Goal: Task Accomplishment & Management: Complete application form

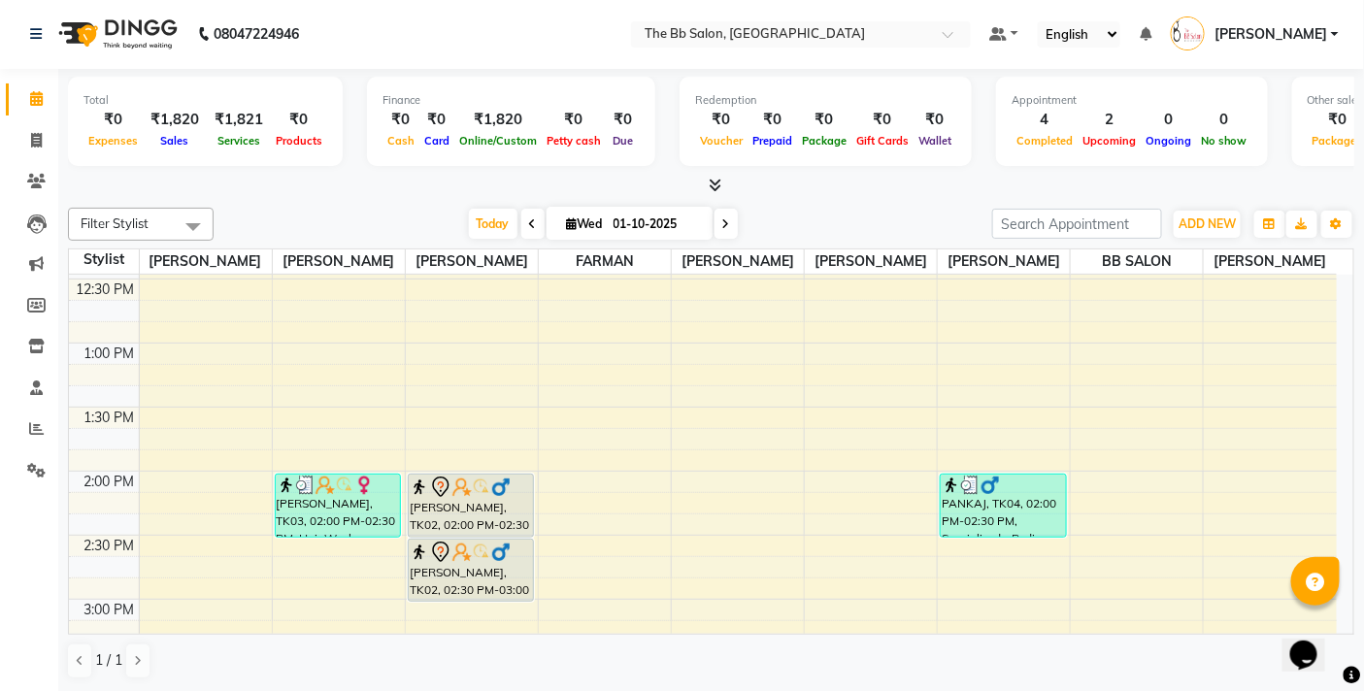
scroll to position [431, 0]
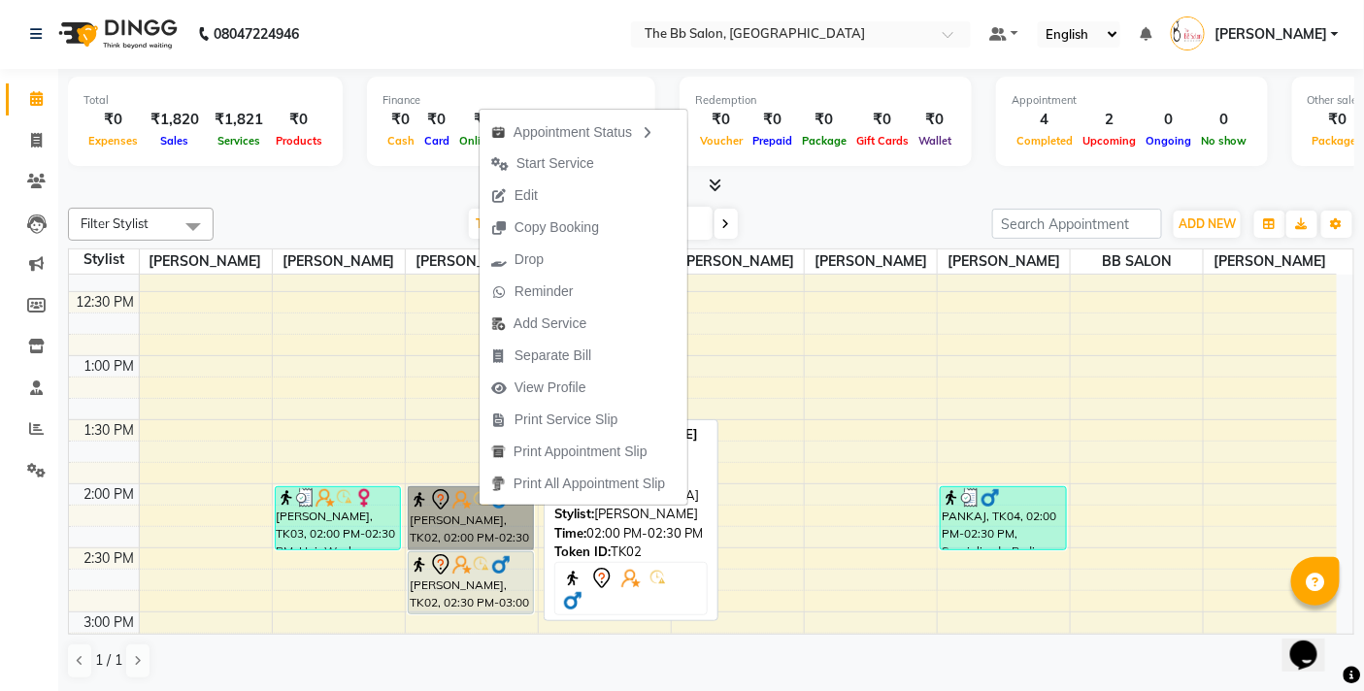
click at [450, 521] on link "[PERSON_NAME], TK02, 02:00 PM-02:30 PM, HAIRCUT [DEMOGRAPHIC_DATA]" at bounding box center [471, 518] width 127 height 64
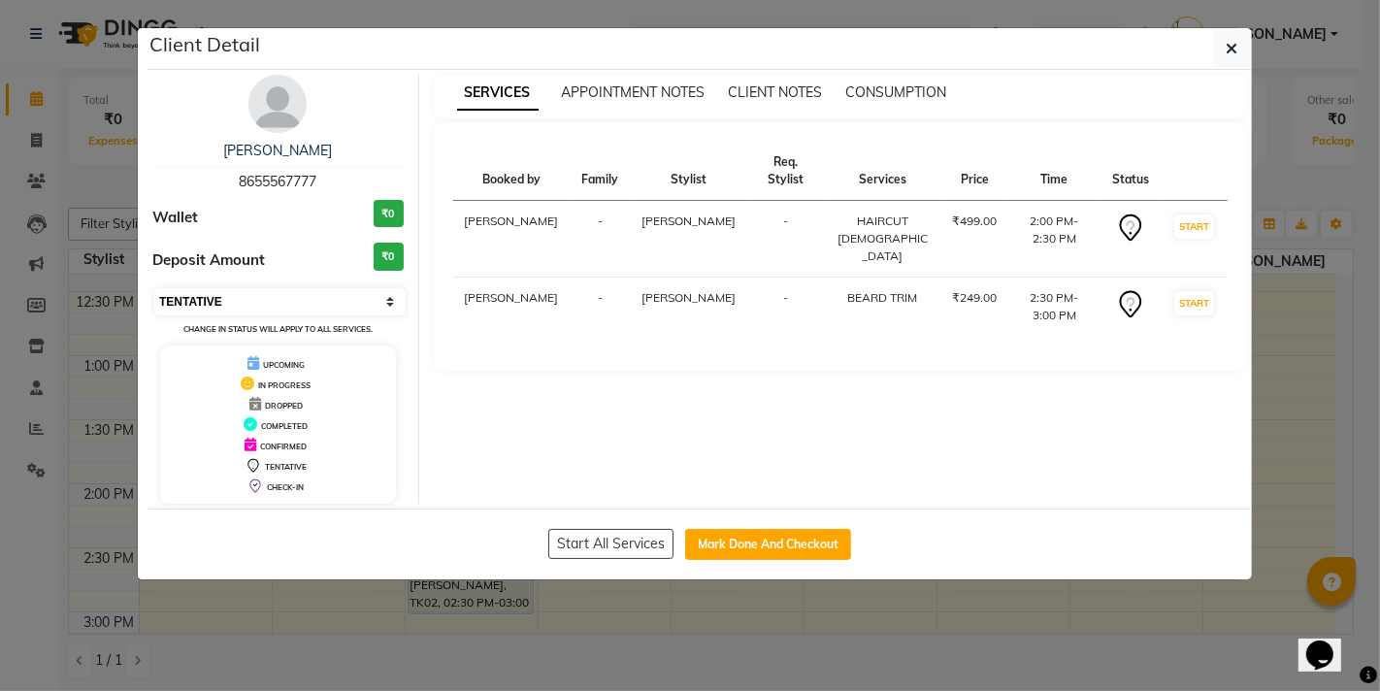
click at [228, 306] on select "Select IN SERVICE CONFIRMED TENTATIVE CHECK IN MARK DONE DROPPED UPCOMING" at bounding box center [279, 301] width 251 height 27
select select "2"
click at [154, 288] on select "Select IN SERVICE CONFIRMED TENTATIVE CHECK IN MARK DONE DROPPED UPCOMING" at bounding box center [279, 301] width 251 height 27
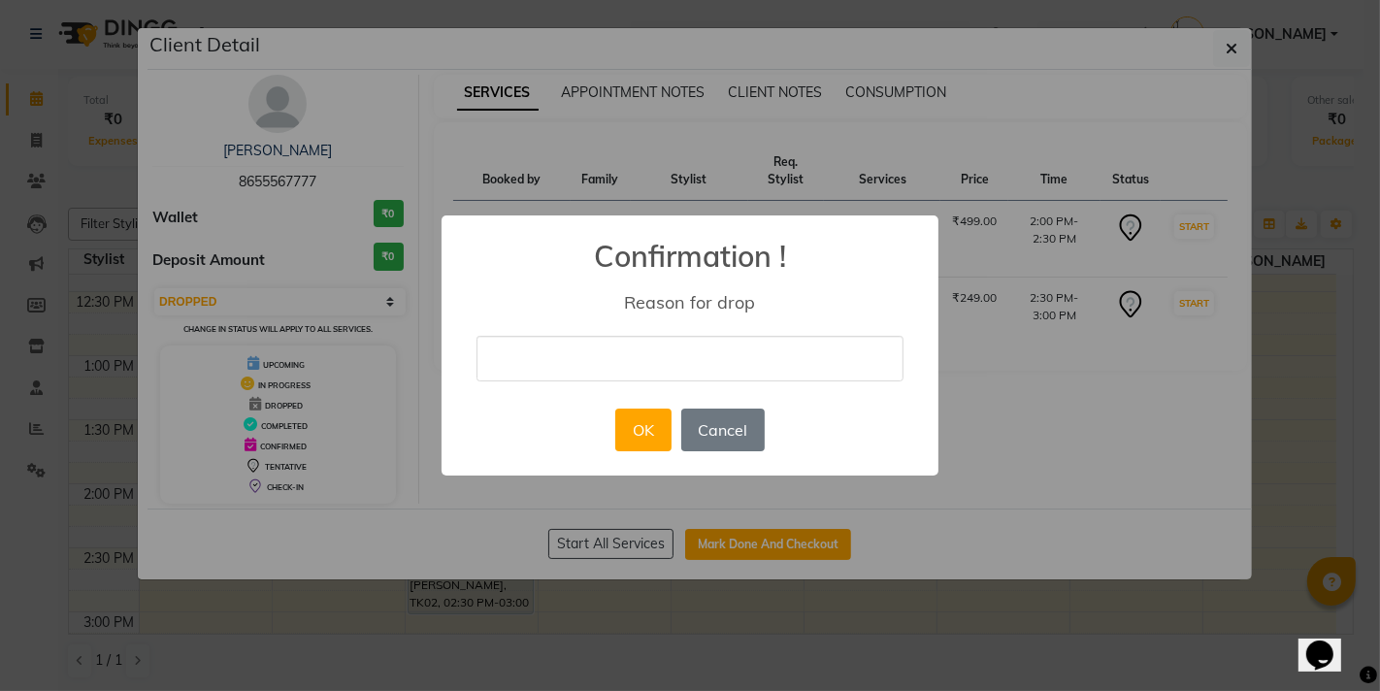
click at [648, 366] on input "text" at bounding box center [690, 359] width 427 height 46
type input "CN"
click at [623, 425] on button "OK" at bounding box center [642, 430] width 55 height 43
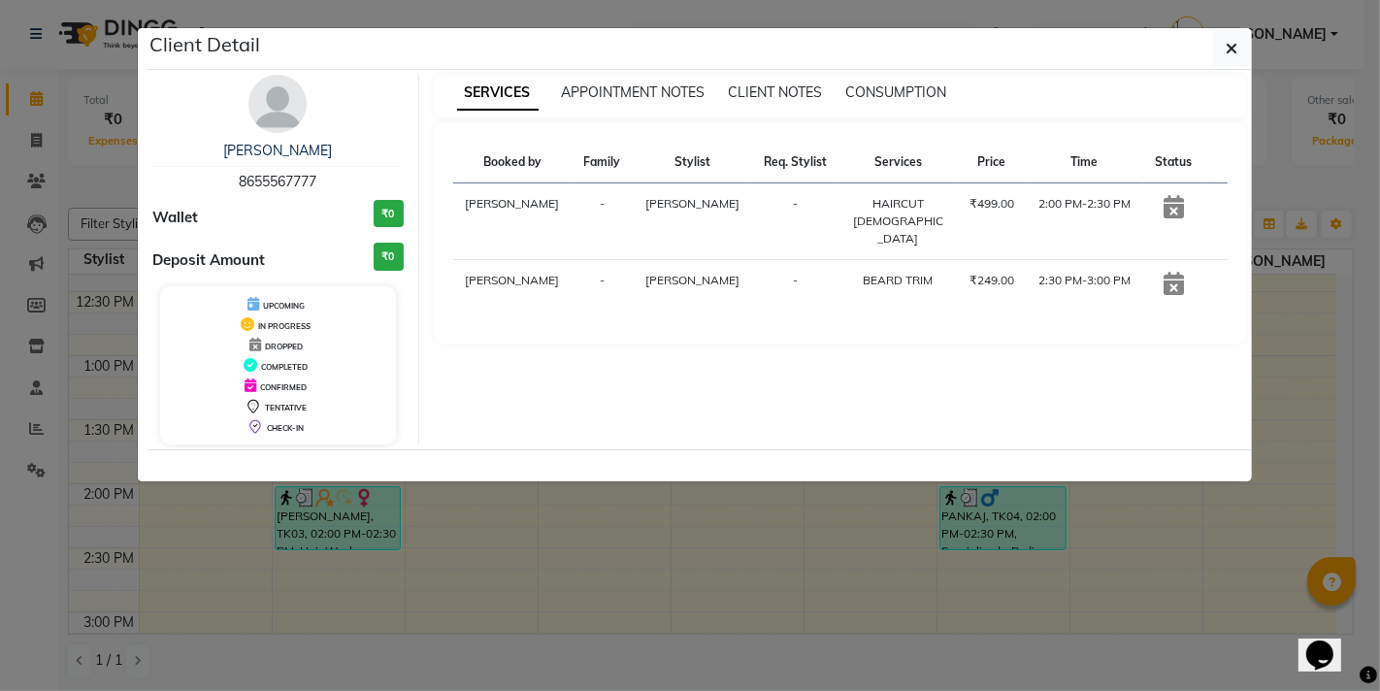
drag, startPoint x: 1224, startPoint y: 42, endPoint x: 1204, endPoint y: 58, distance: 26.2
click at [1215, 49] on button "button" at bounding box center [1231, 48] width 37 height 37
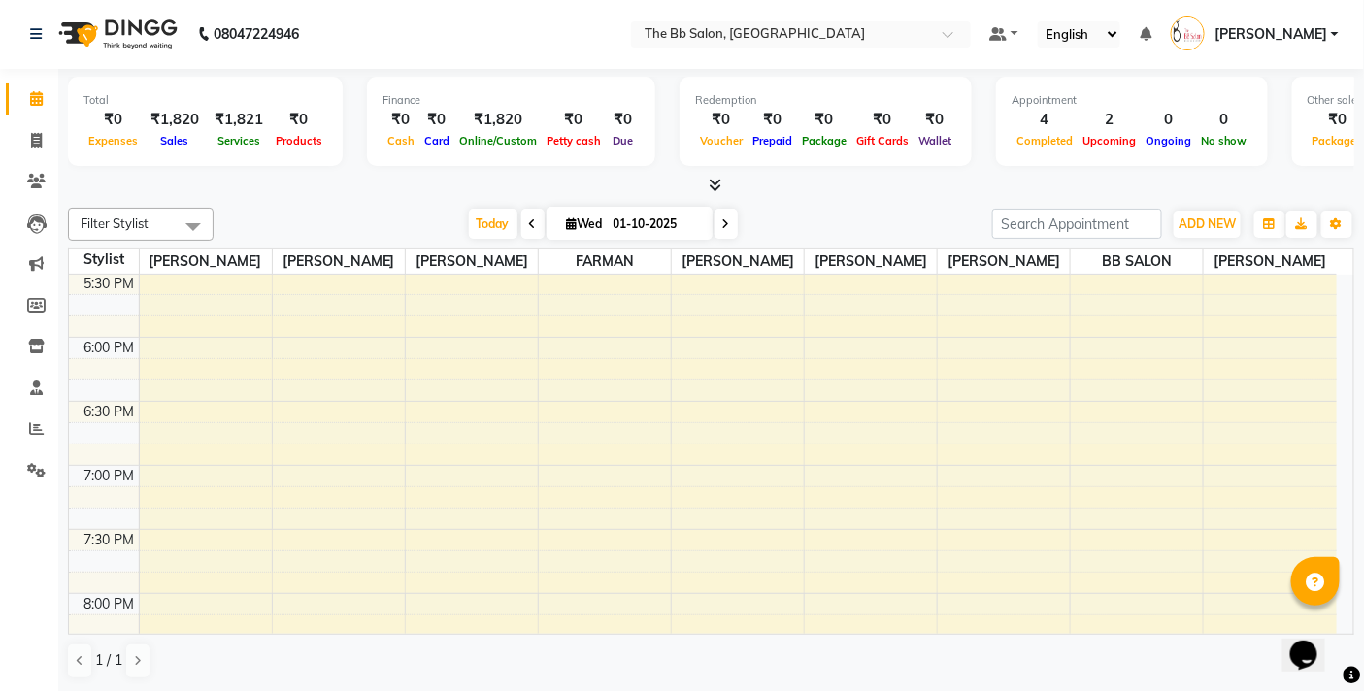
scroll to position [1078, 0]
click at [454, 491] on div "9:00 AM 9:30 AM 10:00 AM 10:30 AM 11:00 AM 11:30 AM 12:00 PM 12:30 PM 1:00 PM 1…" at bounding box center [703, 92] width 1268 height 1793
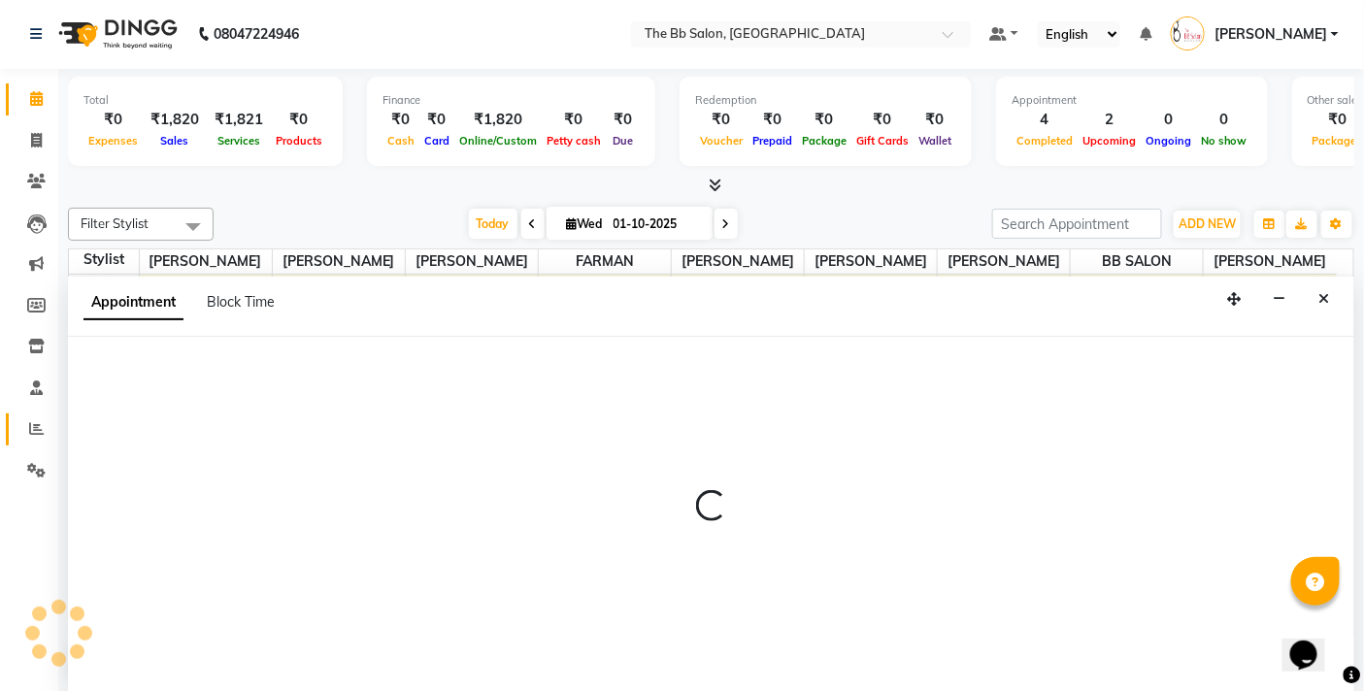
select select "83659"
select select "tentative"
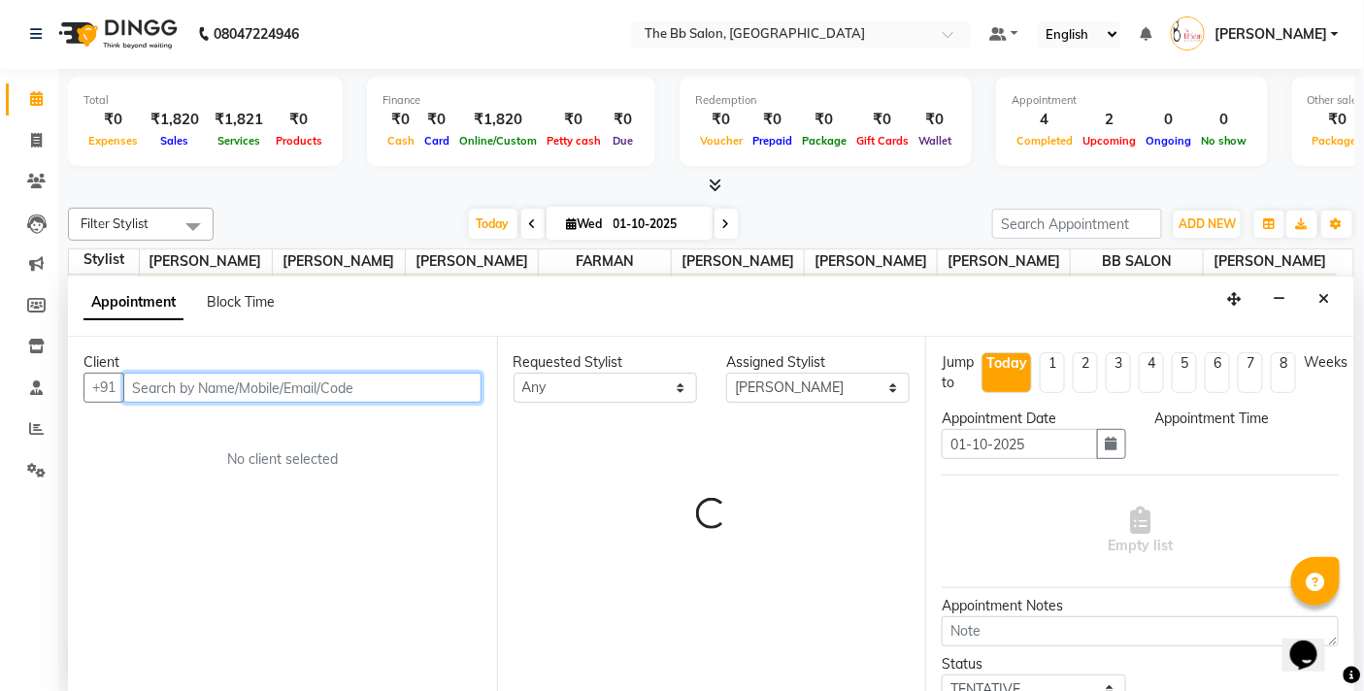
select select "1140"
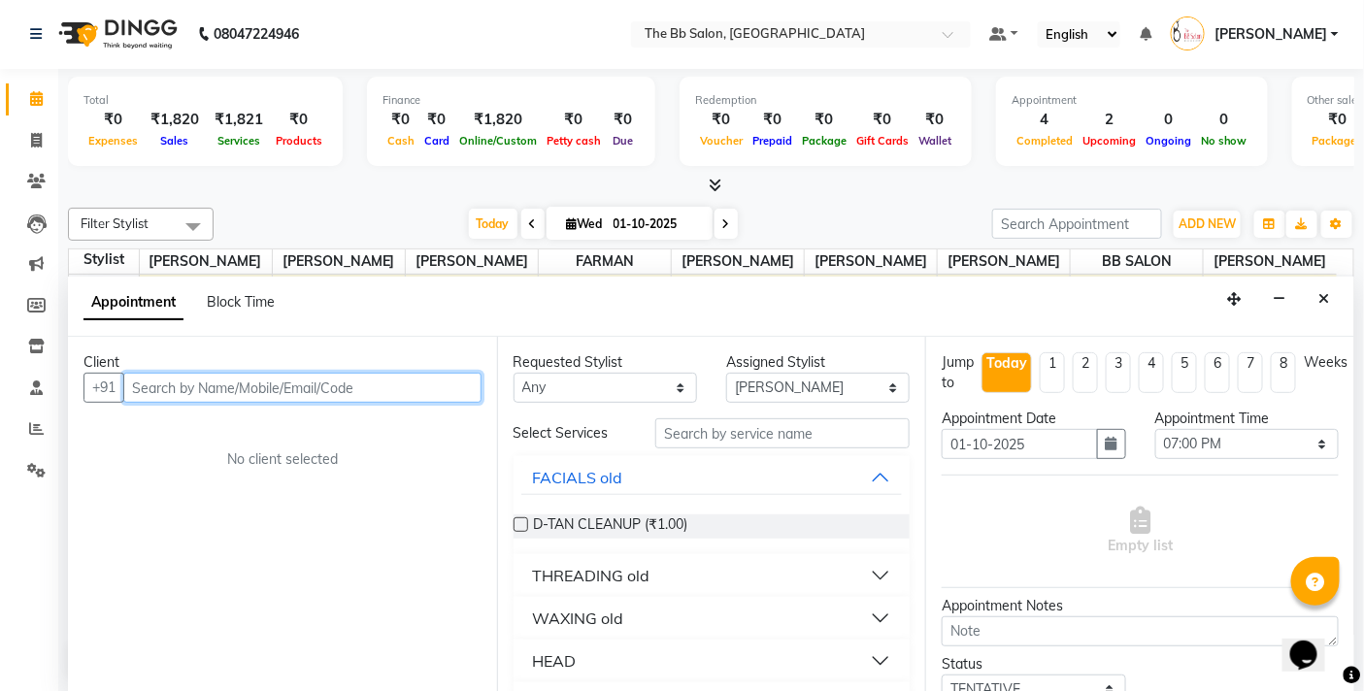
click at [234, 390] on input "text" at bounding box center [302, 388] width 358 height 30
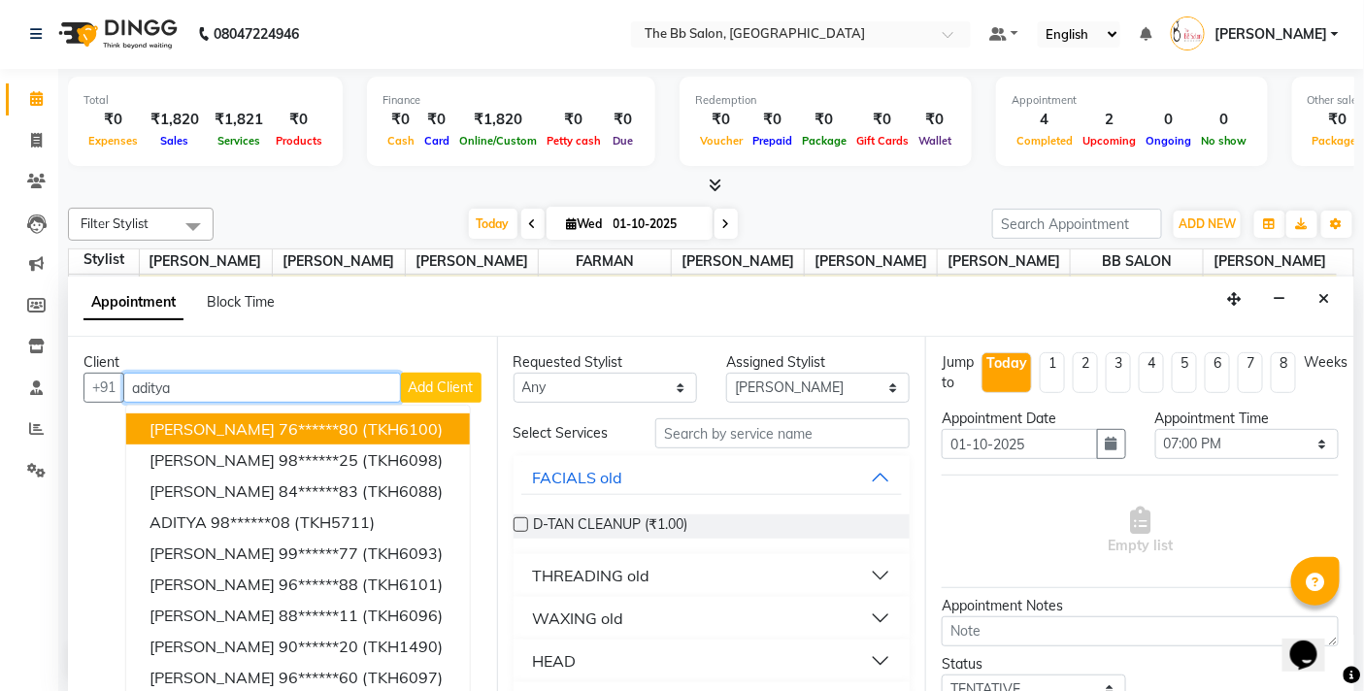
type input "aditya"
drag, startPoint x: 207, startPoint y: 394, endPoint x: 41, endPoint y: 396, distance: 166.0
click at [41, 396] on app-home "08047224946 Select Location × The Bb Salon, Kharghar Default Panel My Panel Eng…" at bounding box center [682, 345] width 1364 height 693
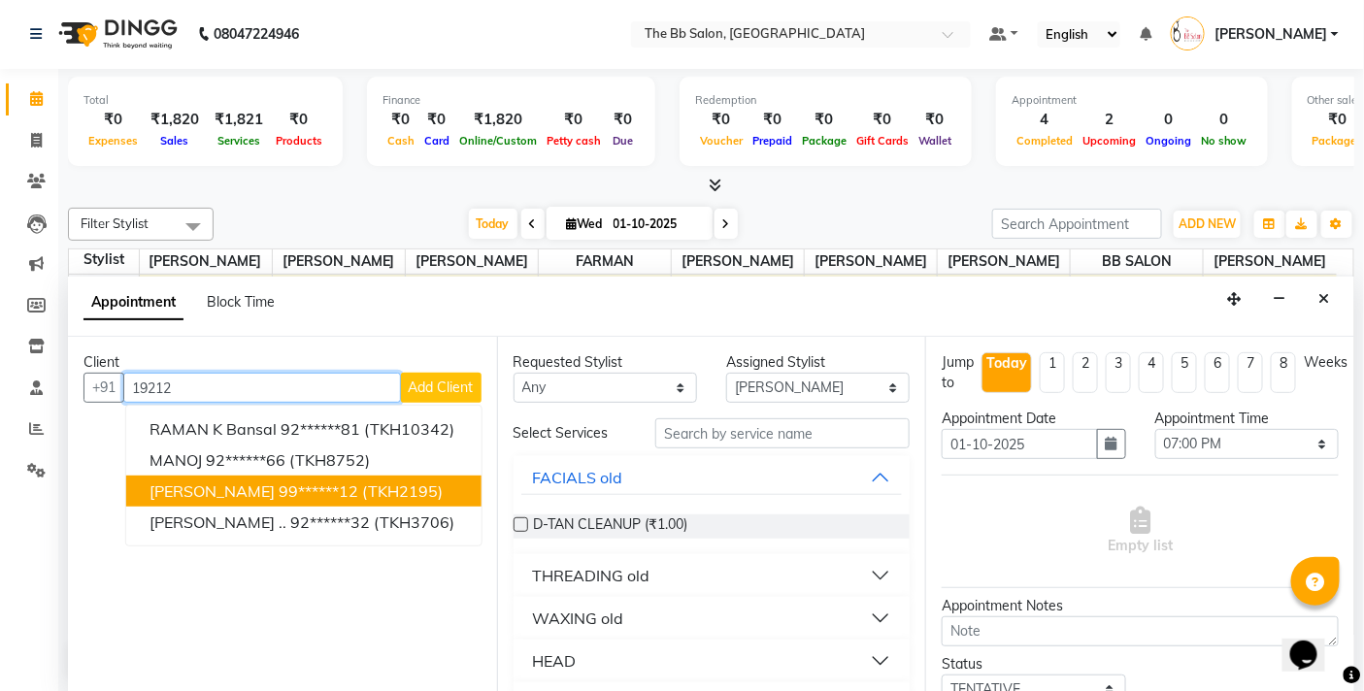
click at [215, 487] on span "[PERSON_NAME]" at bounding box center [211, 490] width 125 height 19
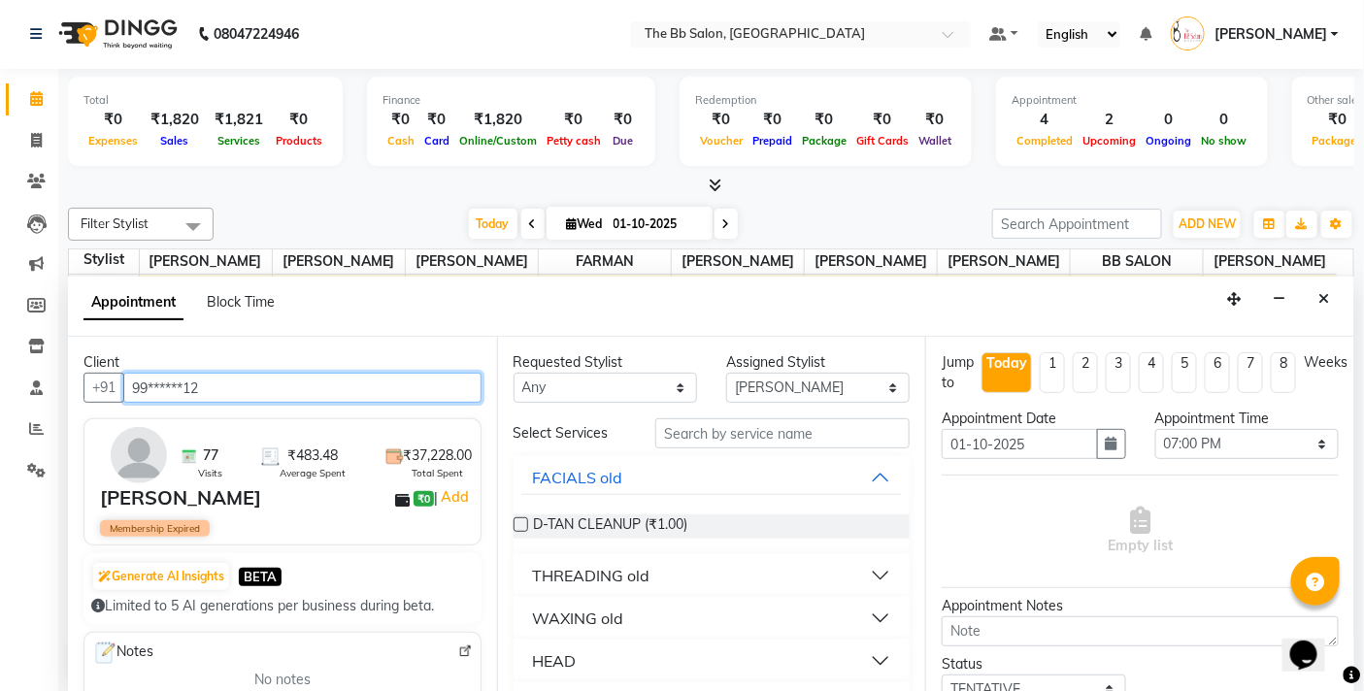
type input "99******12"
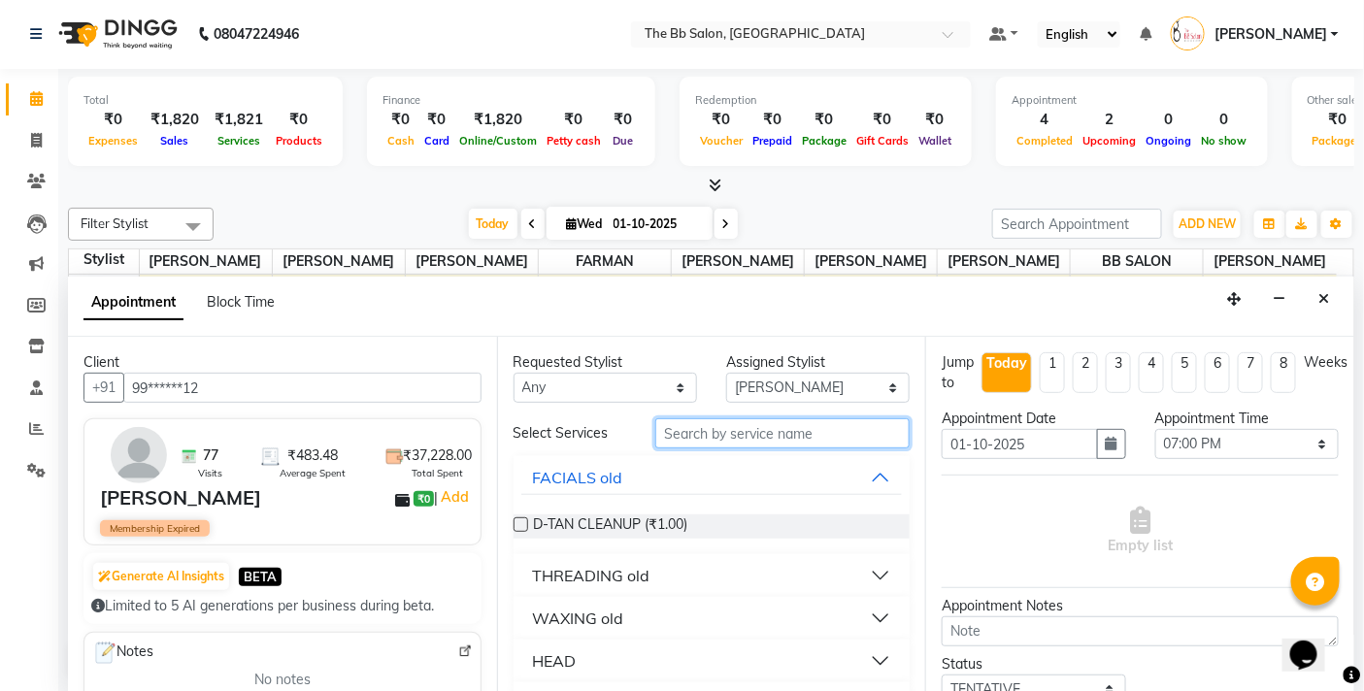
click at [719, 433] on input "text" at bounding box center [782, 433] width 254 height 30
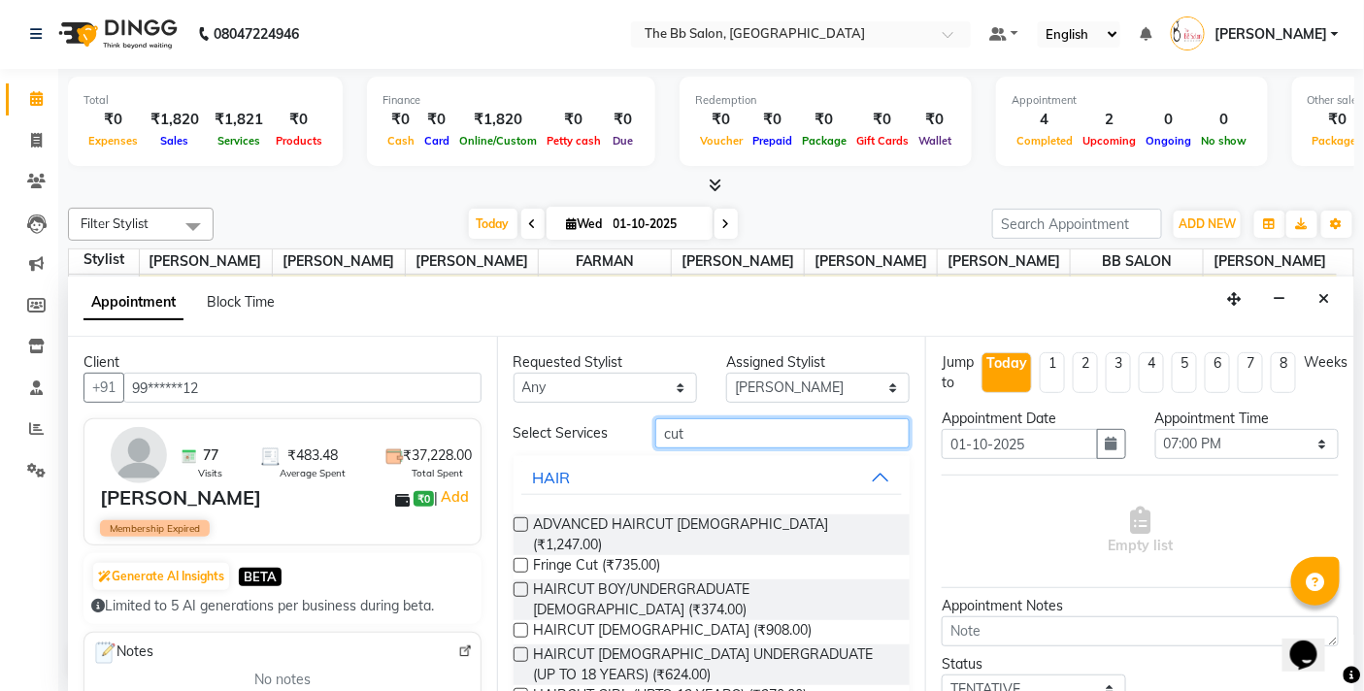
type input "cut"
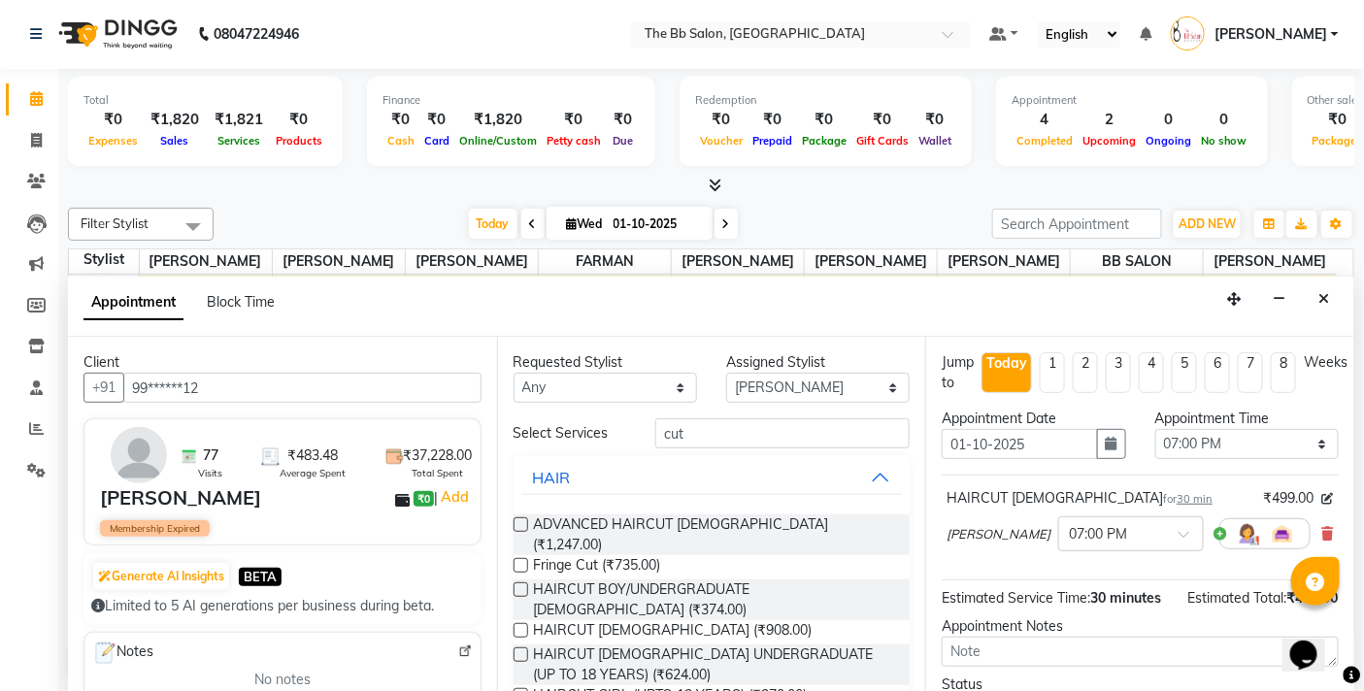
checkbox input "false"
drag, startPoint x: 740, startPoint y: 440, endPoint x: 386, endPoint y: 448, distance: 353.4
click at [386, 448] on div "Client +91 99******12 77 Visits ₹483.48 Average Spent ₹37,228.00 Total Spent Am…" at bounding box center [711, 514] width 1286 height 354
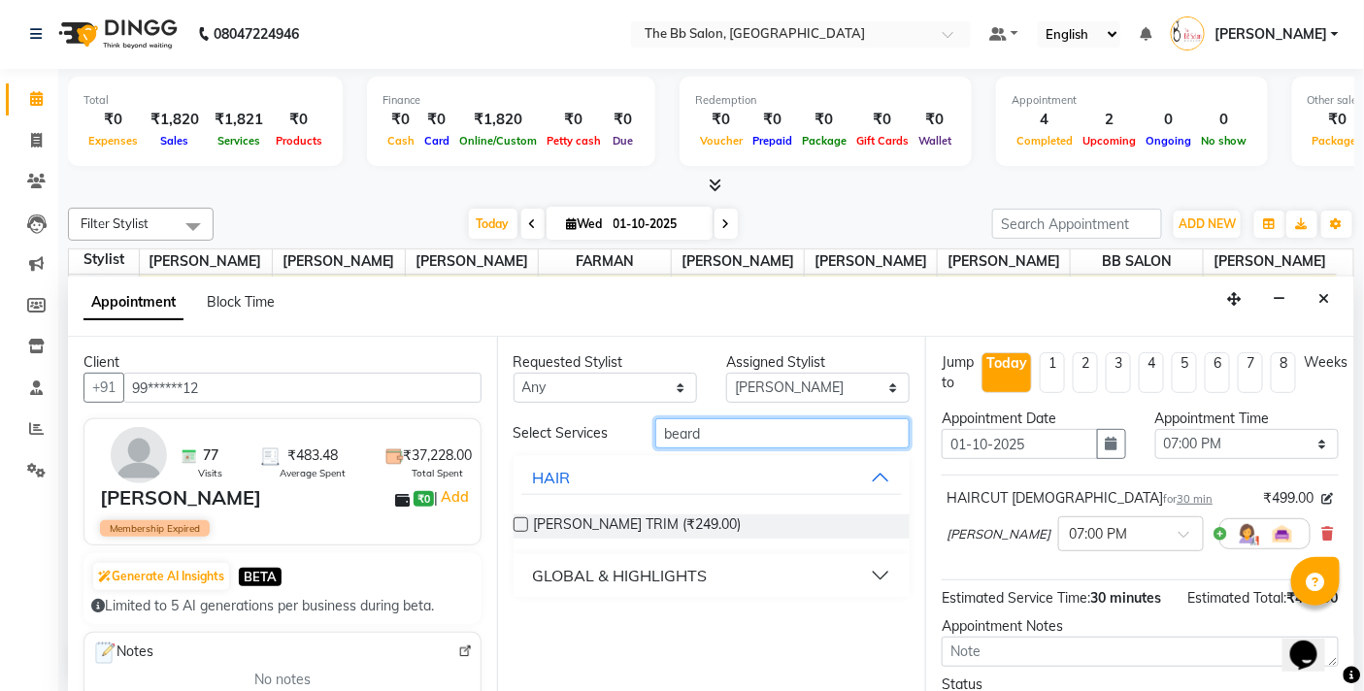
type input "beard"
click at [514, 521] on label at bounding box center [520, 524] width 15 height 15
click at [514, 521] on input "checkbox" at bounding box center [519, 526] width 13 height 13
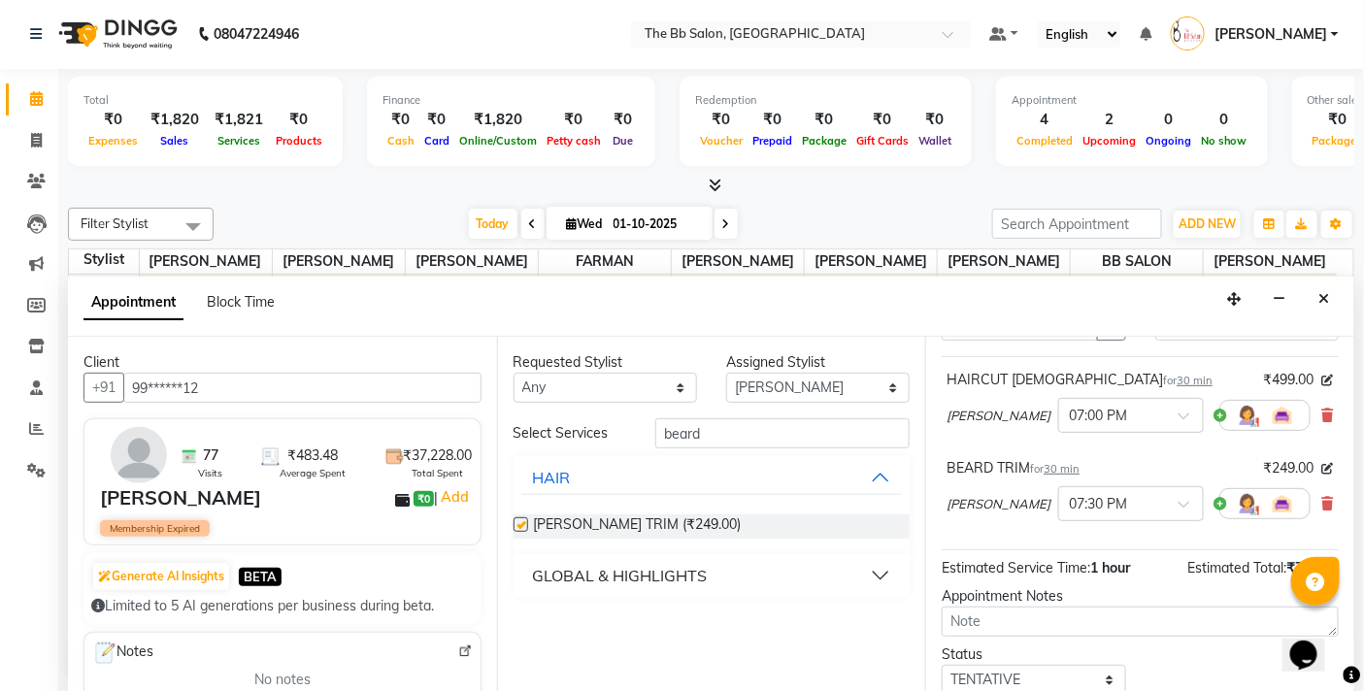
checkbox input "false"
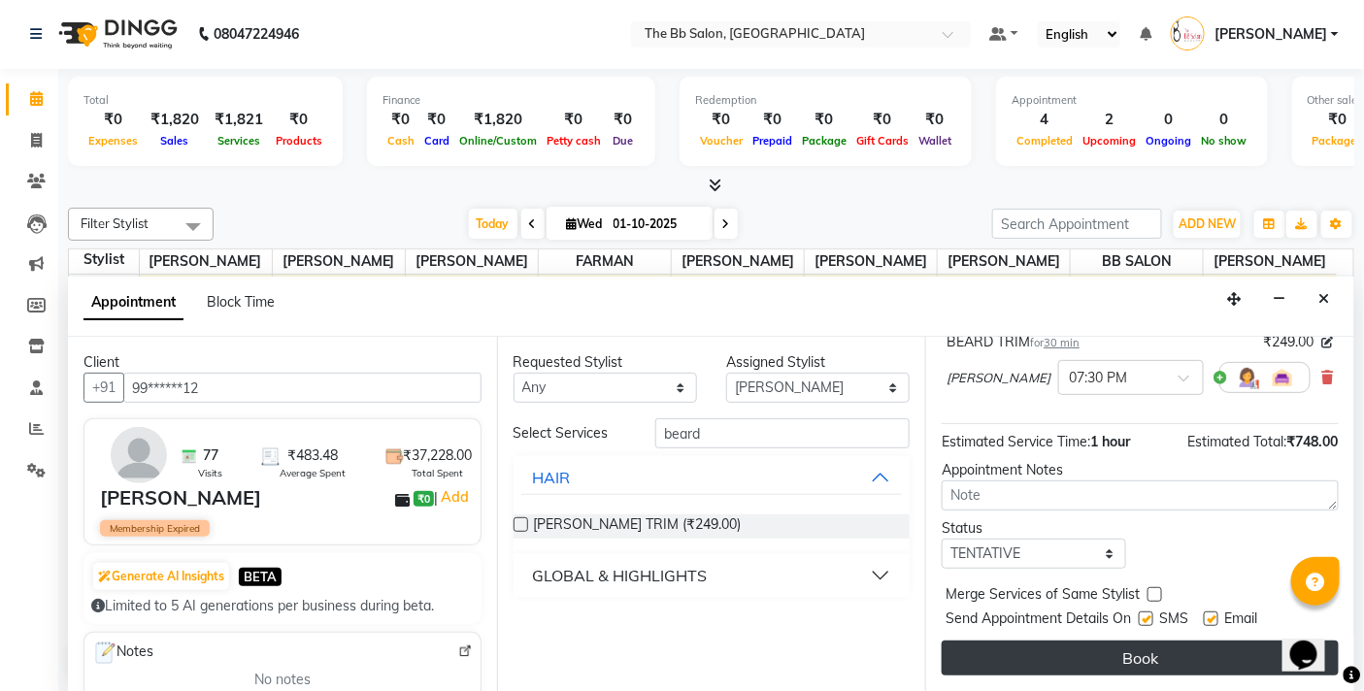
click at [1101, 656] on button "Book" at bounding box center [1139, 658] width 397 height 35
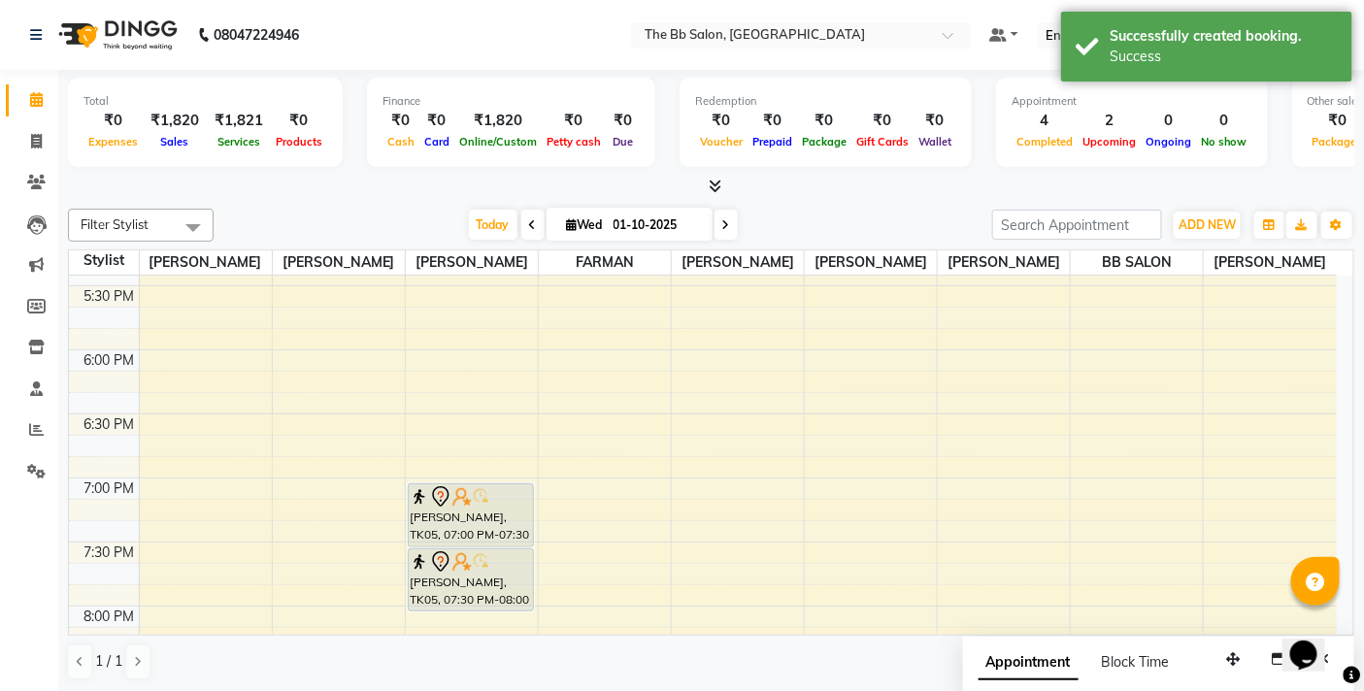
scroll to position [1, 0]
drag, startPoint x: 1228, startPoint y: 654, endPoint x: 1007, endPoint y: 665, distance: 220.6
click at [1008, 665] on icon "button" at bounding box center [1015, 669] width 14 height 14
click at [1095, 656] on button "Close" at bounding box center [1104, 669] width 28 height 30
click at [1344, 226] on button "Toggle Dropdown" at bounding box center [1336, 224] width 31 height 27
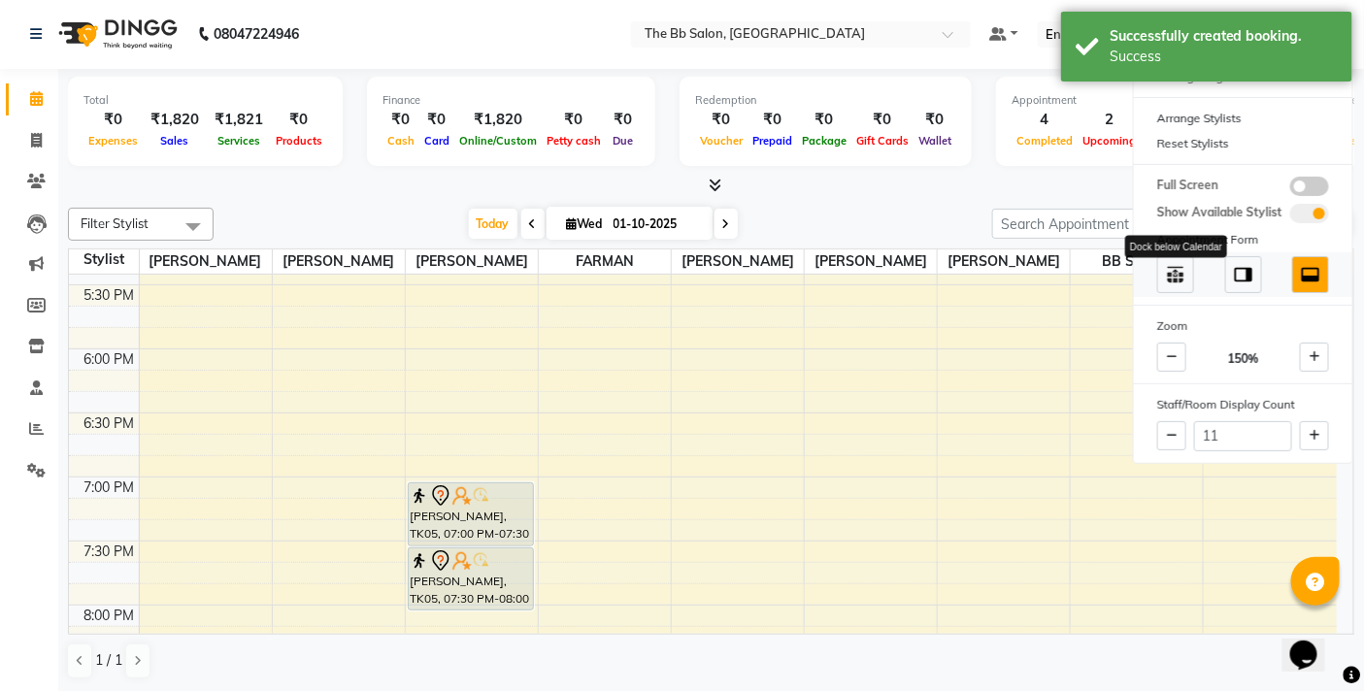
click at [1177, 279] on img at bounding box center [1175, 274] width 21 height 21
click at [886, 215] on div "[DATE] [DATE]" at bounding box center [602, 224] width 759 height 29
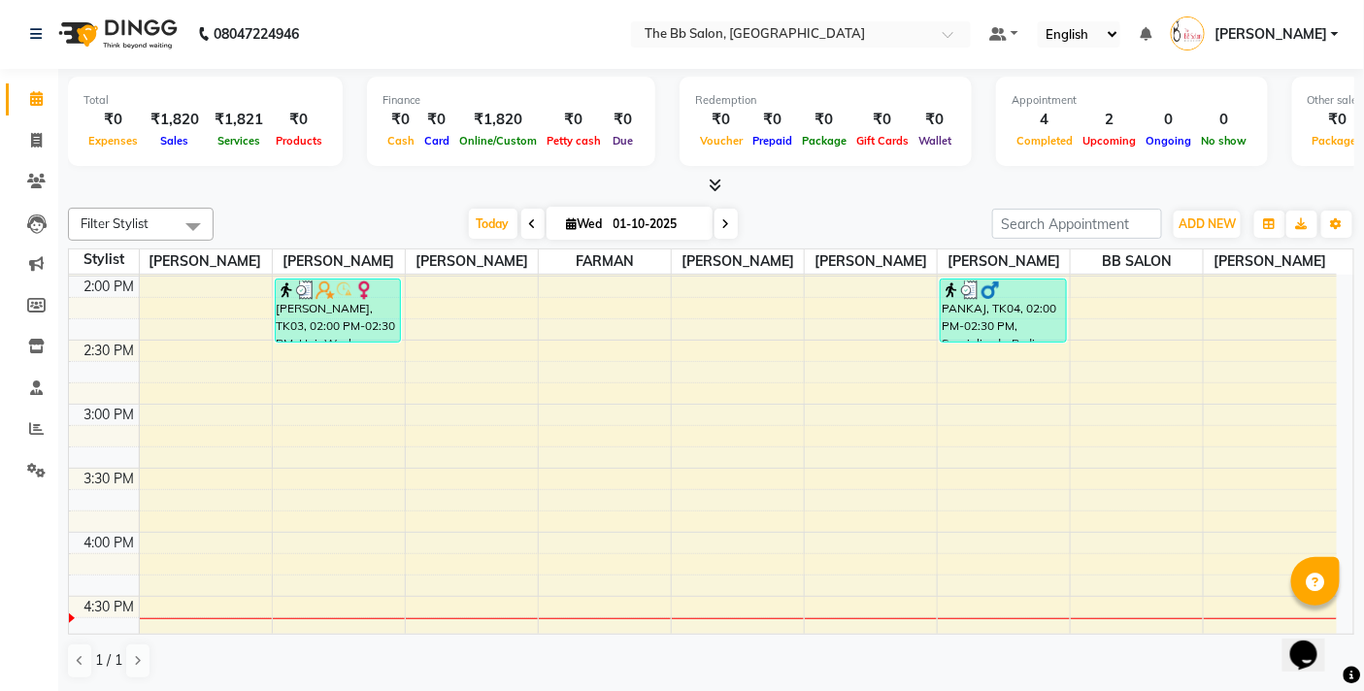
scroll to position [646, 0]
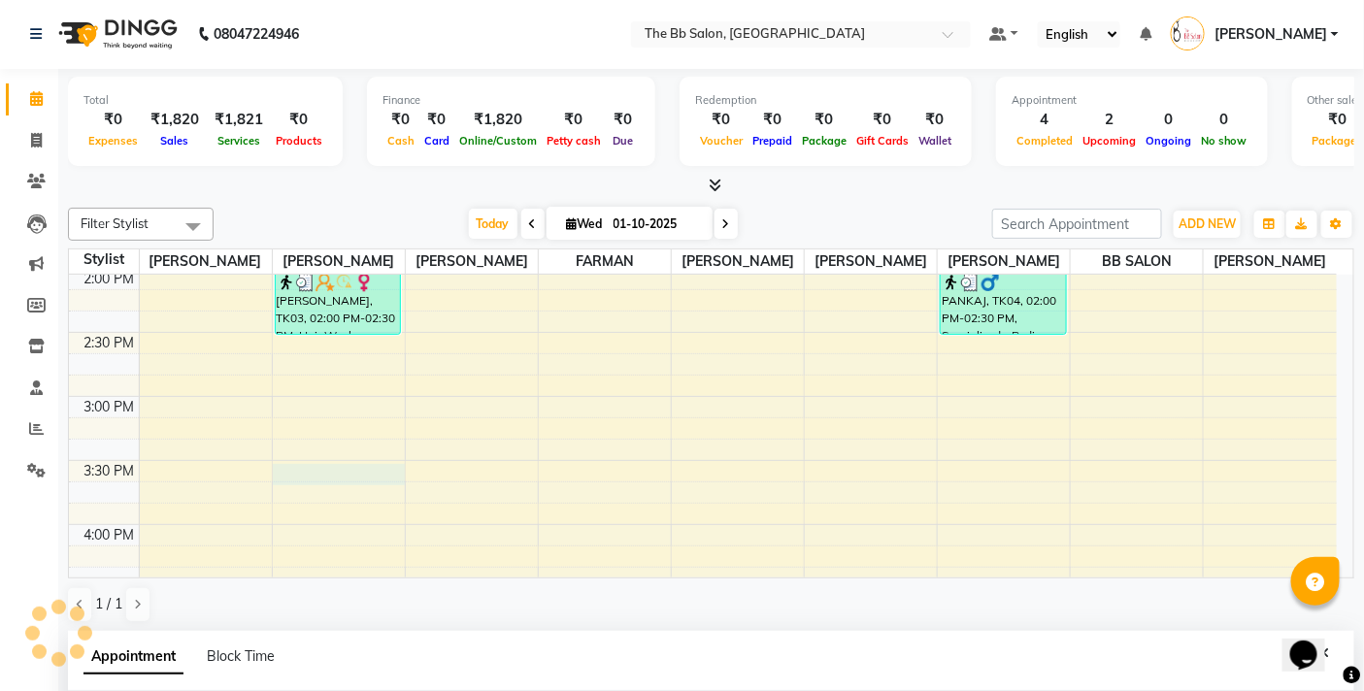
select select "83658"
select select "930"
select select "tentative"
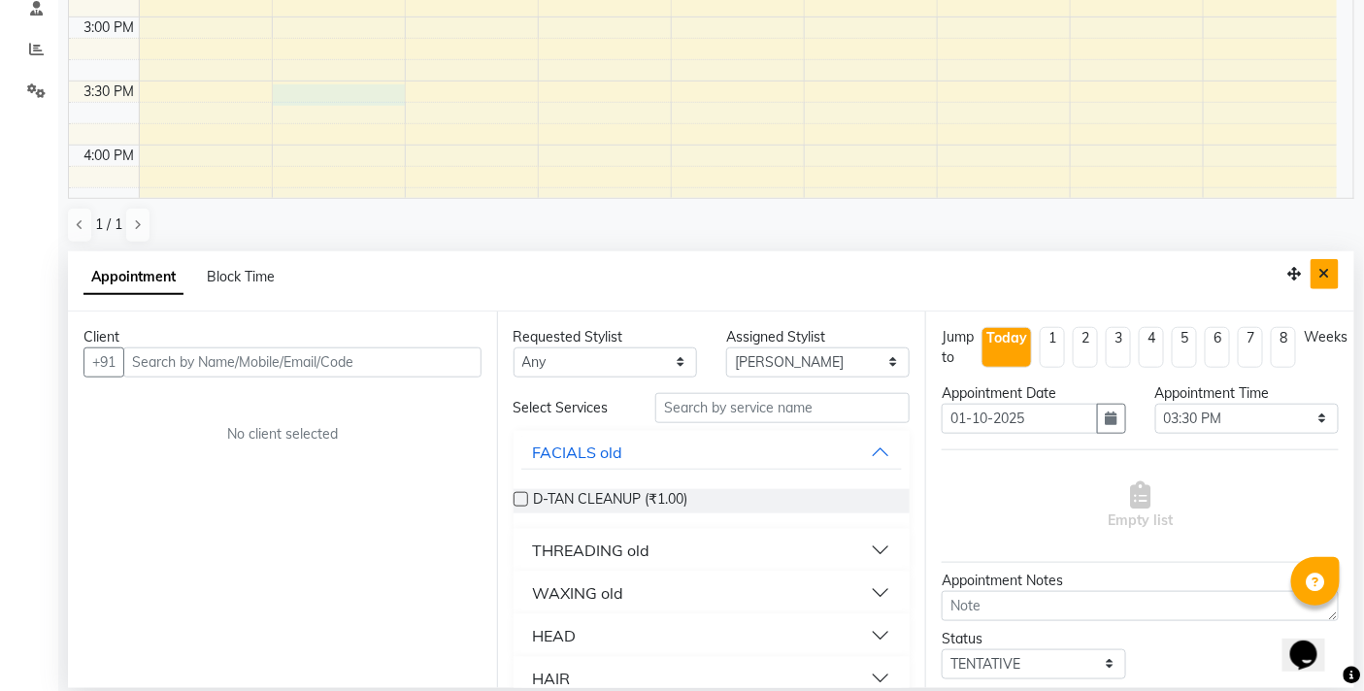
click at [1316, 276] on button "Close" at bounding box center [1324, 274] width 28 height 30
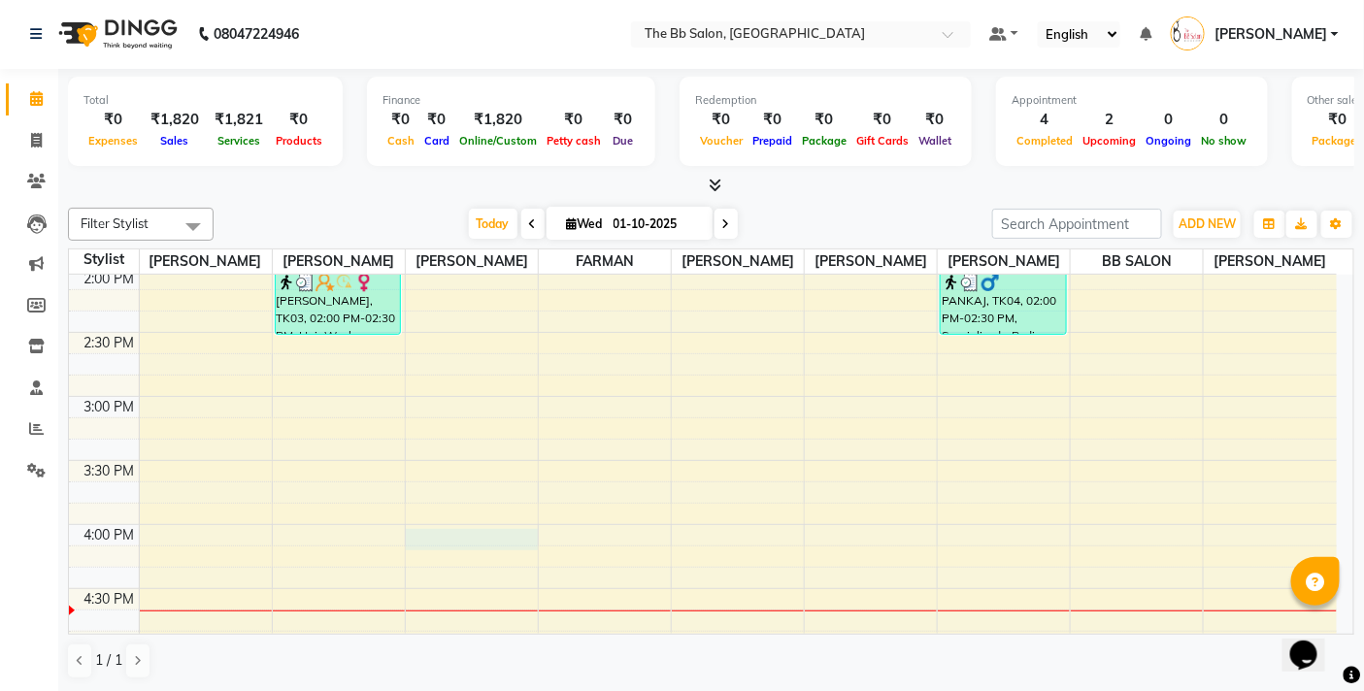
select select "83659"
select select "960"
select select "tentative"
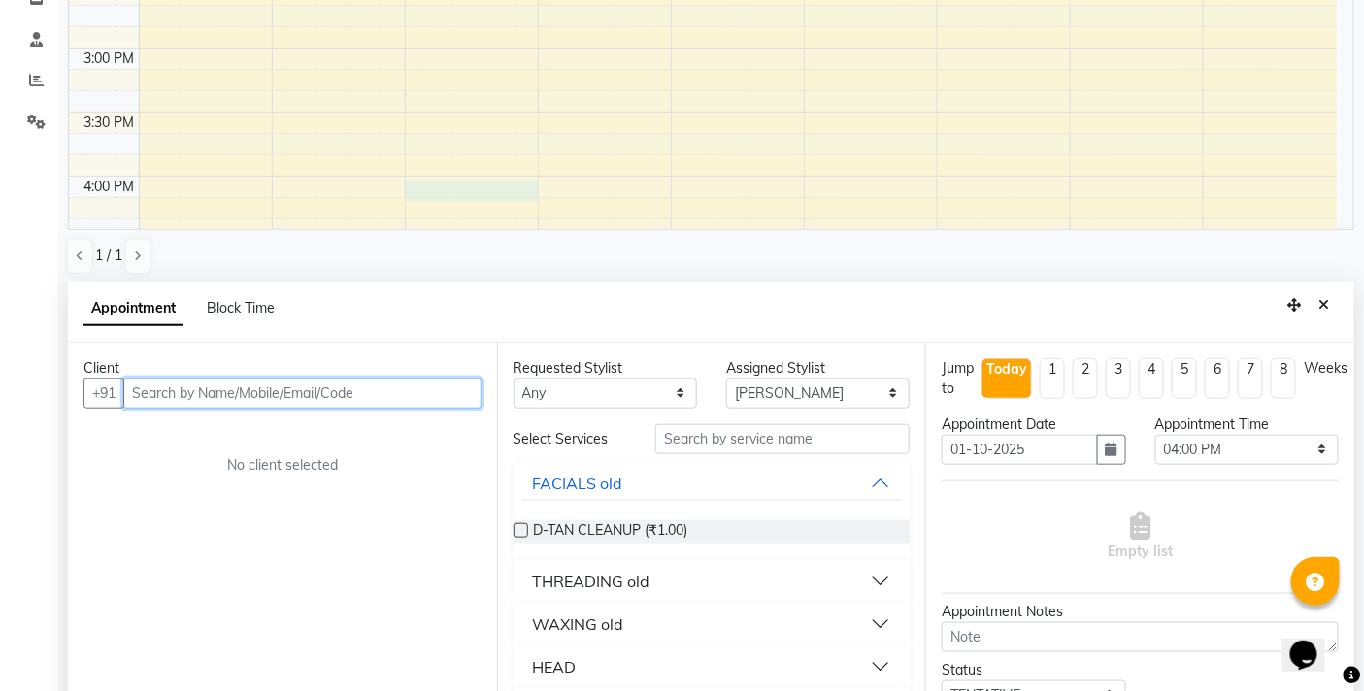
scroll to position [380, 0]
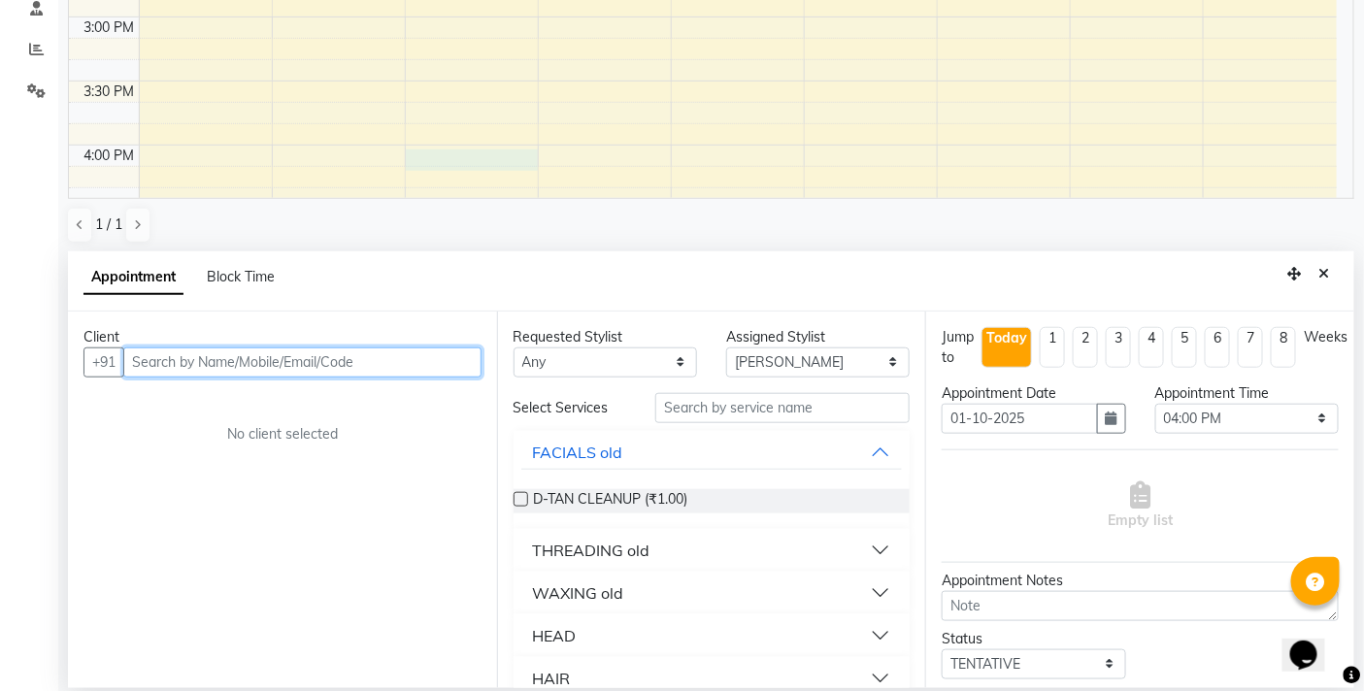
click at [340, 356] on input "text" at bounding box center [302, 362] width 358 height 30
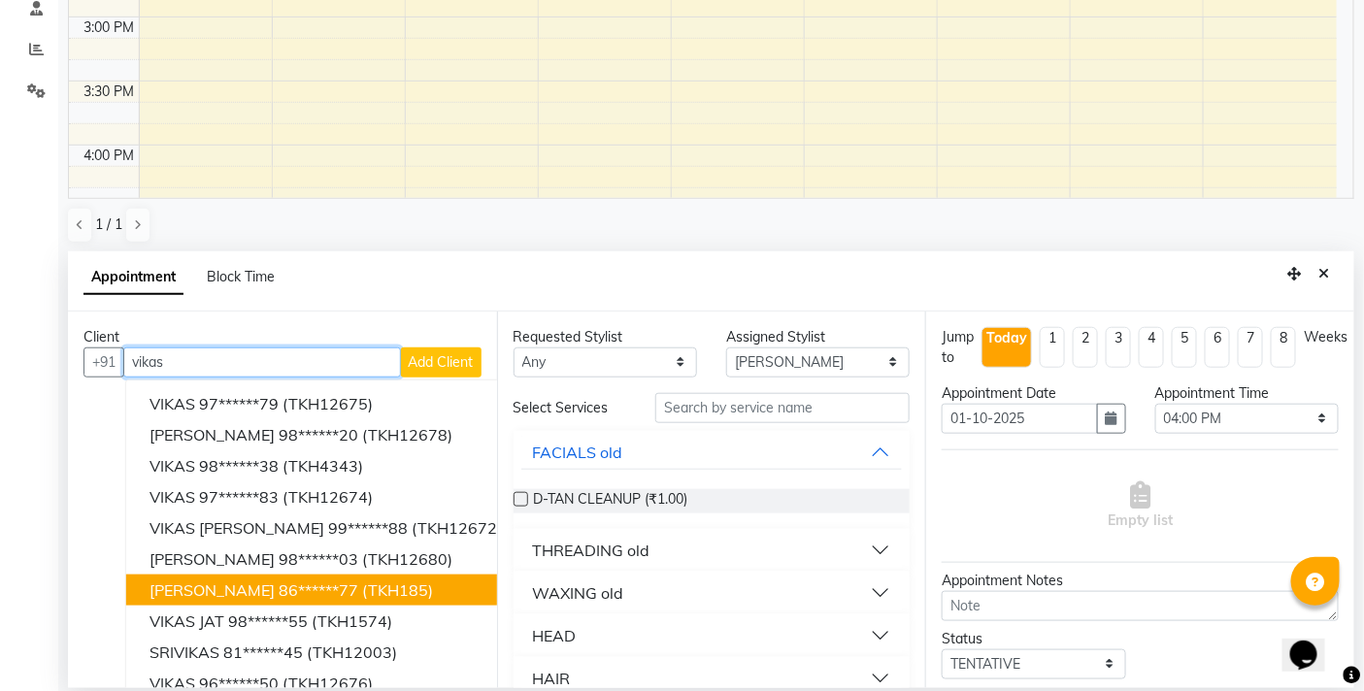
click at [312, 588] on ngb-highlight "86******77" at bounding box center [319, 589] width 80 height 19
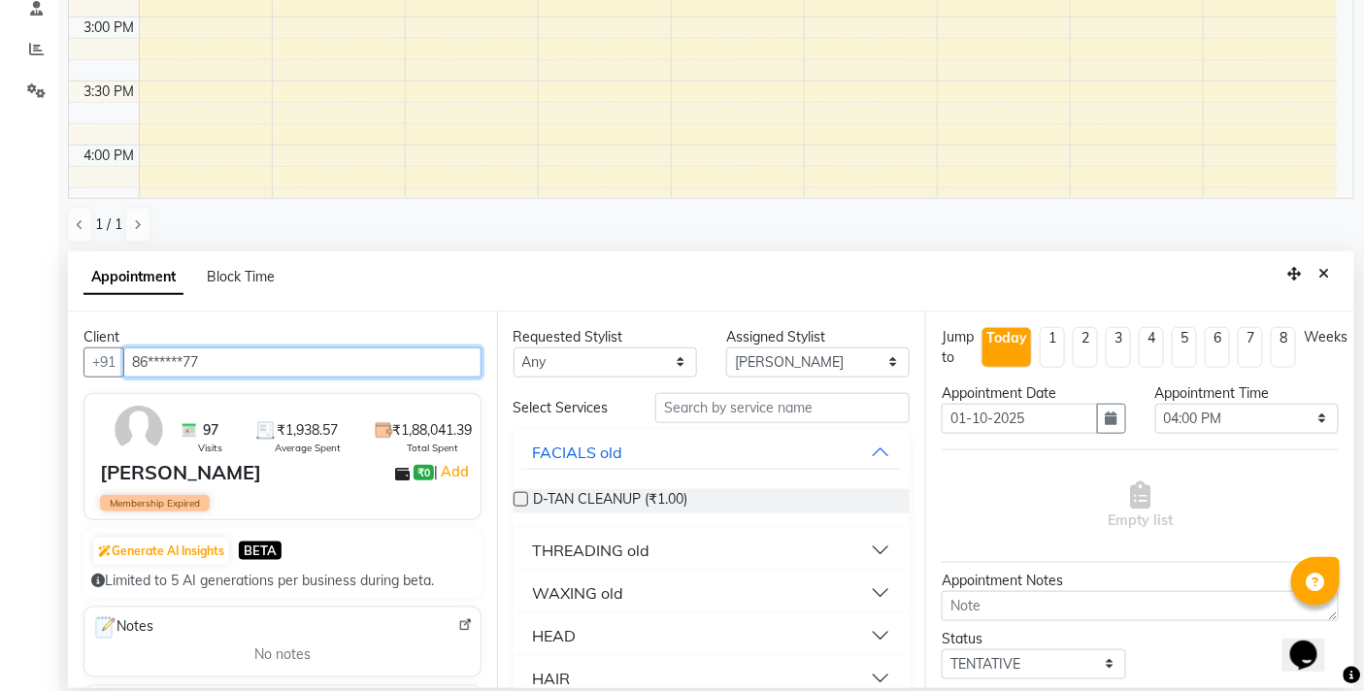
type input "86******77"
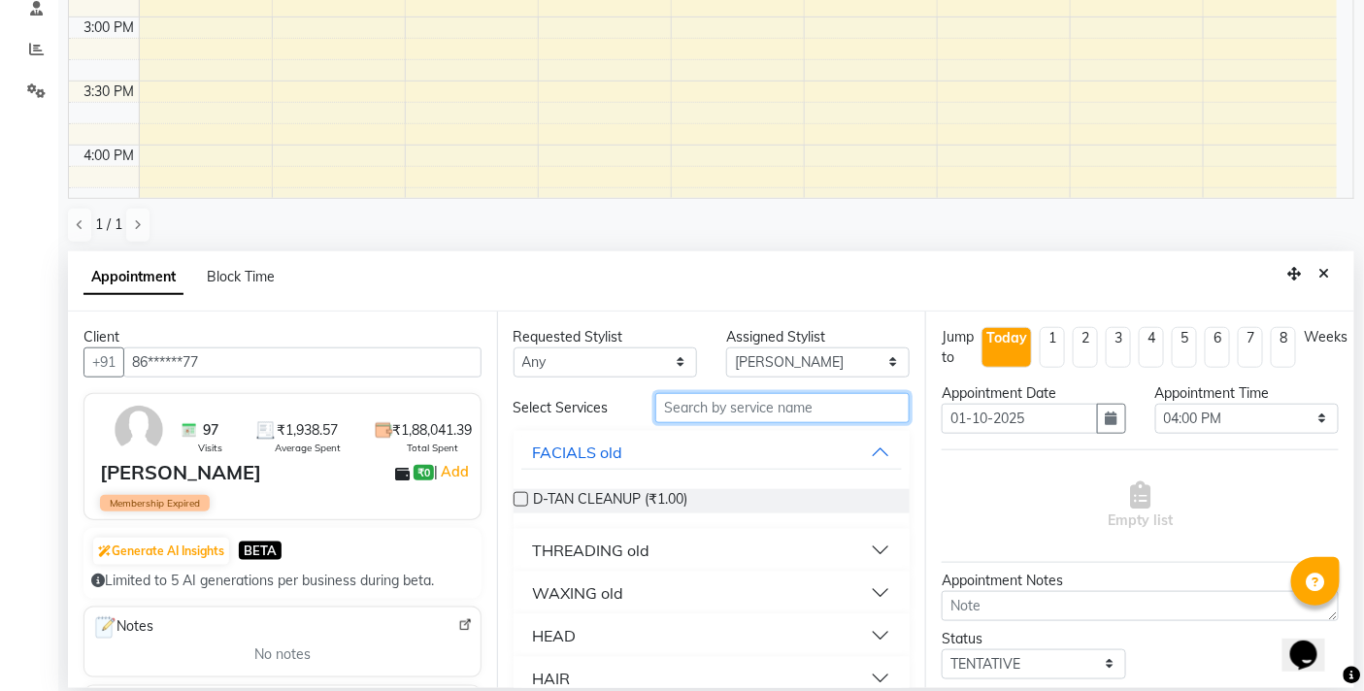
click at [692, 411] on input "text" at bounding box center [782, 408] width 254 height 30
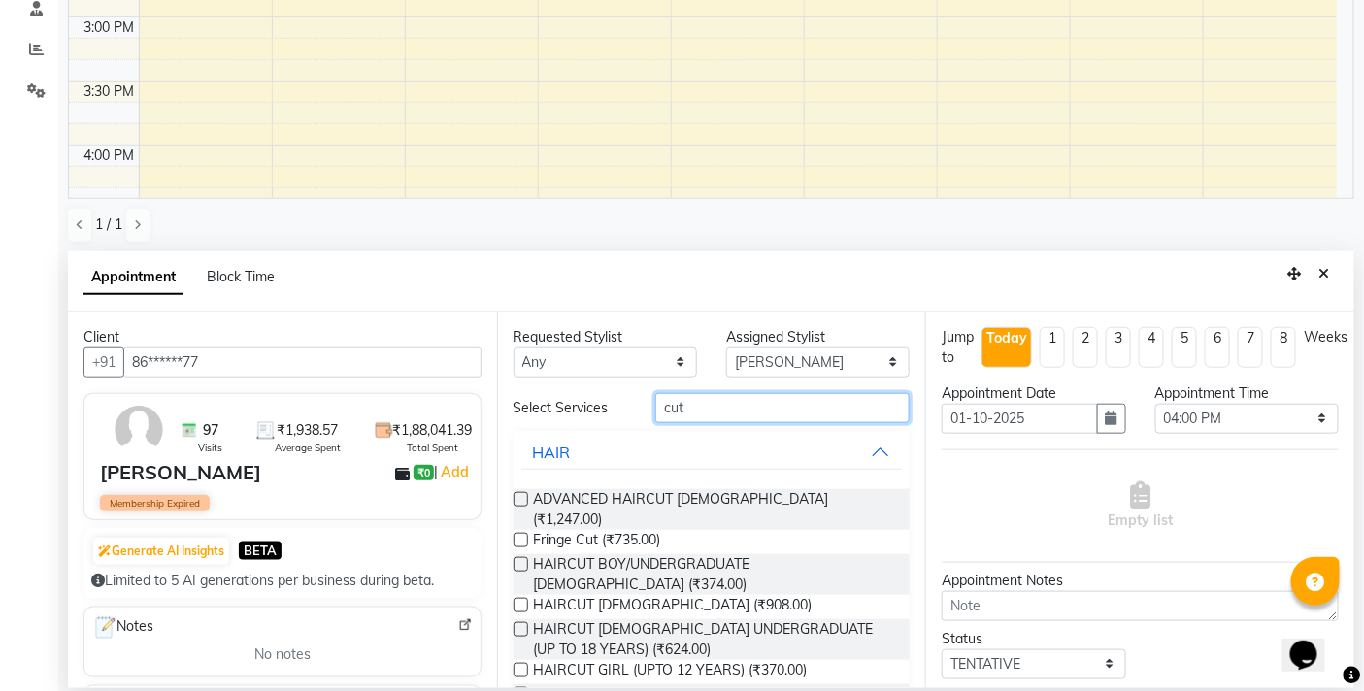
type input "cut"
click at [515, 687] on label at bounding box center [520, 694] width 15 height 15
click at [515, 690] on input "checkbox" at bounding box center [519, 696] width 13 height 13
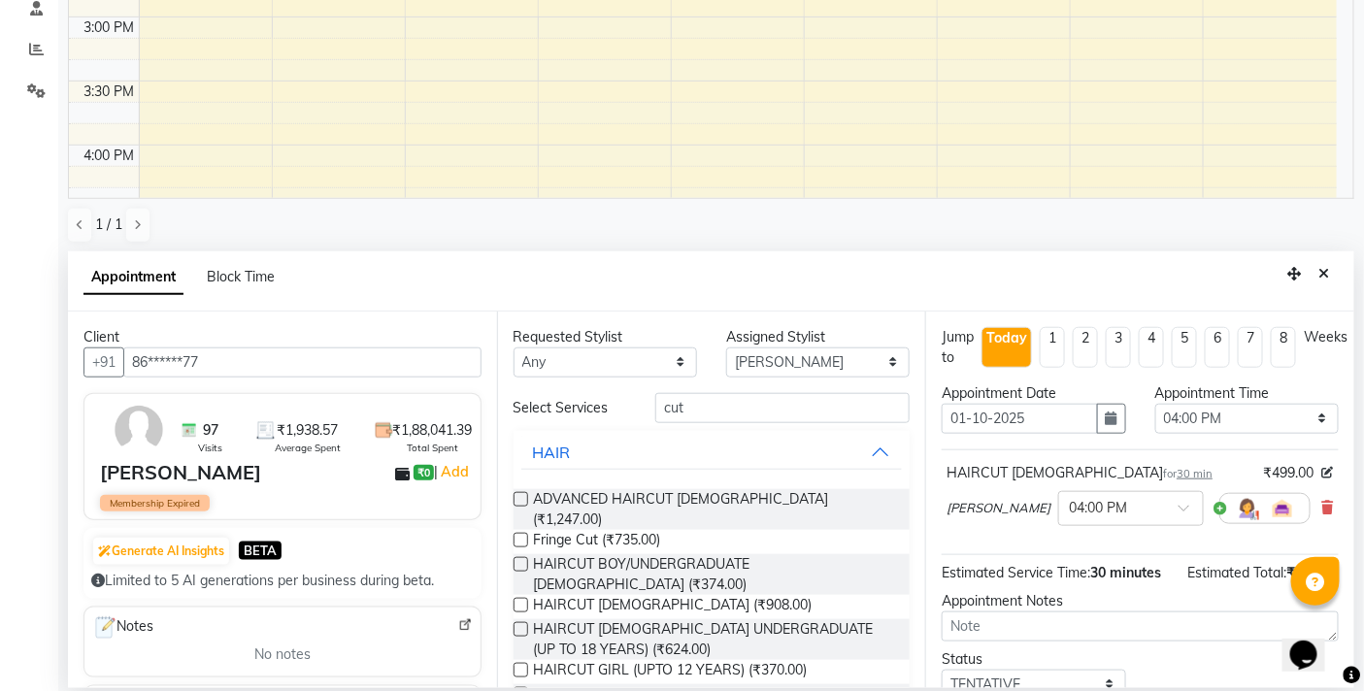
checkbox input "false"
drag, startPoint x: 742, startPoint y: 406, endPoint x: 517, endPoint y: 395, distance: 225.4
click at [517, 395] on div "Select Services cut" at bounding box center [712, 408] width 426 height 30
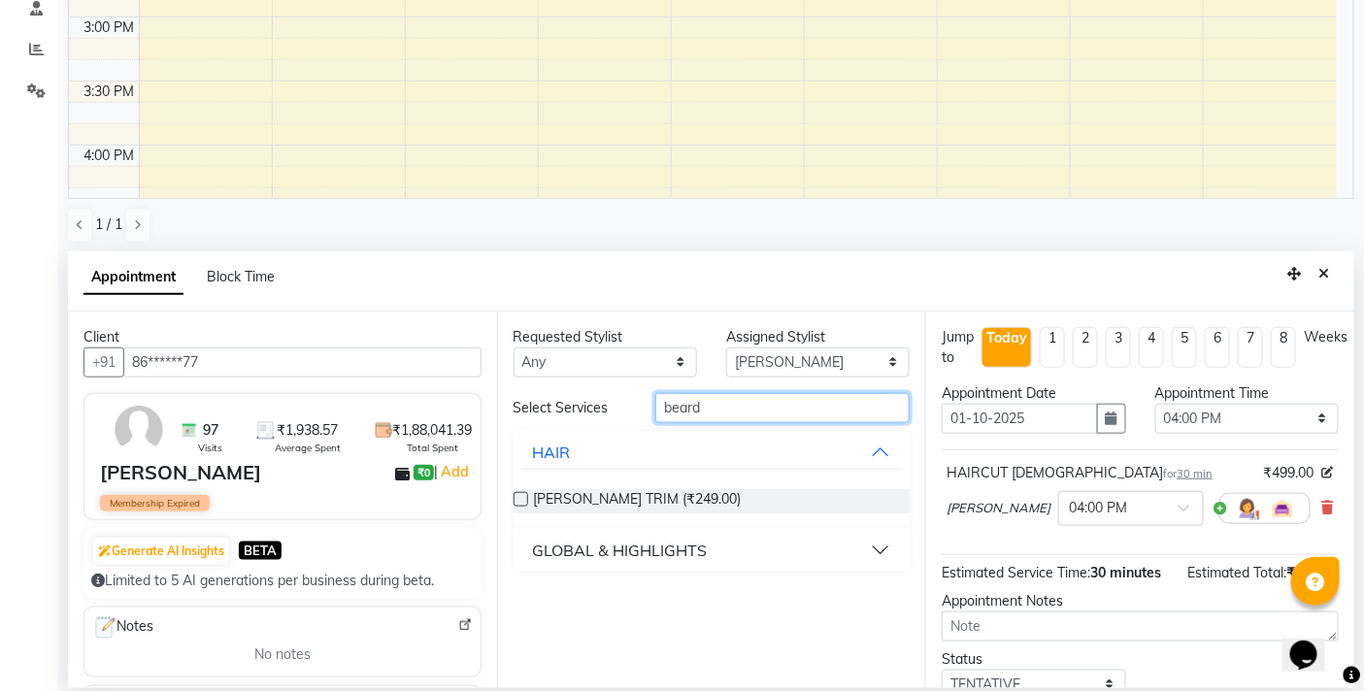
type input "beard"
click at [520, 500] on label at bounding box center [520, 499] width 15 height 15
click at [520, 500] on input "checkbox" at bounding box center [519, 501] width 13 height 13
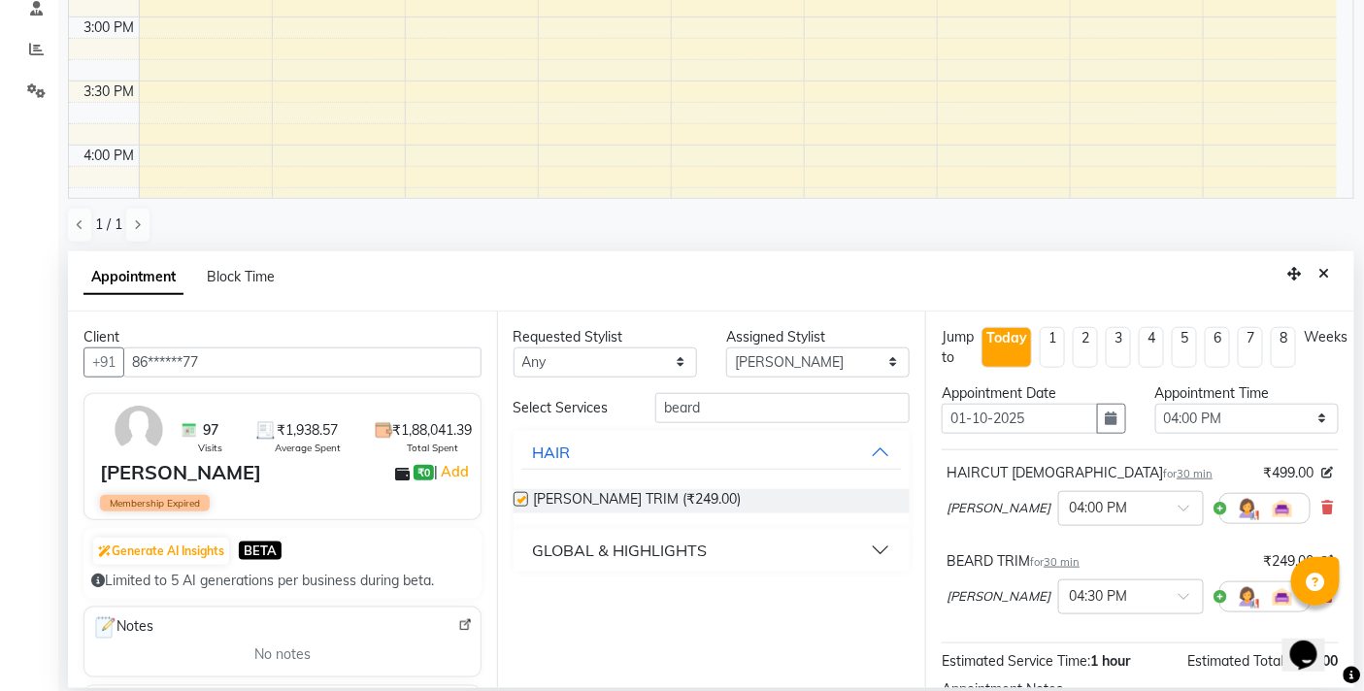
checkbox input "false"
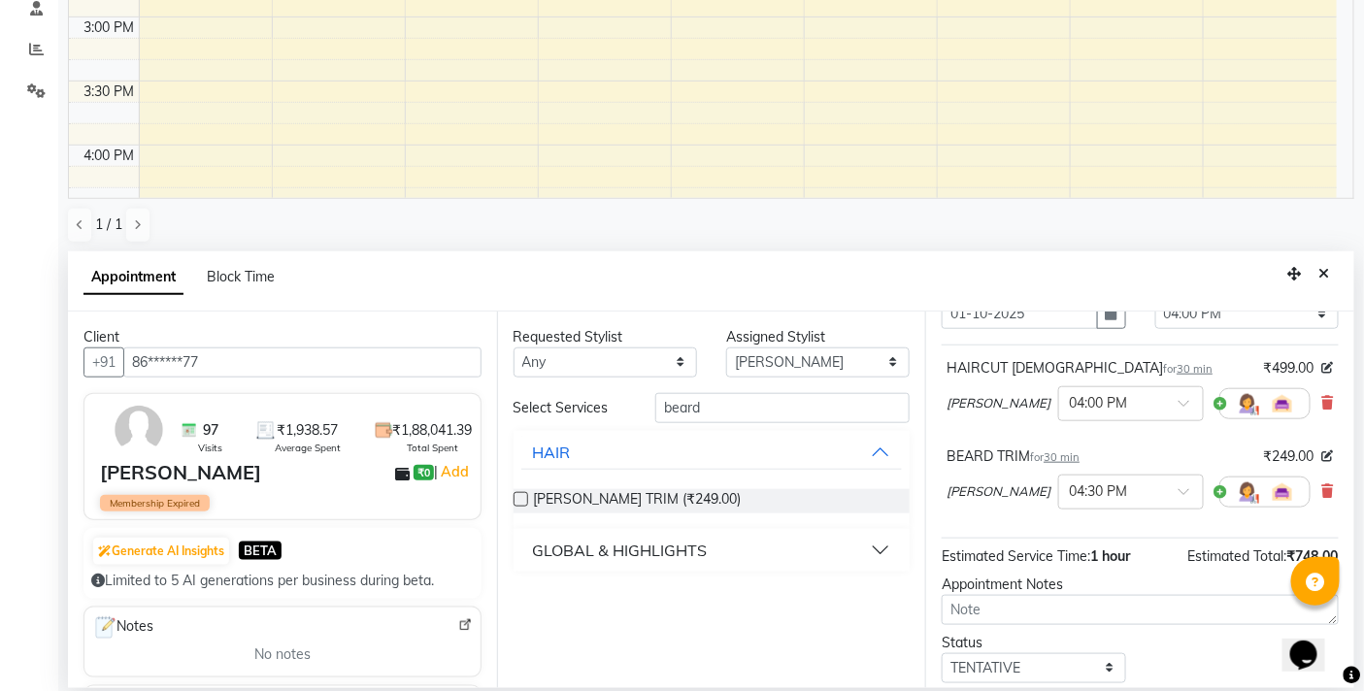
scroll to position [228, 0]
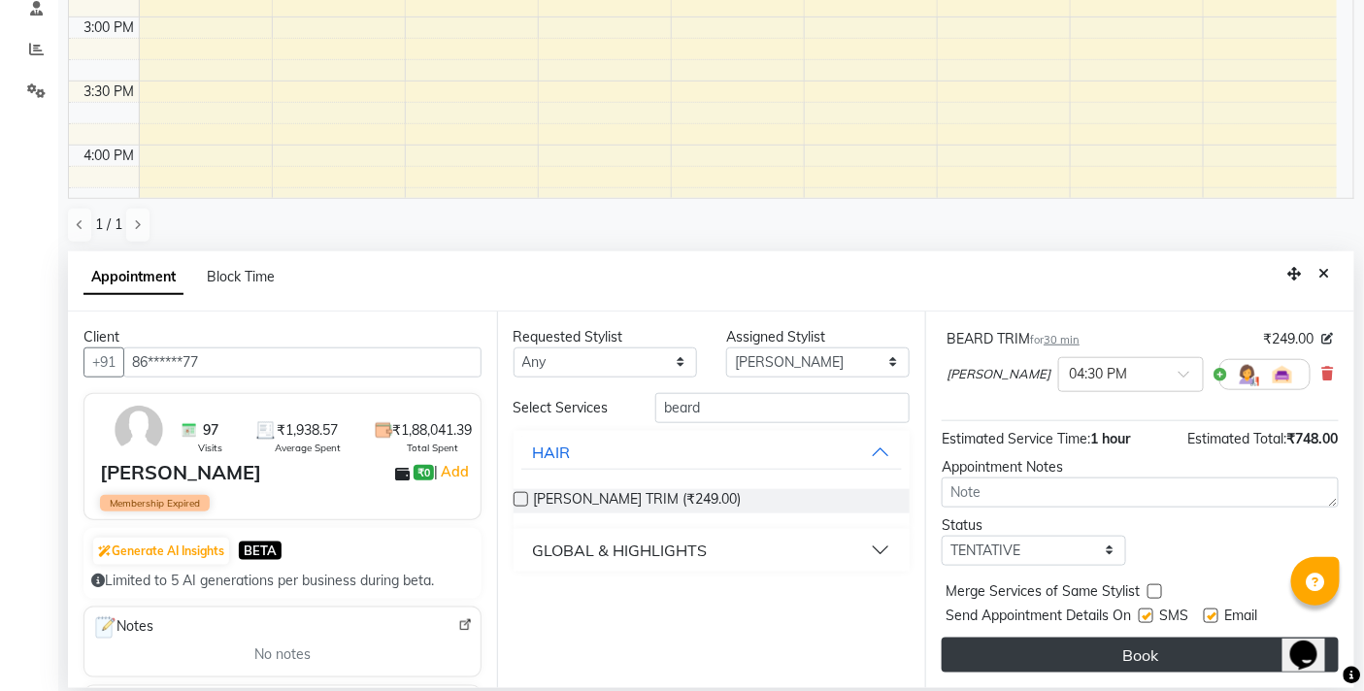
click at [1105, 651] on button "Book" at bounding box center [1139, 655] width 397 height 35
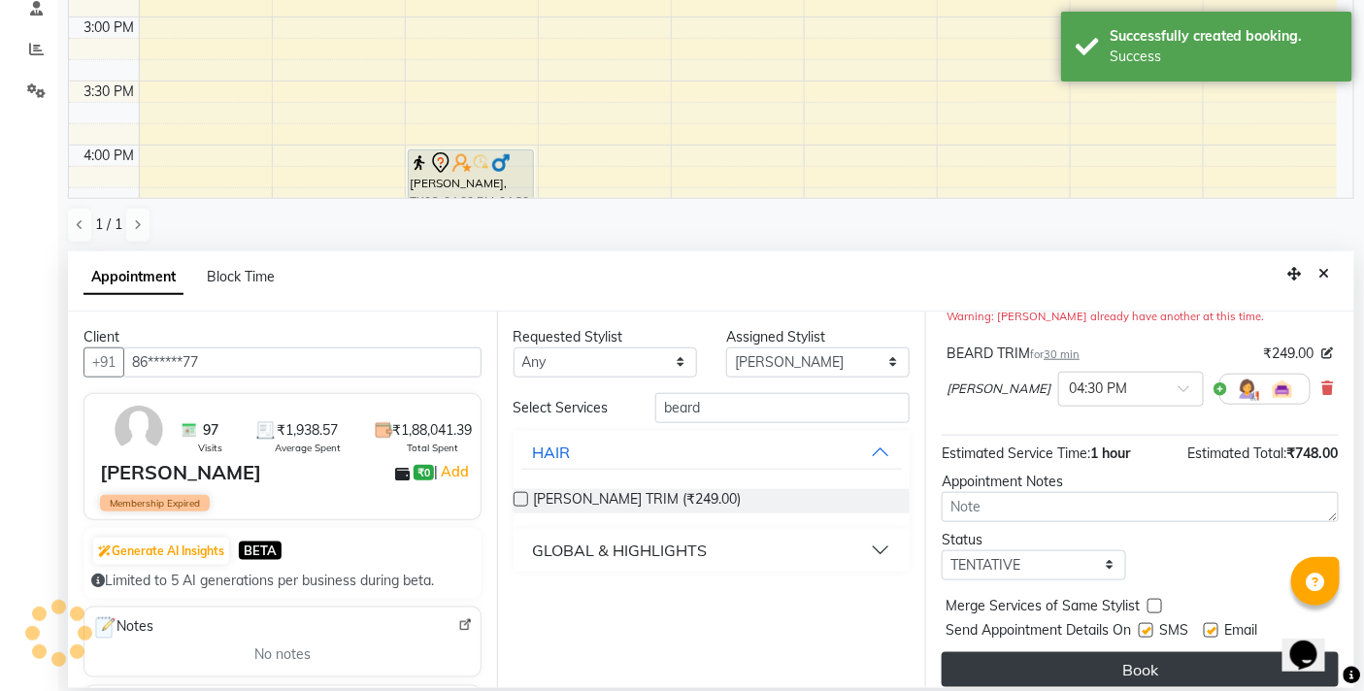
scroll to position [0, 0]
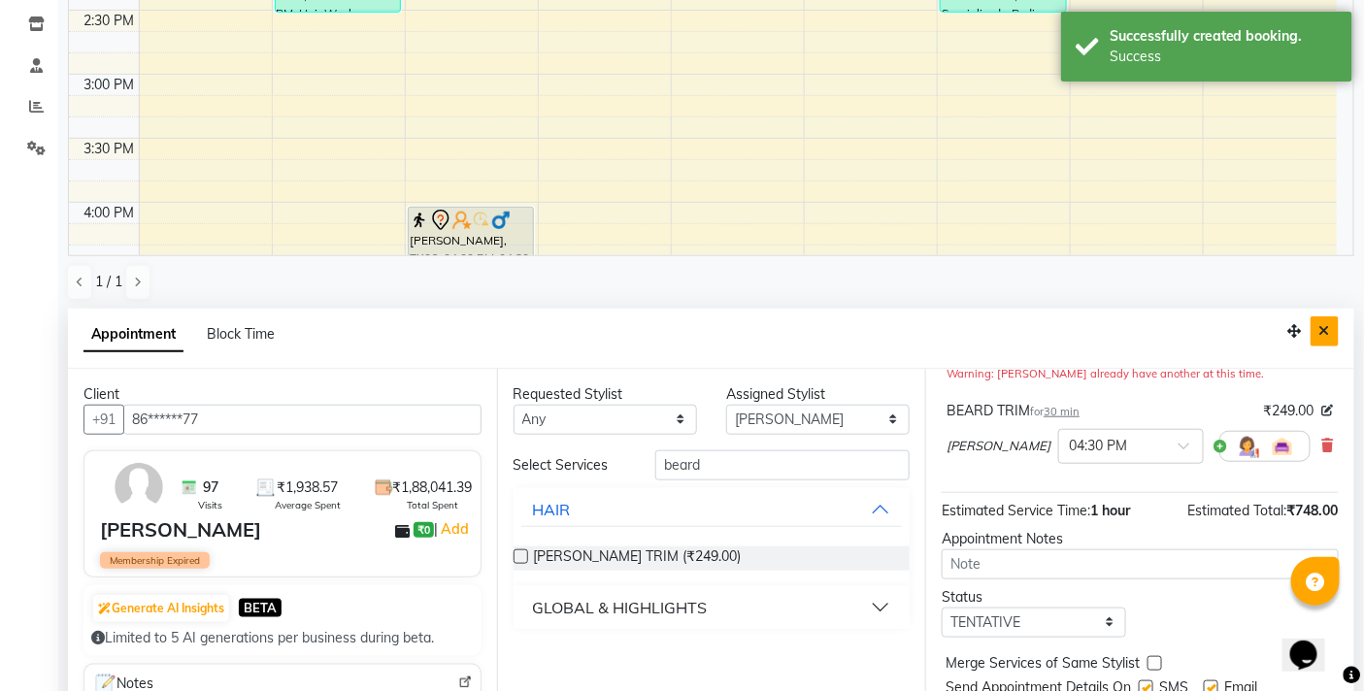
click at [1319, 324] on icon "Close" at bounding box center [1324, 331] width 11 height 14
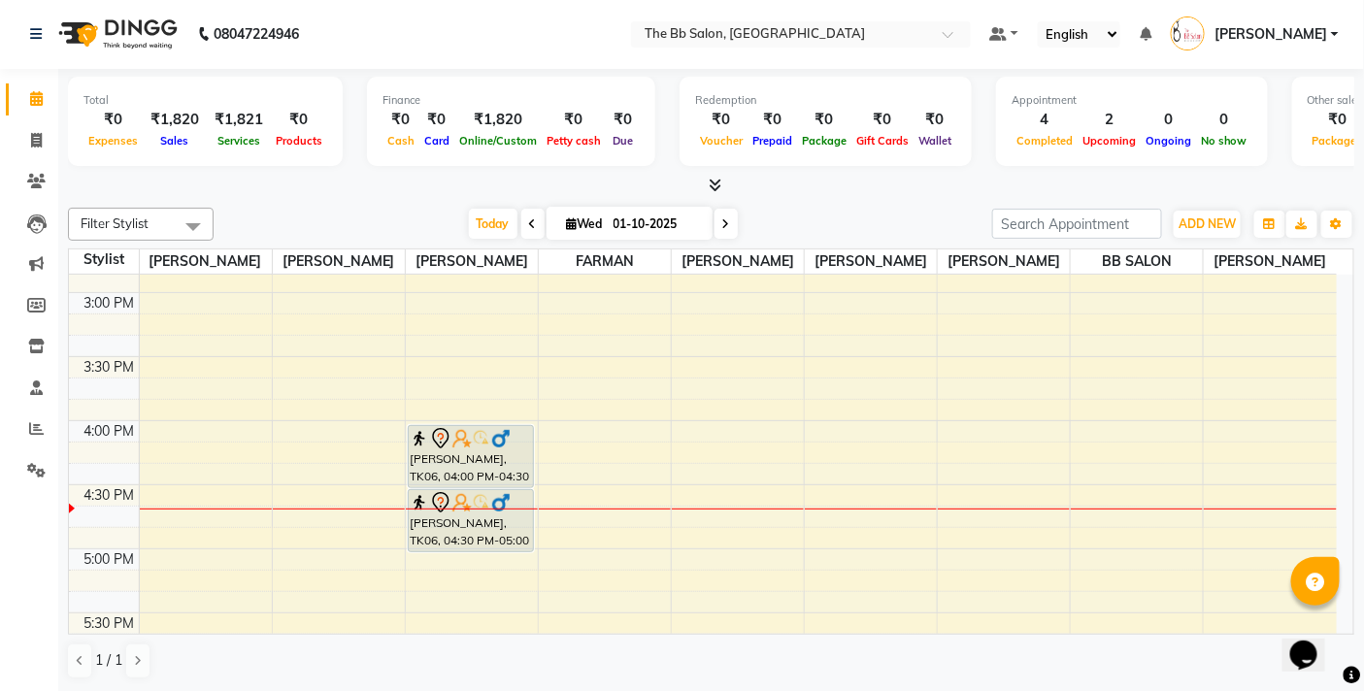
scroll to position [754, 0]
select select "83516"
select select "tentative"
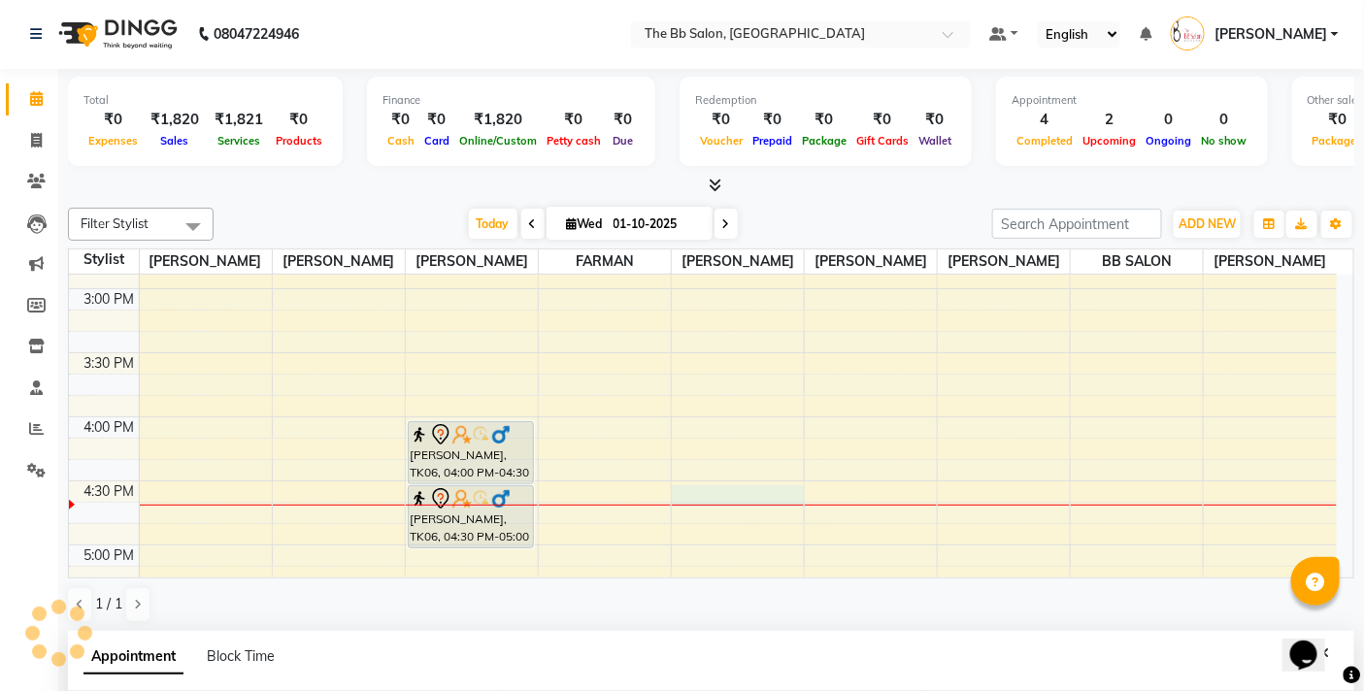
select select "990"
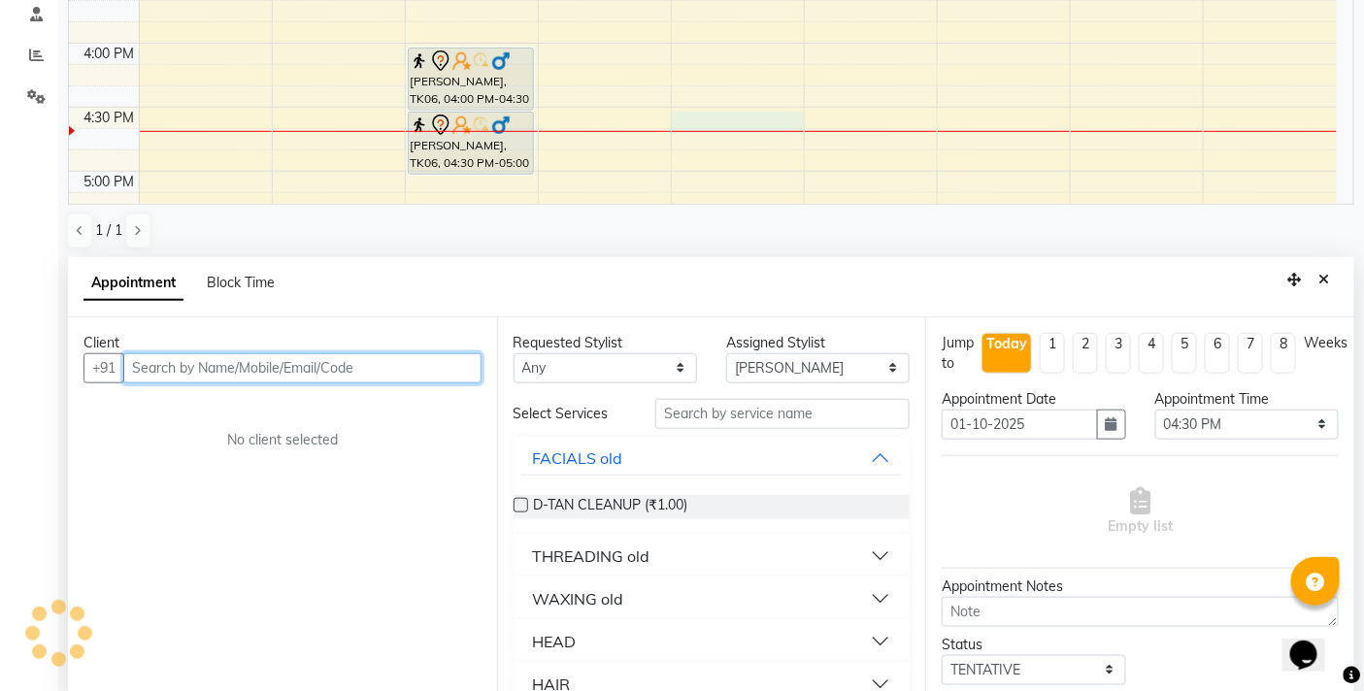
scroll to position [380, 0]
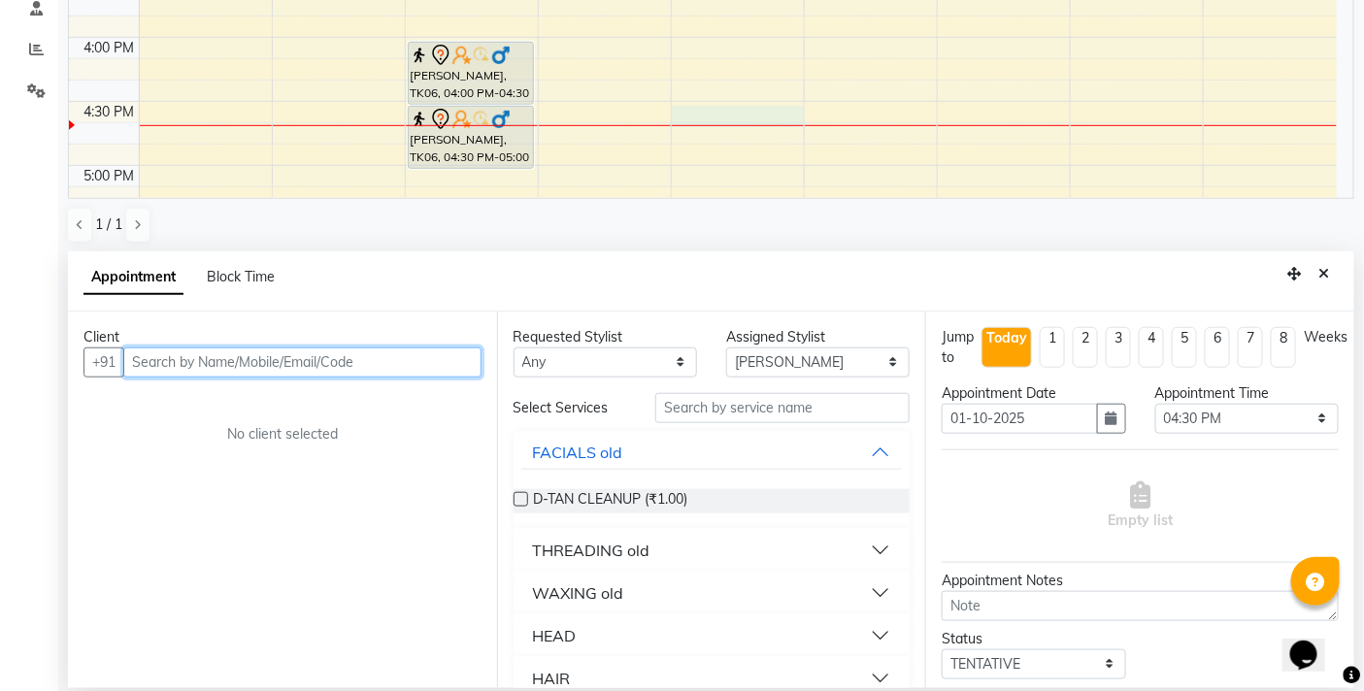
click at [312, 367] on input "text" at bounding box center [302, 362] width 358 height 30
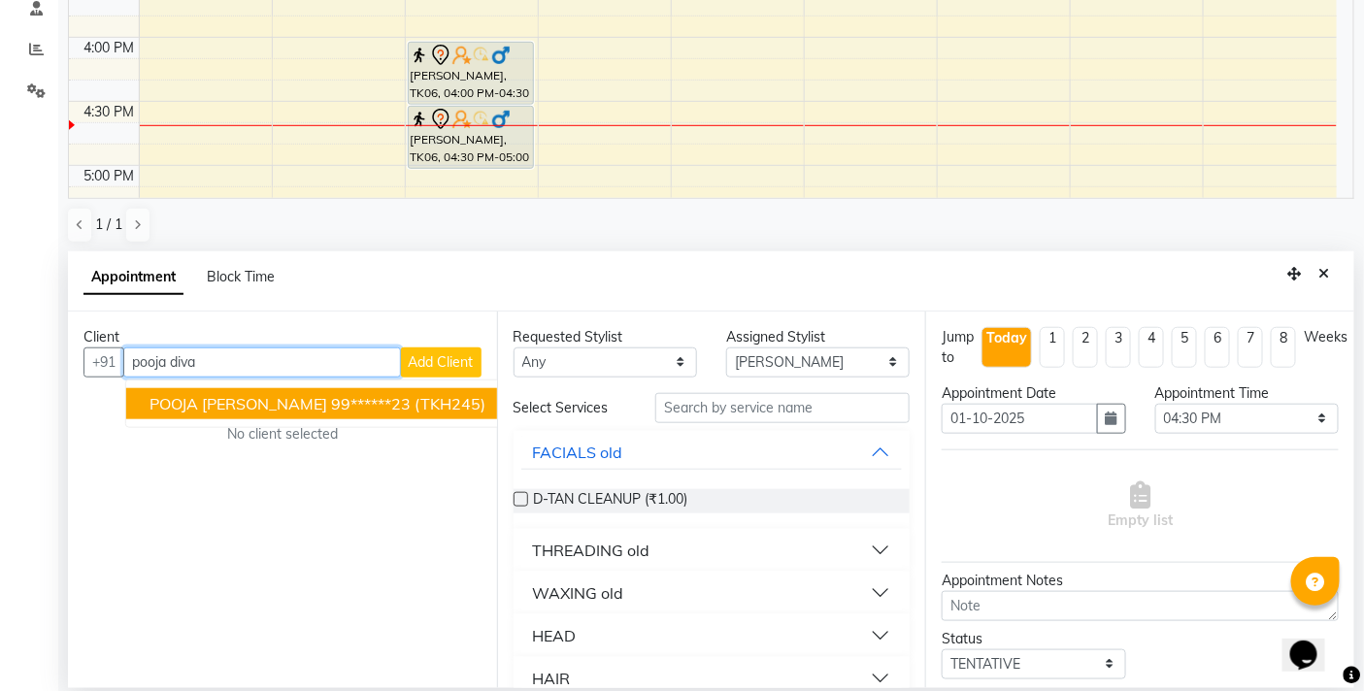
click at [214, 409] on span "POOJA [PERSON_NAME]" at bounding box center [238, 403] width 178 height 19
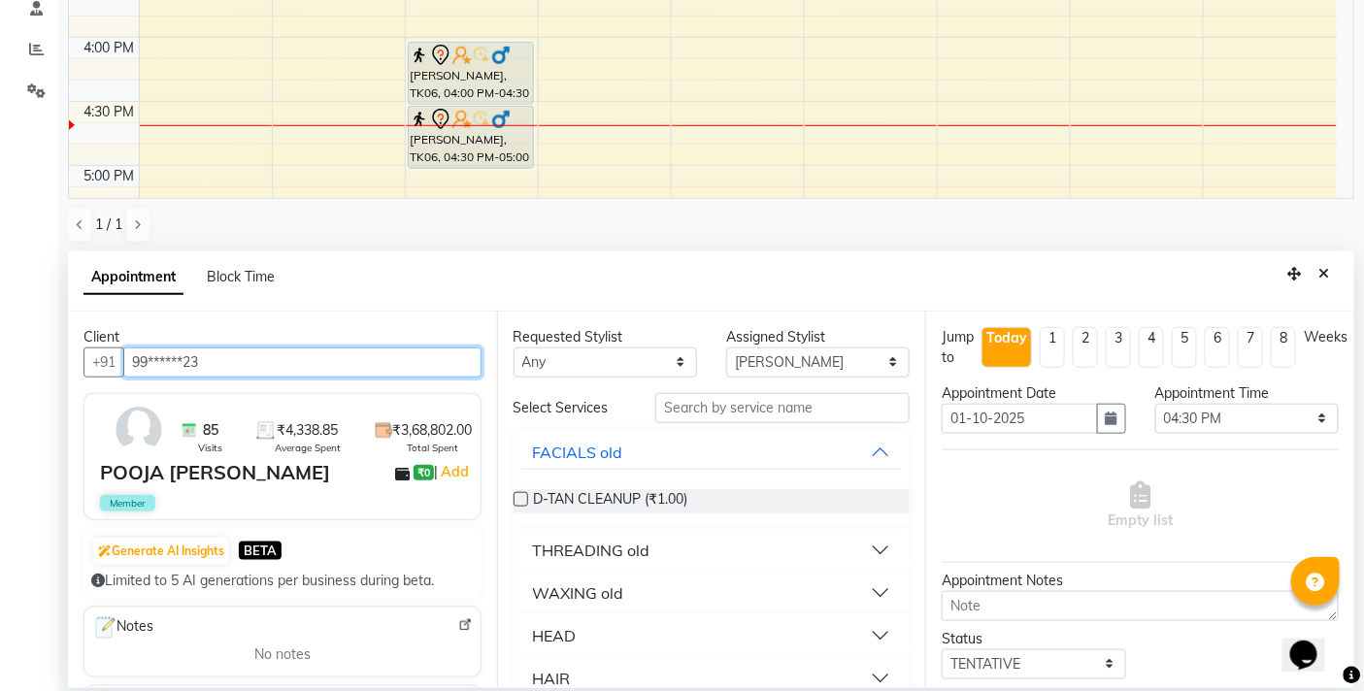
type input "99******23"
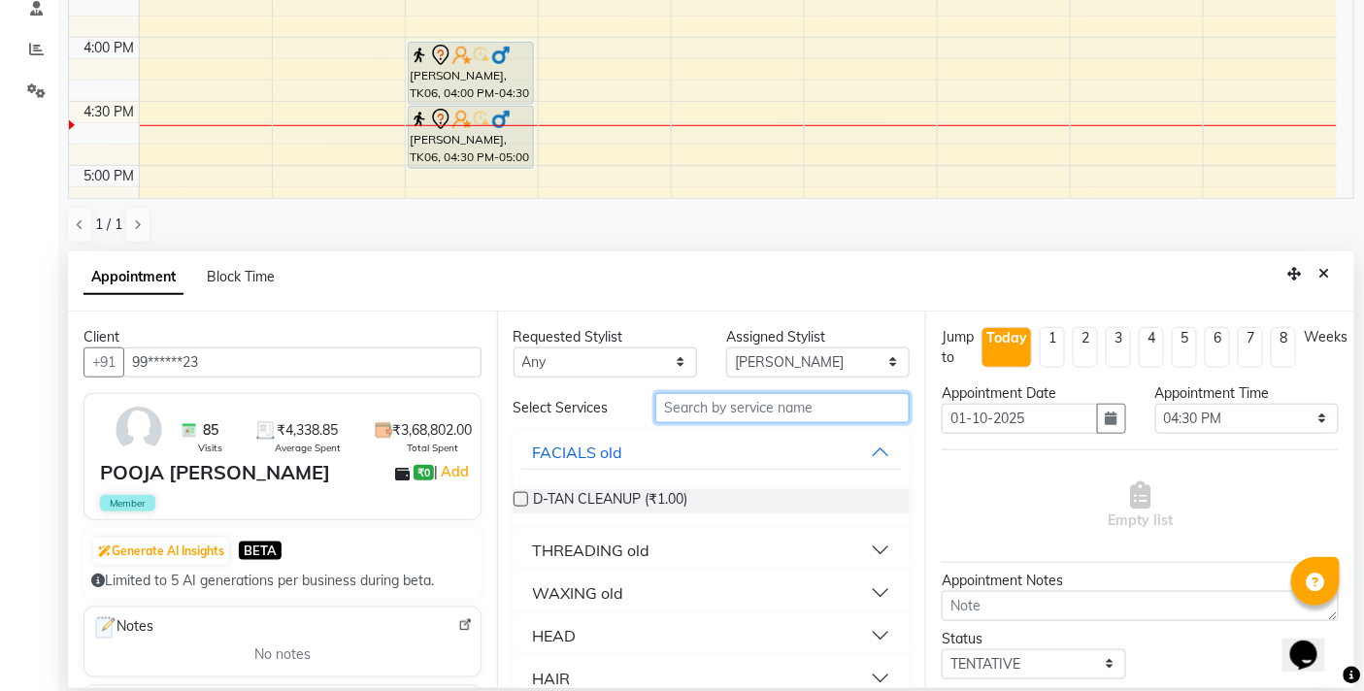
click at [754, 411] on input "text" at bounding box center [782, 408] width 254 height 30
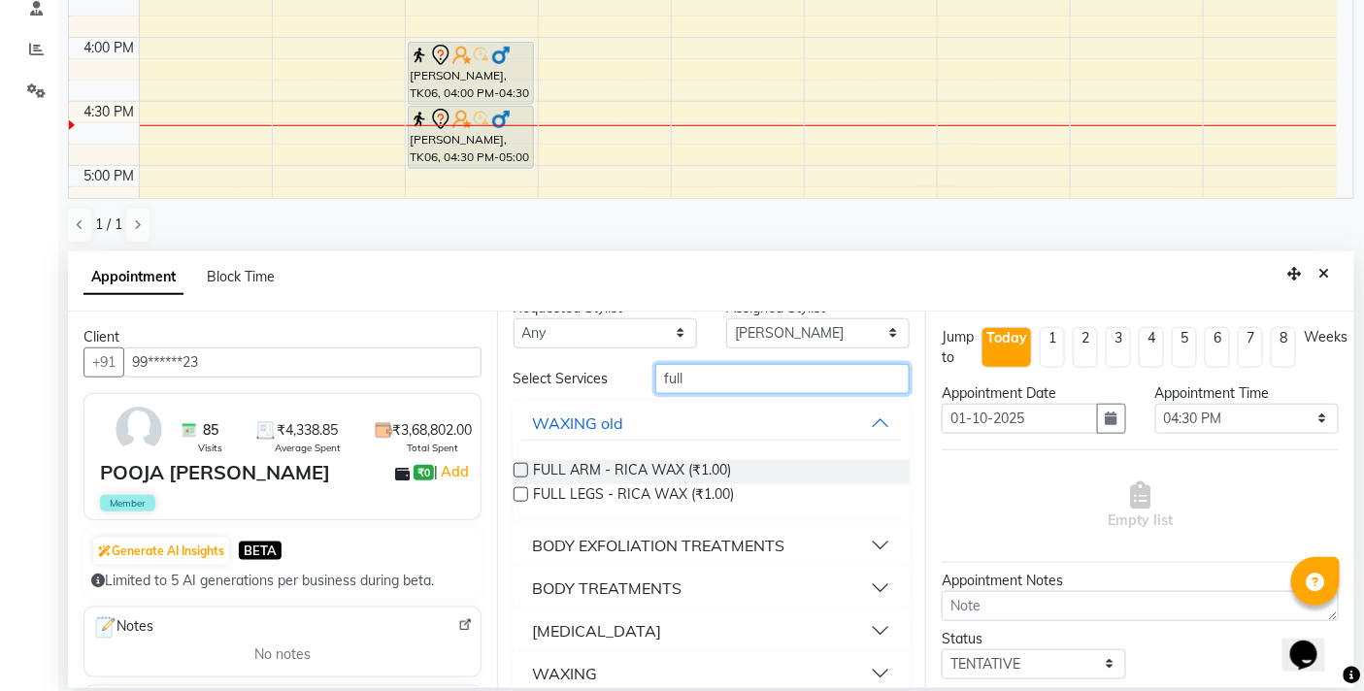
scroll to position [50, 0]
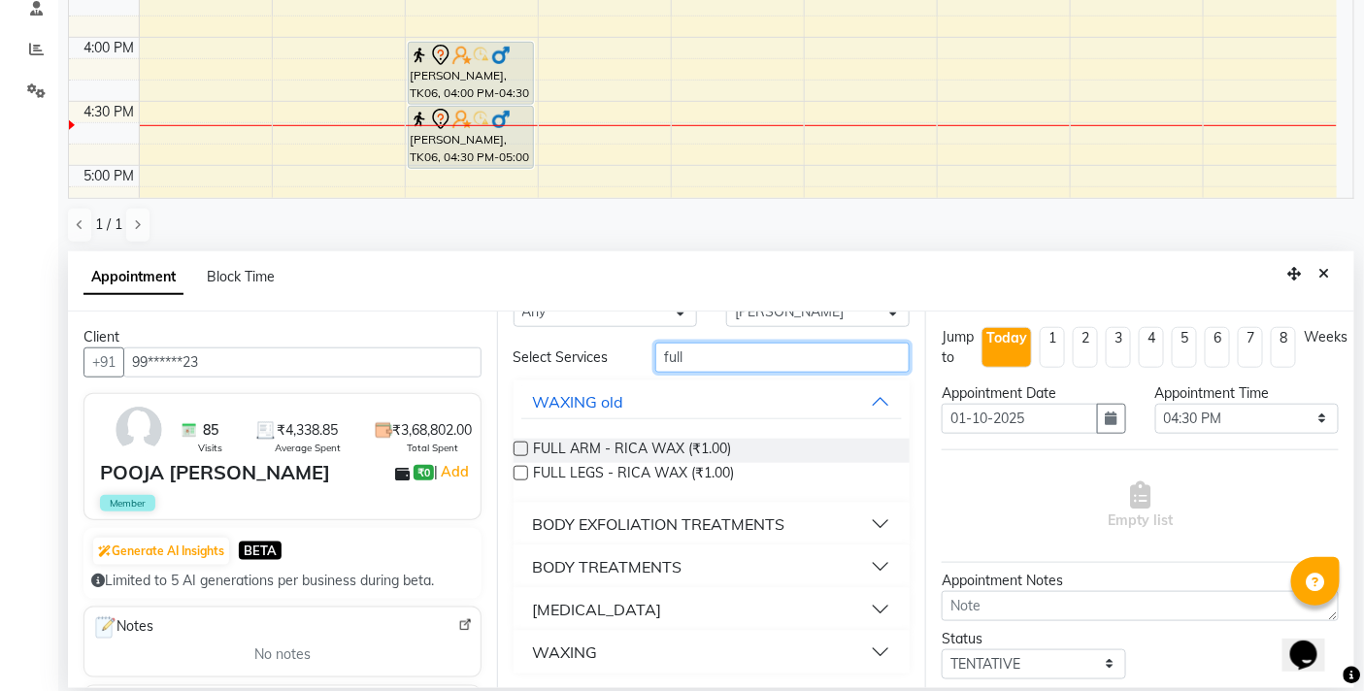
type input "full"
click at [560, 647] on div "WAXING" at bounding box center [565, 652] width 65 height 23
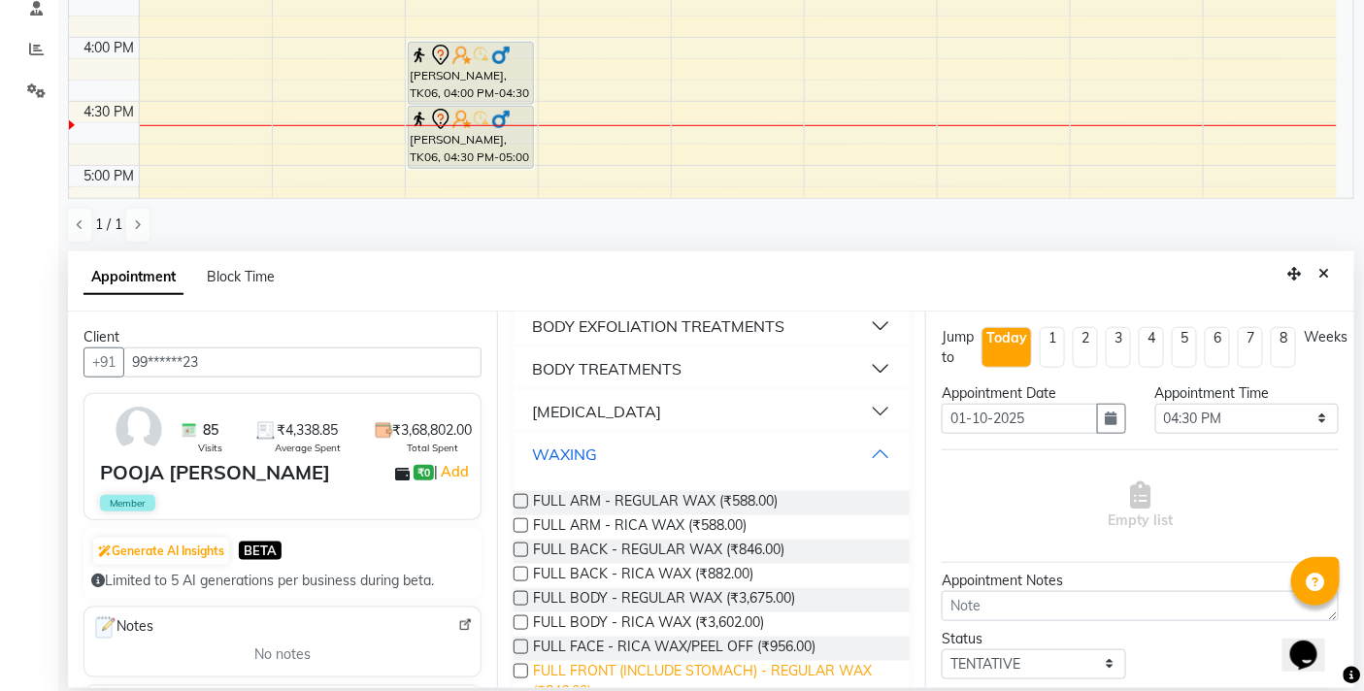
scroll to position [356, 0]
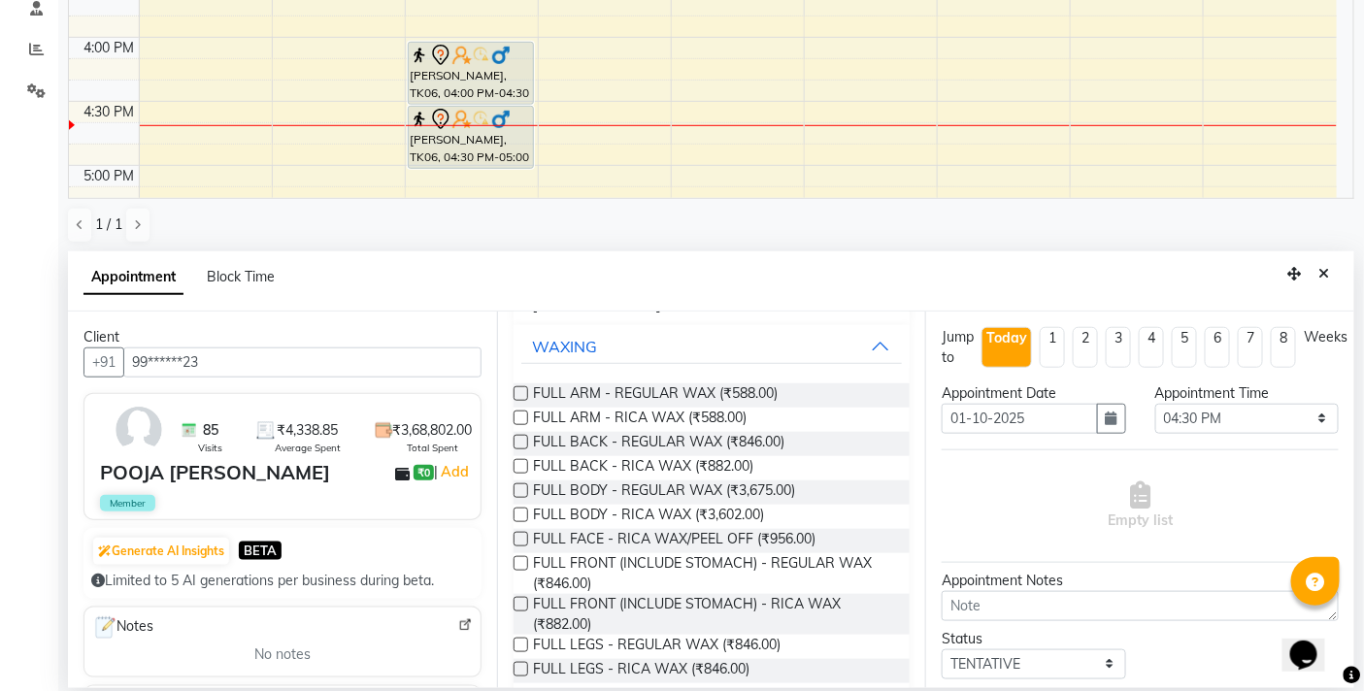
click at [521, 414] on label at bounding box center [520, 418] width 15 height 15
click at [521, 414] on input "checkbox" at bounding box center [519, 419] width 13 height 13
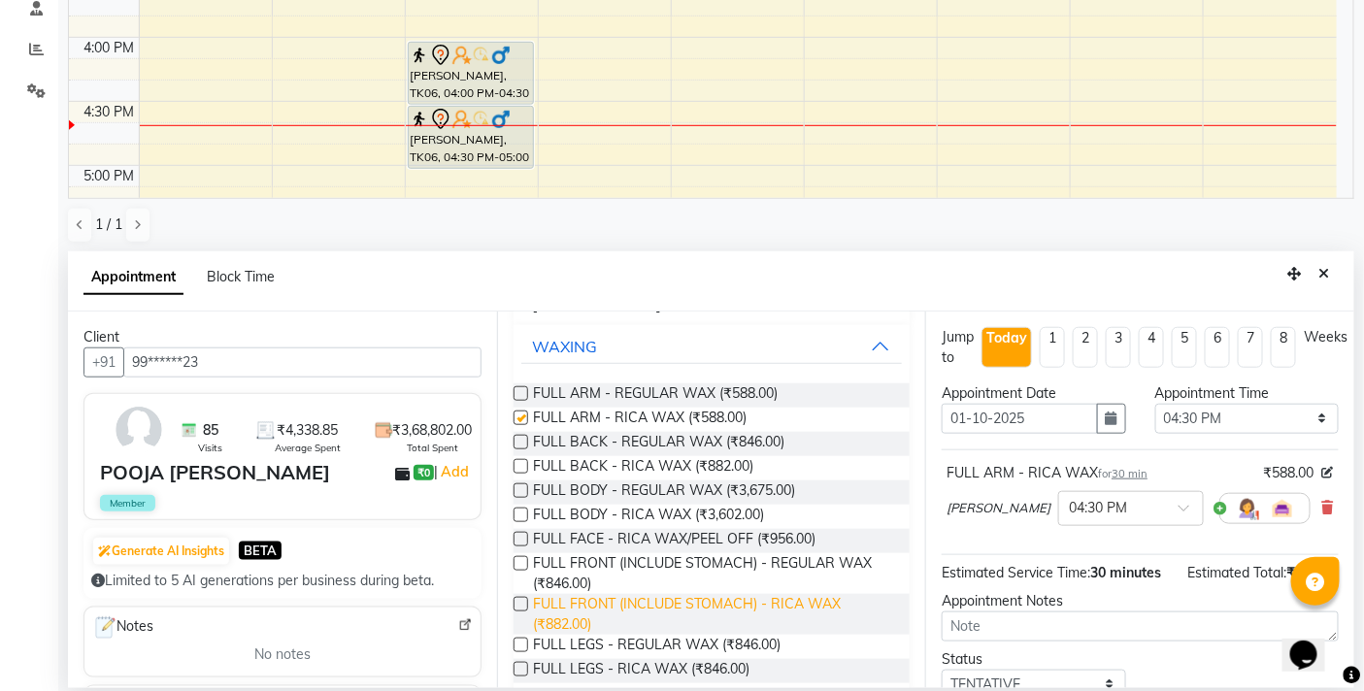
checkbox input "false"
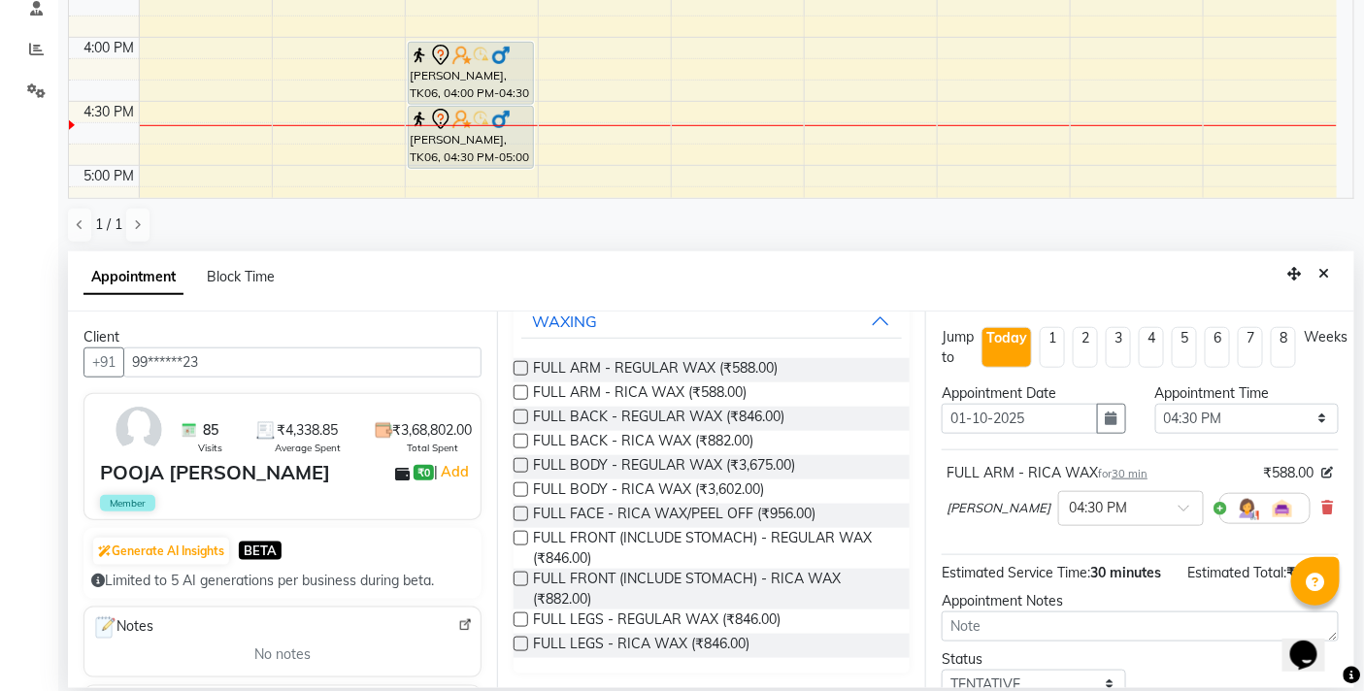
click at [517, 643] on label at bounding box center [520, 644] width 15 height 15
click at [517, 643] on input "checkbox" at bounding box center [519, 646] width 13 height 13
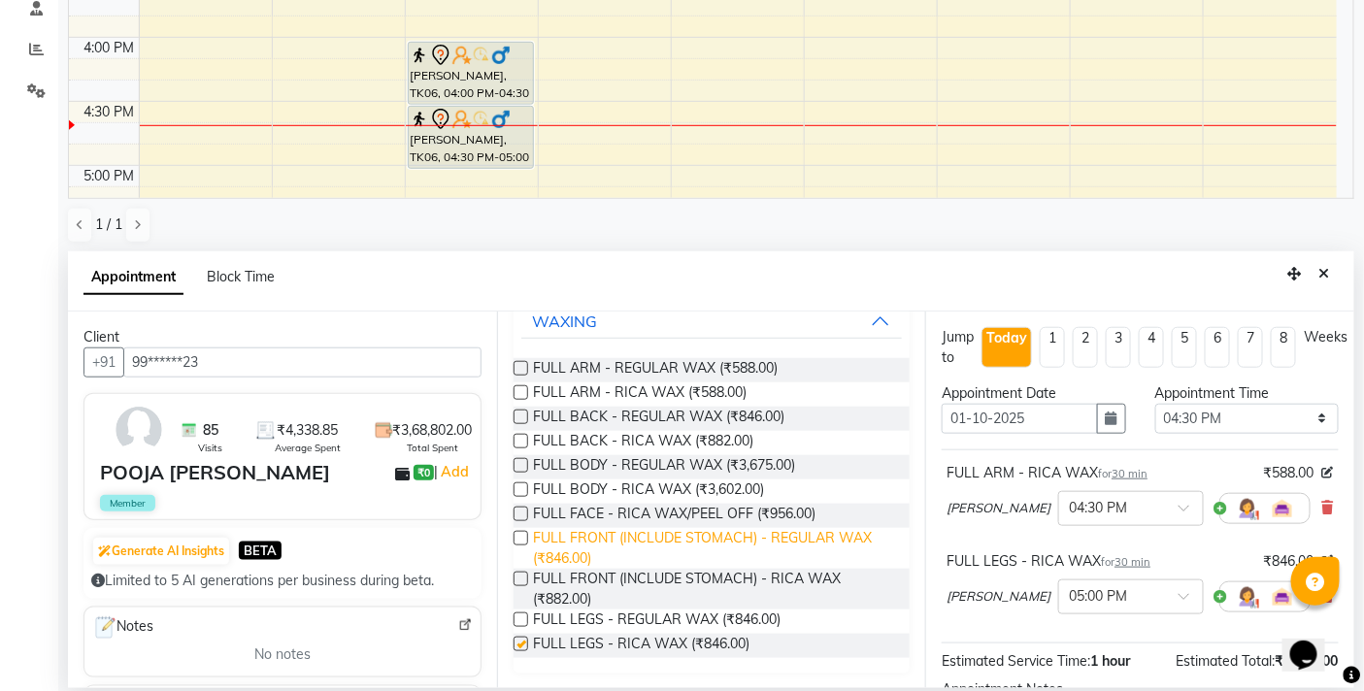
checkbox input "false"
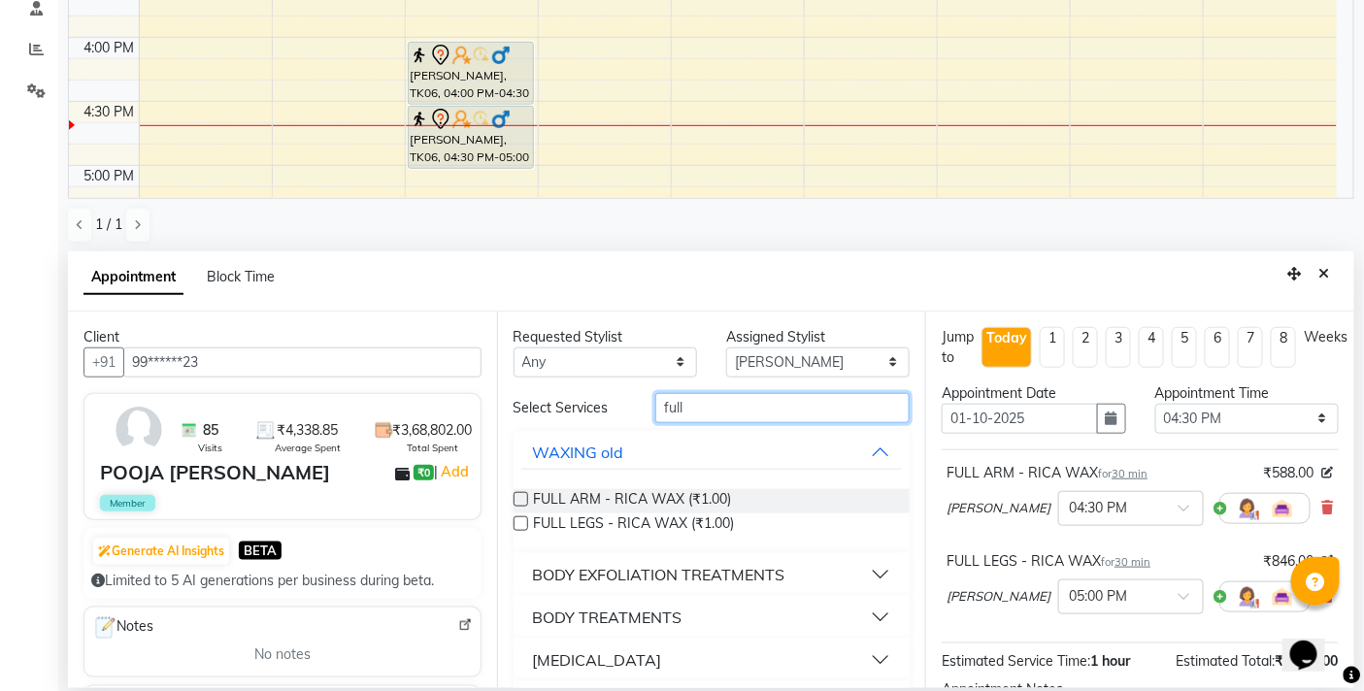
drag, startPoint x: 696, startPoint y: 413, endPoint x: 512, endPoint y: 428, distance: 184.0
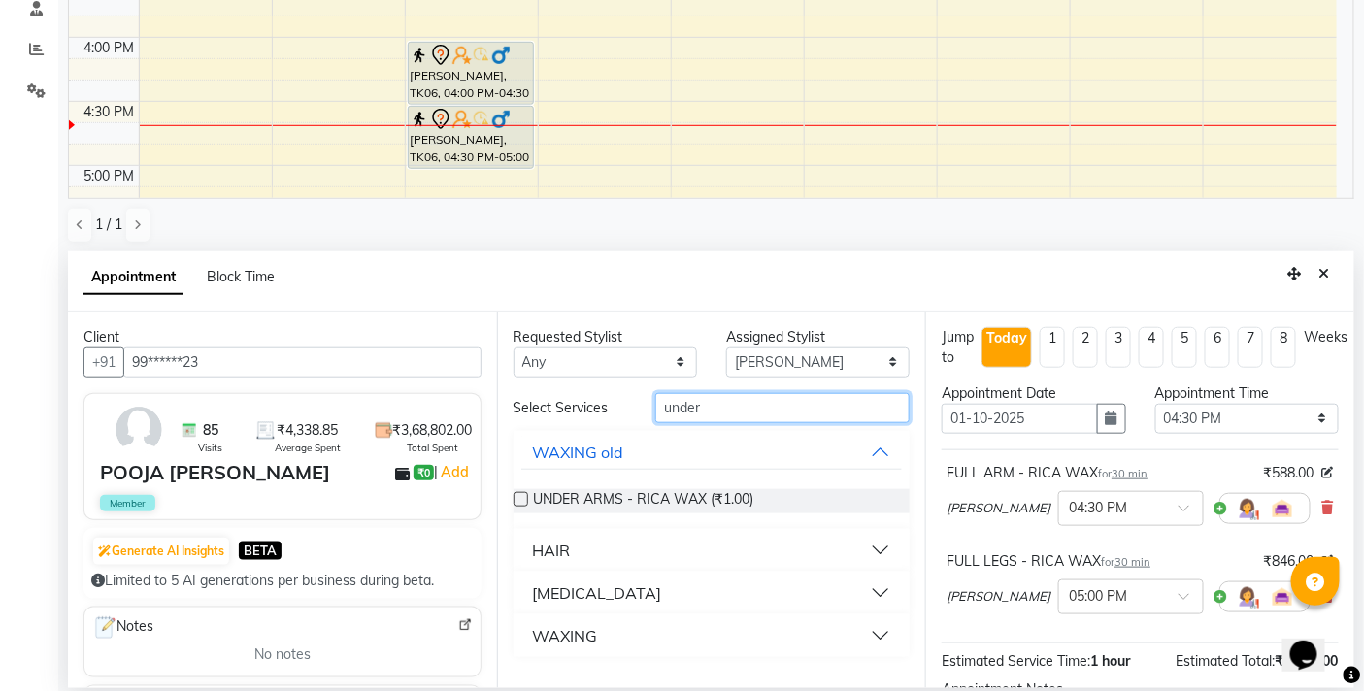
type input "under"
click at [570, 634] on div "WAXING" at bounding box center [565, 635] width 65 height 23
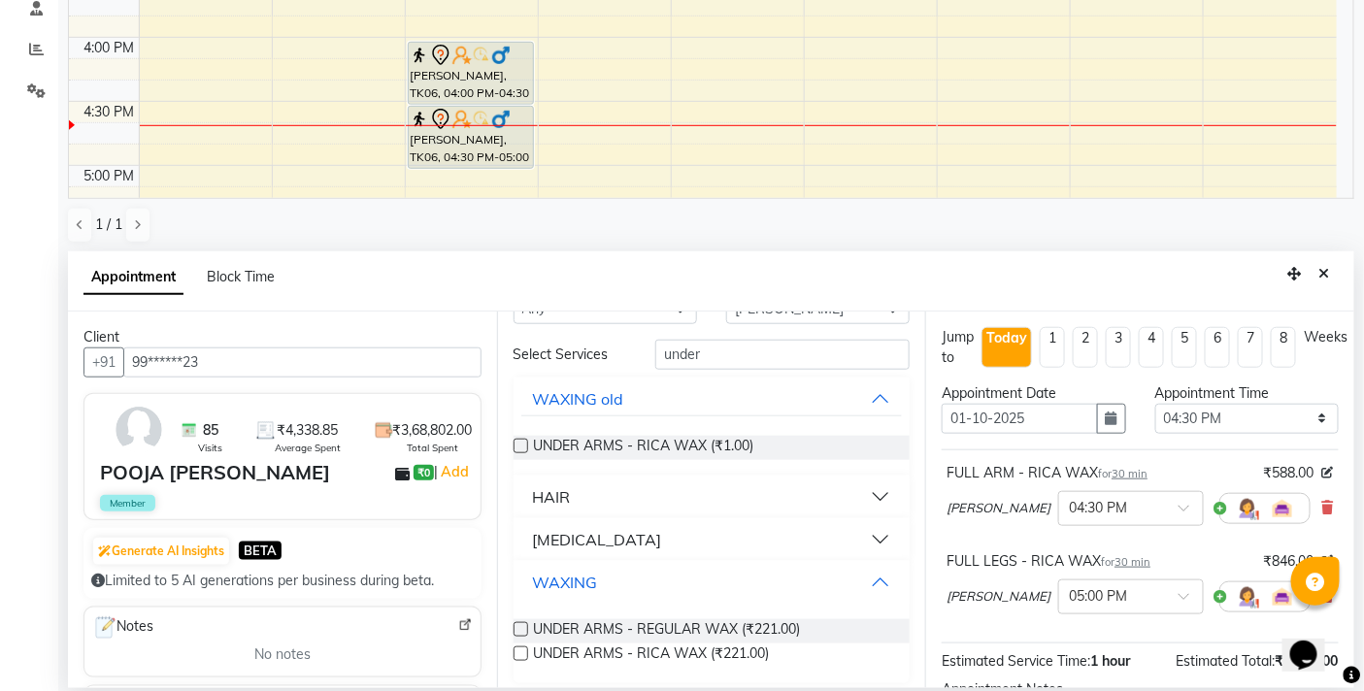
scroll to position [59, 0]
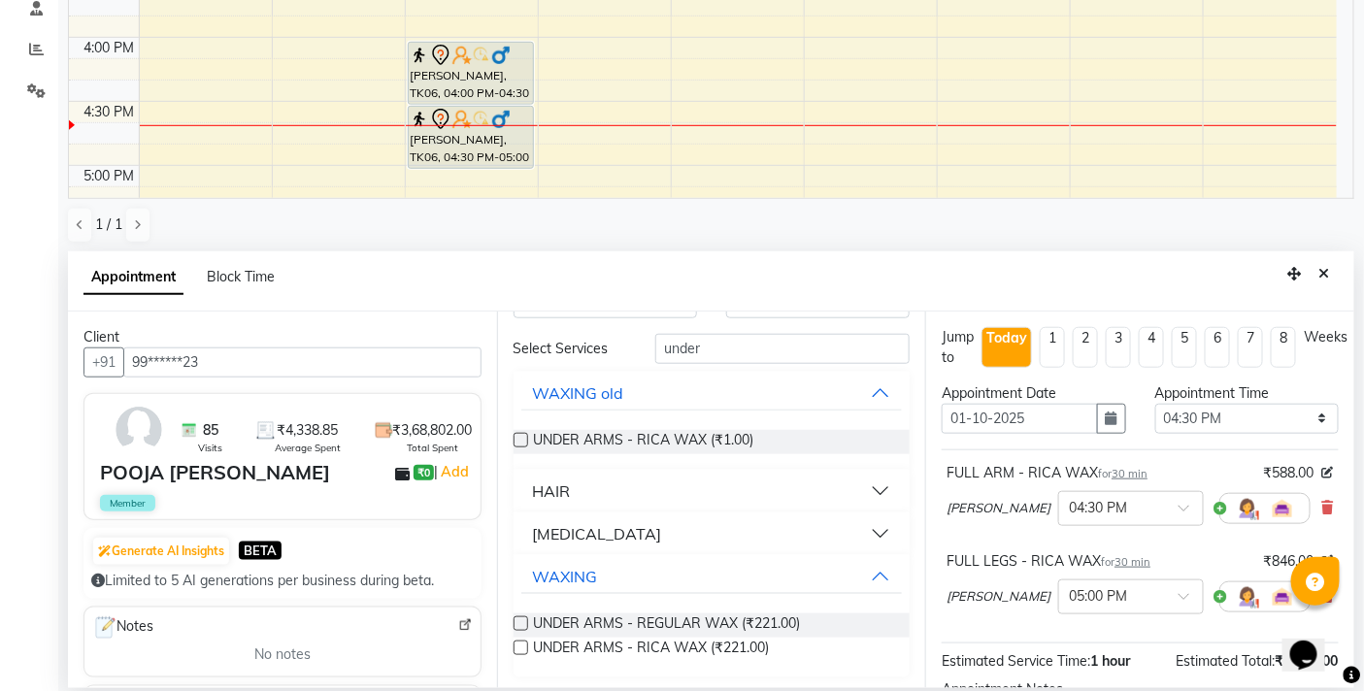
click at [518, 650] on label at bounding box center [520, 648] width 15 height 15
click at [518, 650] on input "checkbox" at bounding box center [519, 649] width 13 height 13
checkbox input "false"
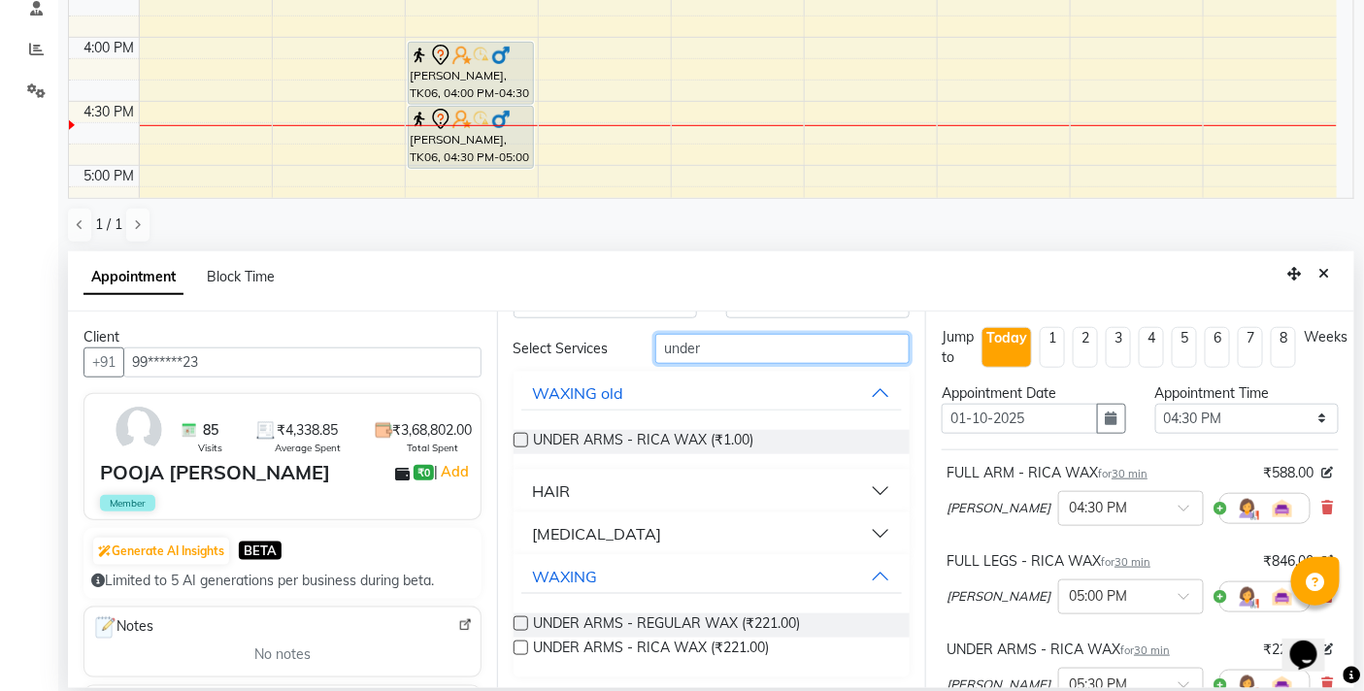
drag, startPoint x: 714, startPoint y: 344, endPoint x: 569, endPoint y: 355, distance: 146.0
click at [569, 355] on div "Select Services under" at bounding box center [712, 349] width 426 height 30
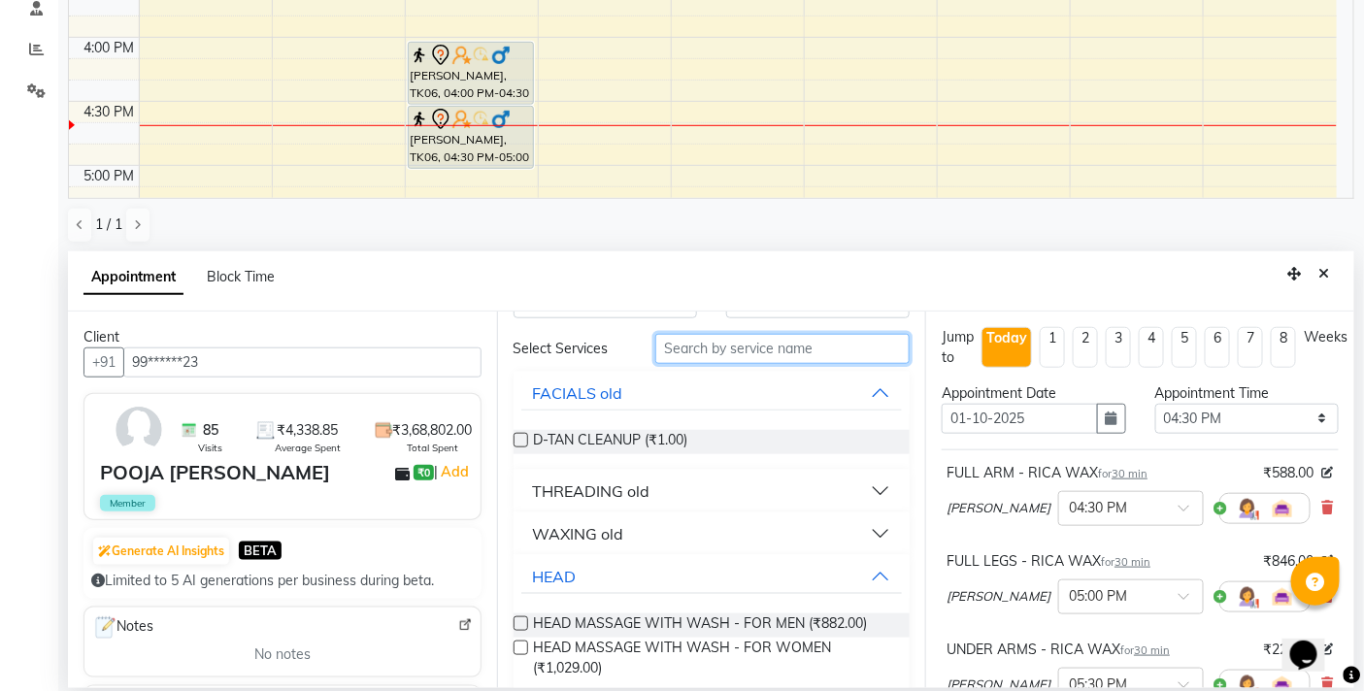
scroll to position [0, 0]
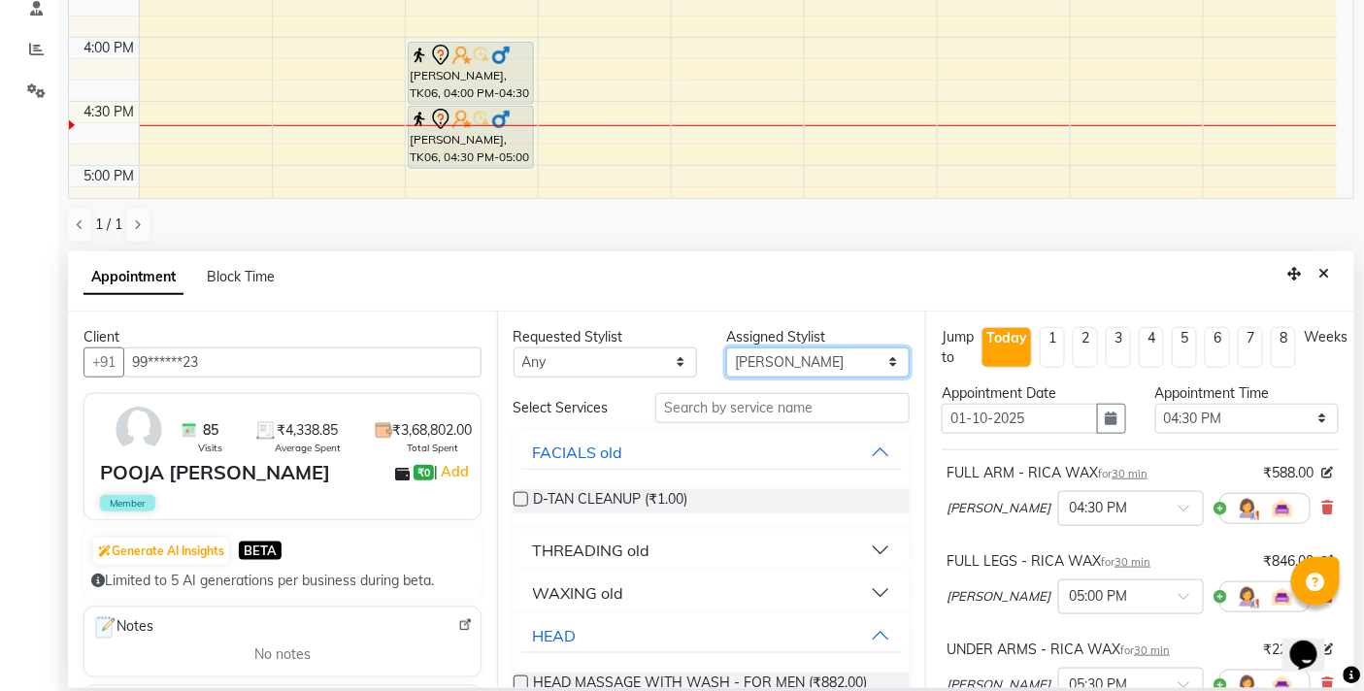
click at [811, 355] on select "Select BB SALON [PERSON_NAME] [PERSON_NAME] [PERSON_NAME] [PERSON_NAME] [PERSON…" at bounding box center [817, 362] width 183 height 30
click at [726, 347] on select "Select BB SALON [PERSON_NAME] [PERSON_NAME] [PERSON_NAME] [PERSON_NAME] [PERSON…" at bounding box center [817, 362] width 183 height 30
click at [808, 377] on div "Requested Stylist Any BB SALON [PERSON_NAME] [PERSON_NAME] [PERSON_NAME] [PERSO…" at bounding box center [711, 500] width 429 height 377
click at [808, 369] on select "Select BB SALON [PERSON_NAME] [PERSON_NAME] [PERSON_NAME] [PERSON_NAME] [PERSON…" at bounding box center [817, 362] width 183 height 30
select select "83524"
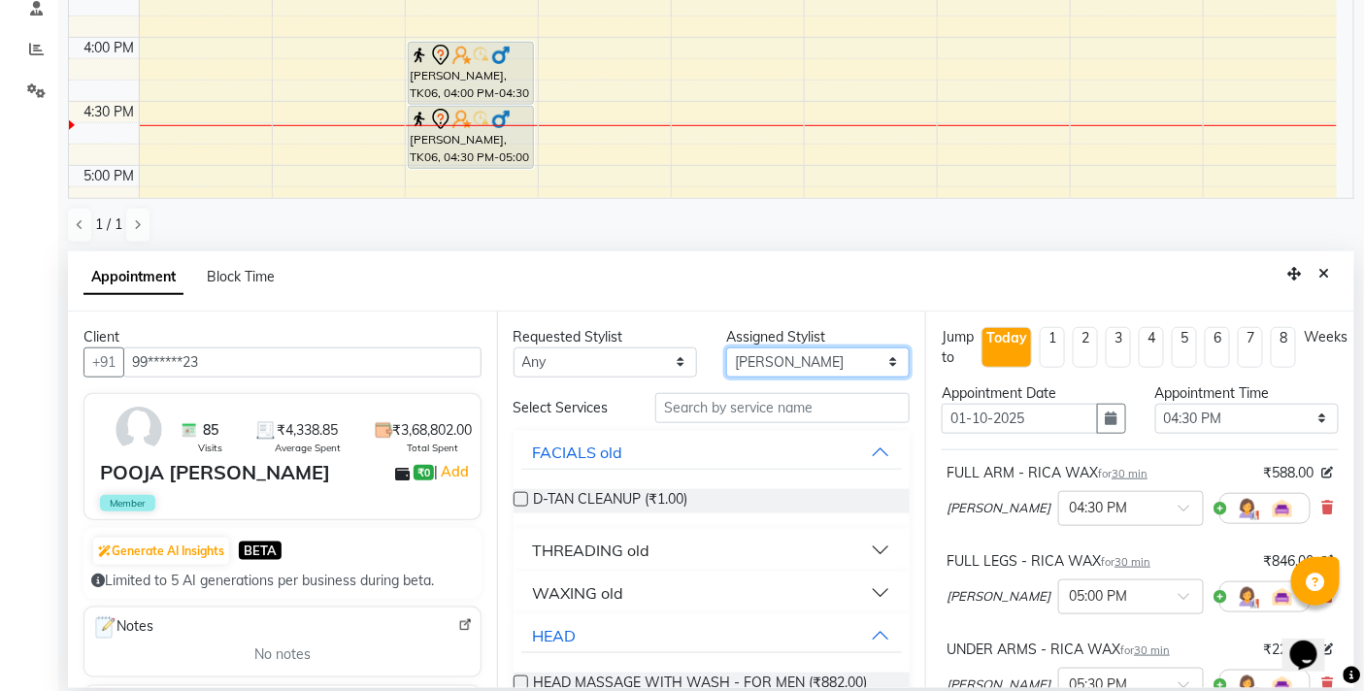
click at [726, 347] on select "Select BB SALON [PERSON_NAME] [PERSON_NAME] [PERSON_NAME] [PERSON_NAME] [PERSON…" at bounding box center [817, 362] width 183 height 30
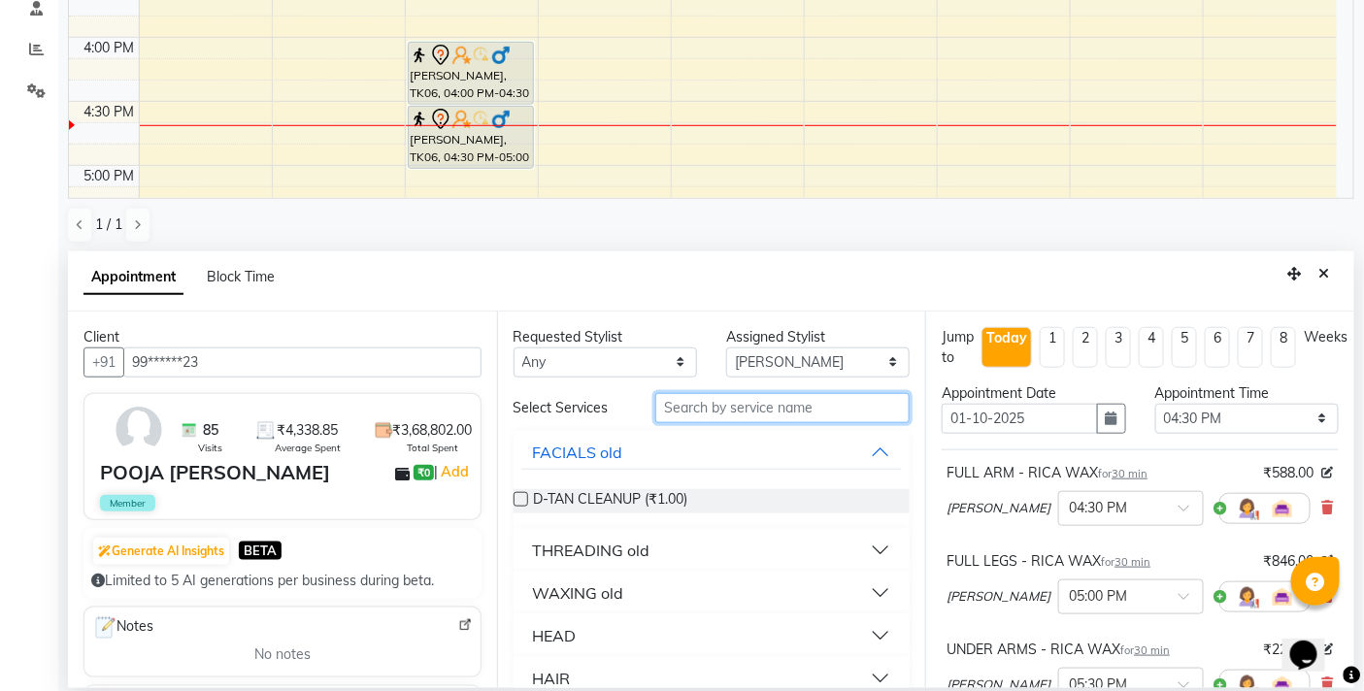
click at [704, 409] on input "text" at bounding box center [782, 408] width 254 height 30
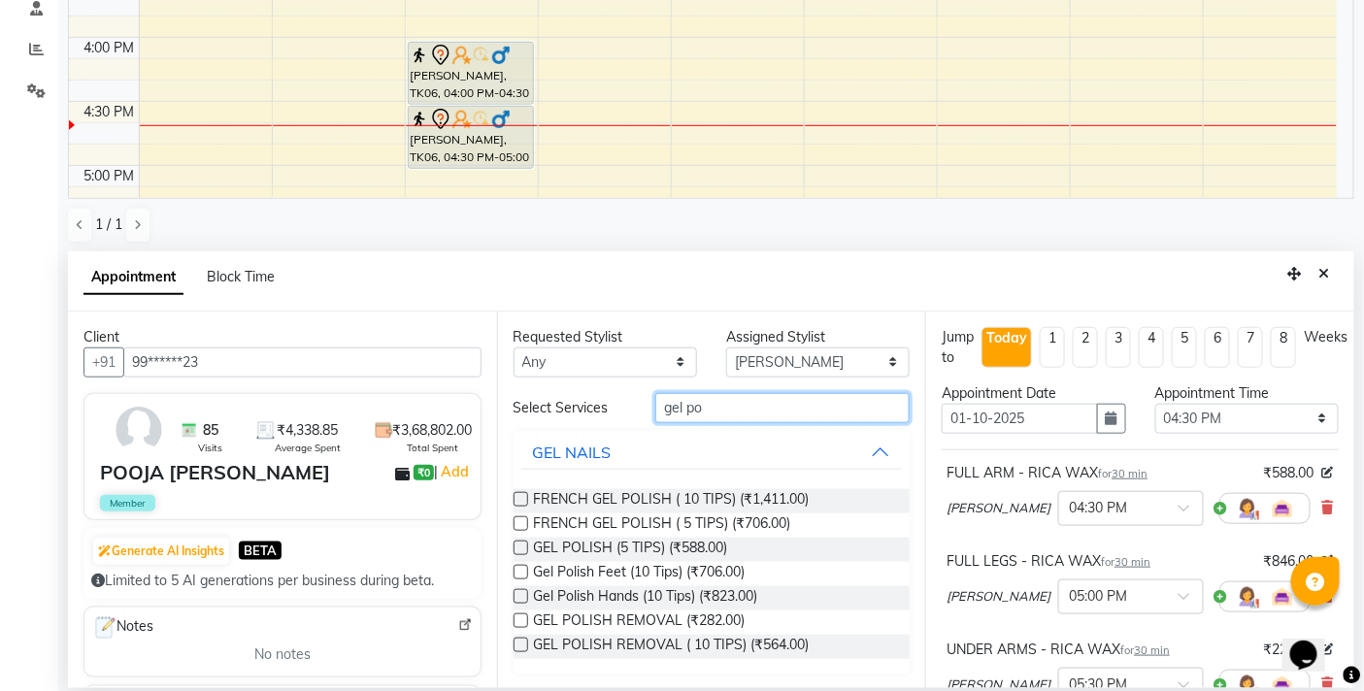
type input "gel po"
click at [521, 598] on label at bounding box center [520, 596] width 15 height 15
click at [521, 598] on input "checkbox" at bounding box center [519, 598] width 13 height 13
checkbox input "false"
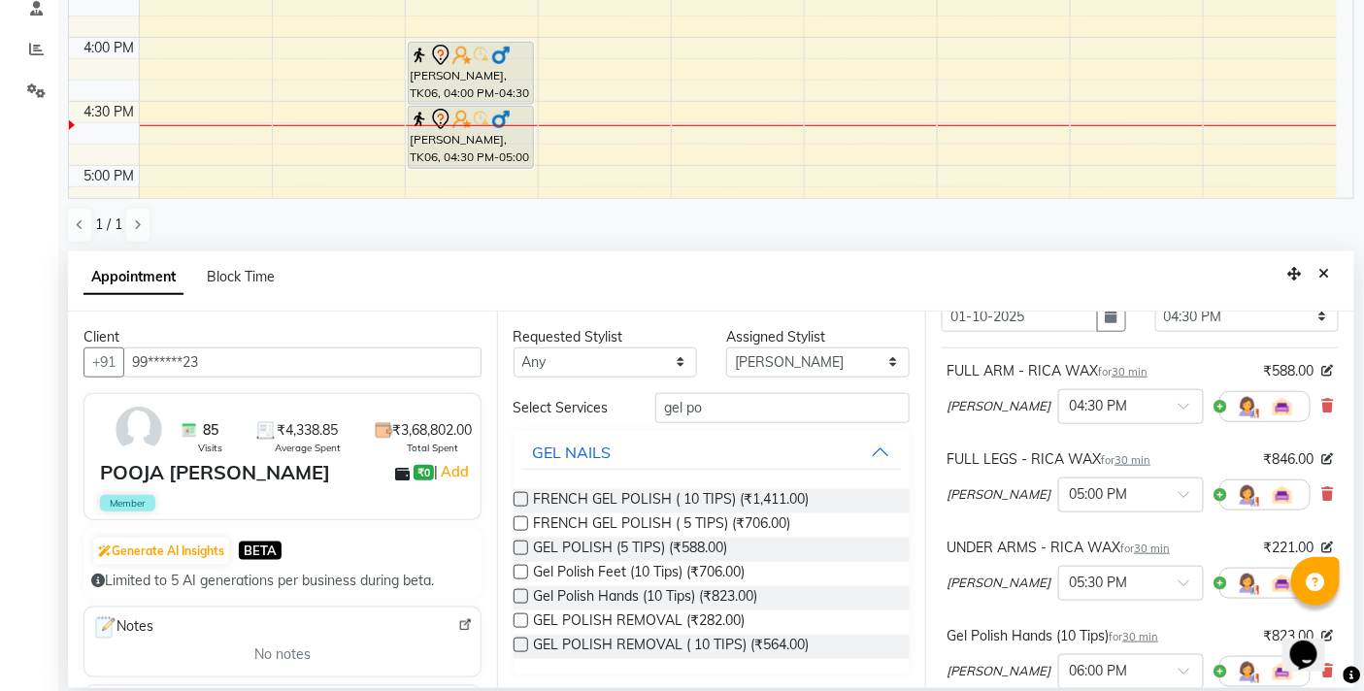
scroll to position [75, 0]
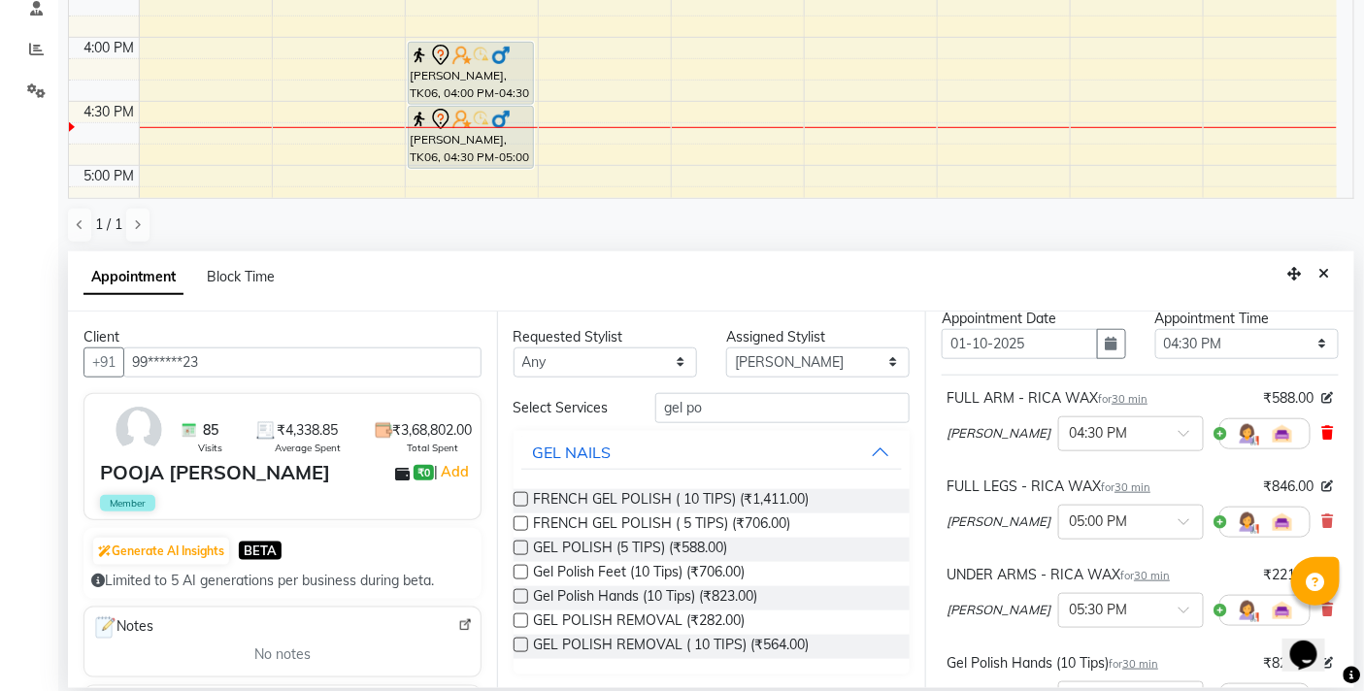
click at [1322, 428] on icon at bounding box center [1328, 433] width 12 height 14
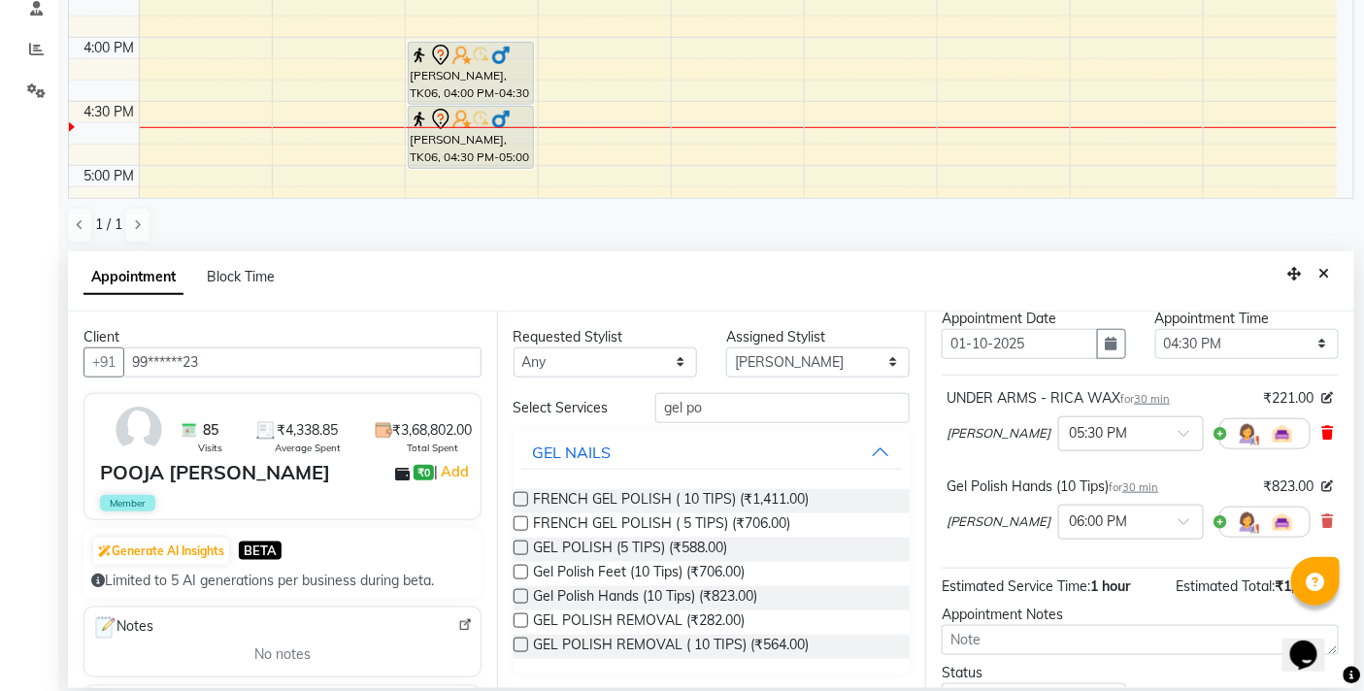
click at [1322, 430] on icon at bounding box center [1328, 433] width 12 height 14
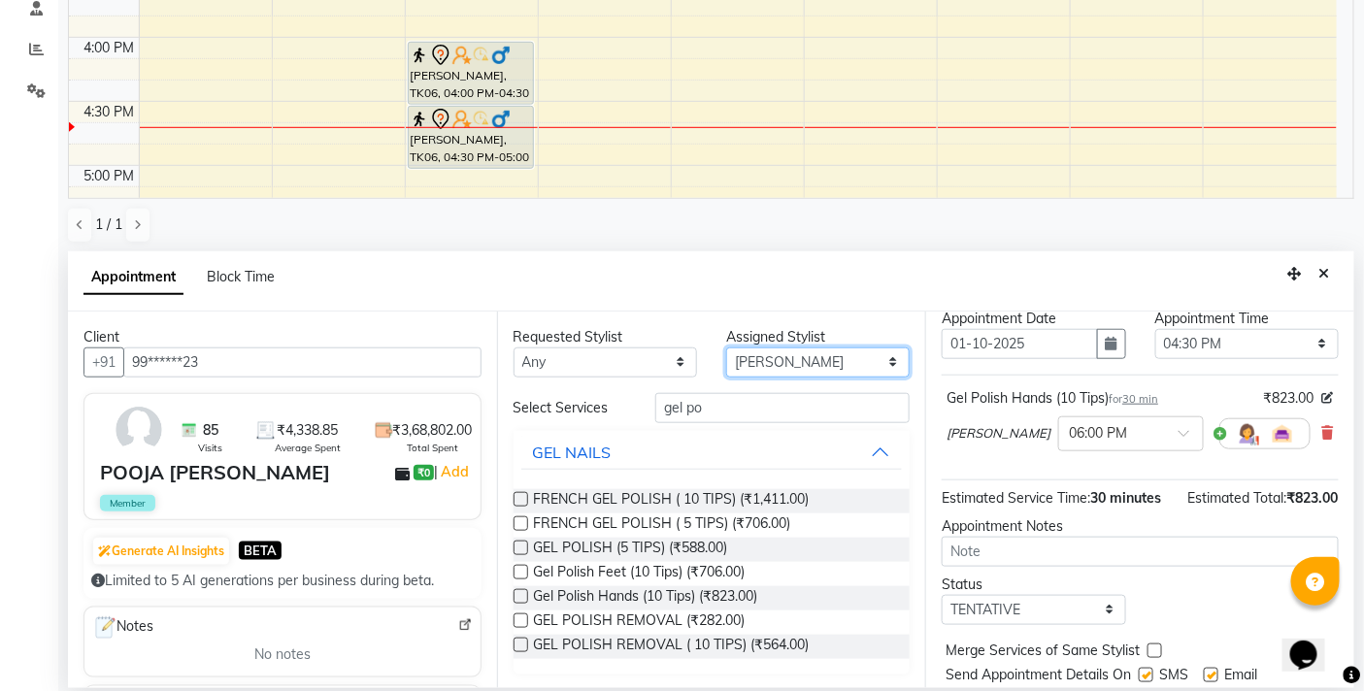
click at [762, 367] on select "Select BB SALON [PERSON_NAME] [PERSON_NAME] [PERSON_NAME] [PERSON_NAME] [PERSON…" at bounding box center [817, 362] width 183 height 30
select select "83516"
click at [726, 347] on select "Select BB SALON [PERSON_NAME] [PERSON_NAME] [PERSON_NAME] [PERSON_NAME] [PERSON…" at bounding box center [817, 362] width 183 height 30
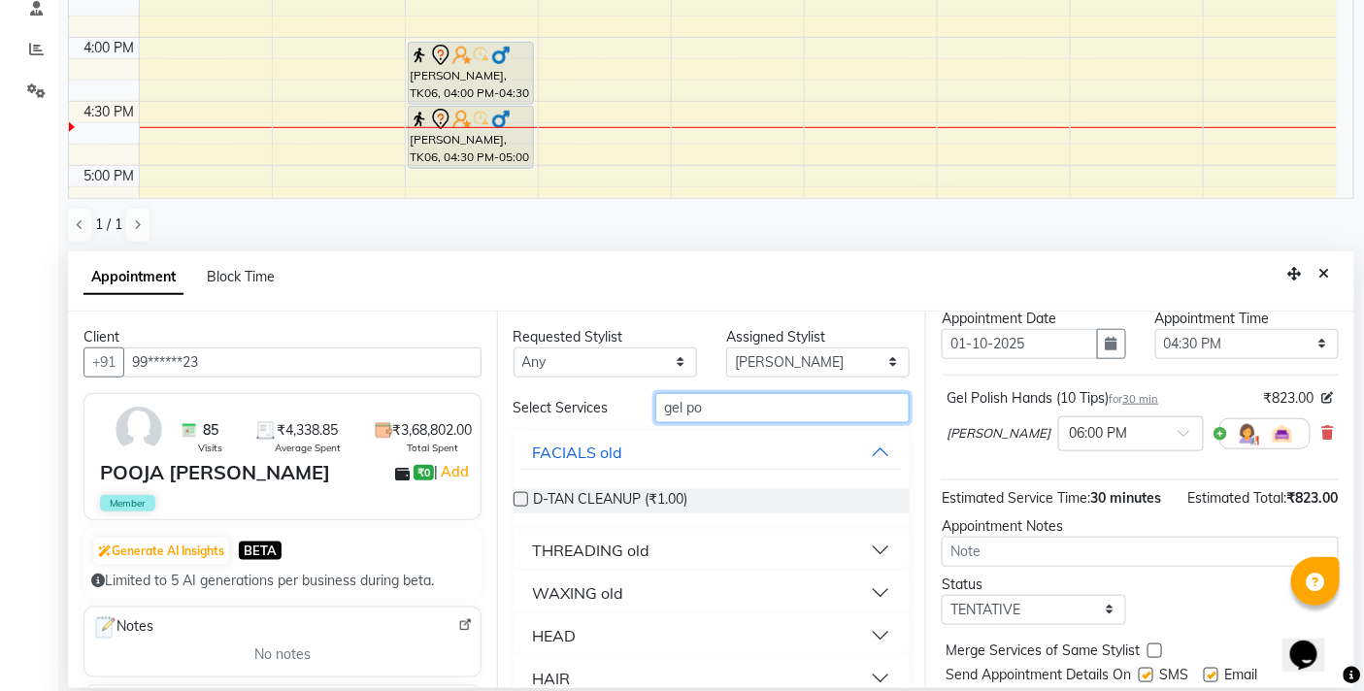
drag, startPoint x: 633, startPoint y: 420, endPoint x: 491, endPoint y: 418, distance: 141.7
click at [502, 420] on div "Select Services gel po" at bounding box center [712, 408] width 426 height 30
type input "eye"
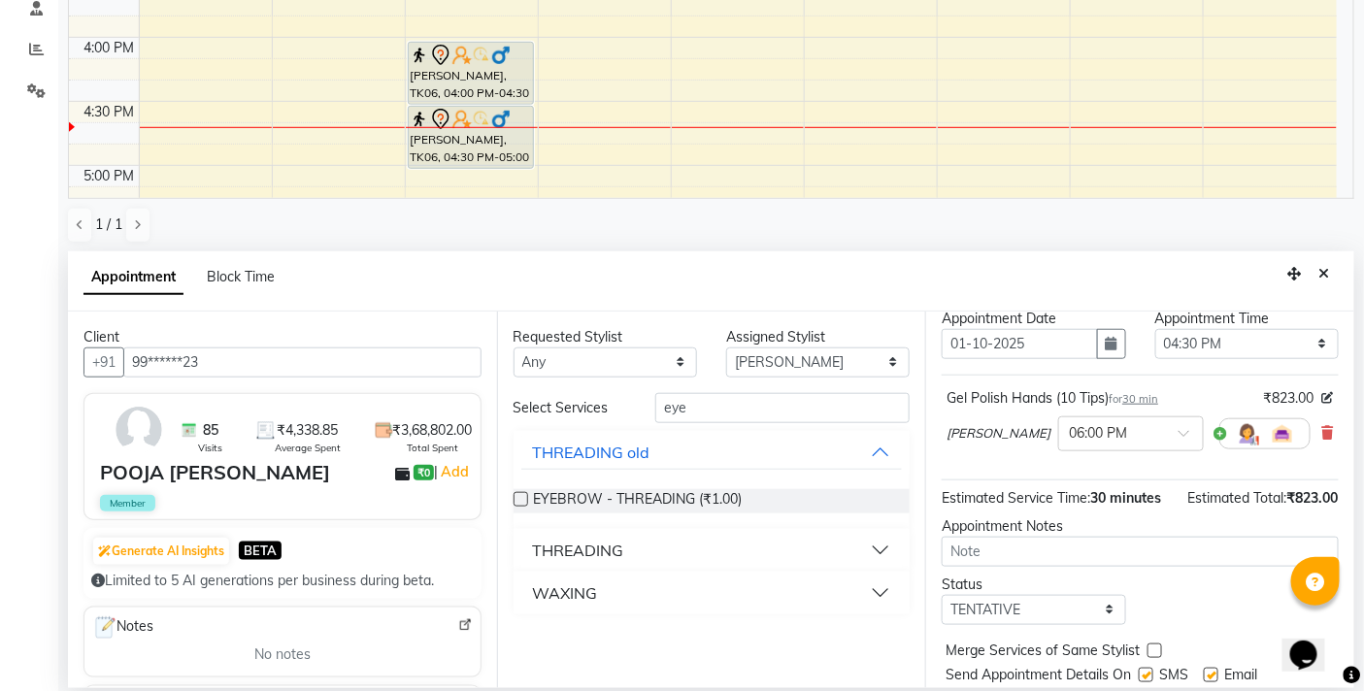
click at [577, 546] on div "THREADING" at bounding box center [578, 550] width 91 height 23
click at [520, 590] on label at bounding box center [520, 597] width 15 height 15
click at [520, 593] on input "checkbox" at bounding box center [519, 599] width 13 height 13
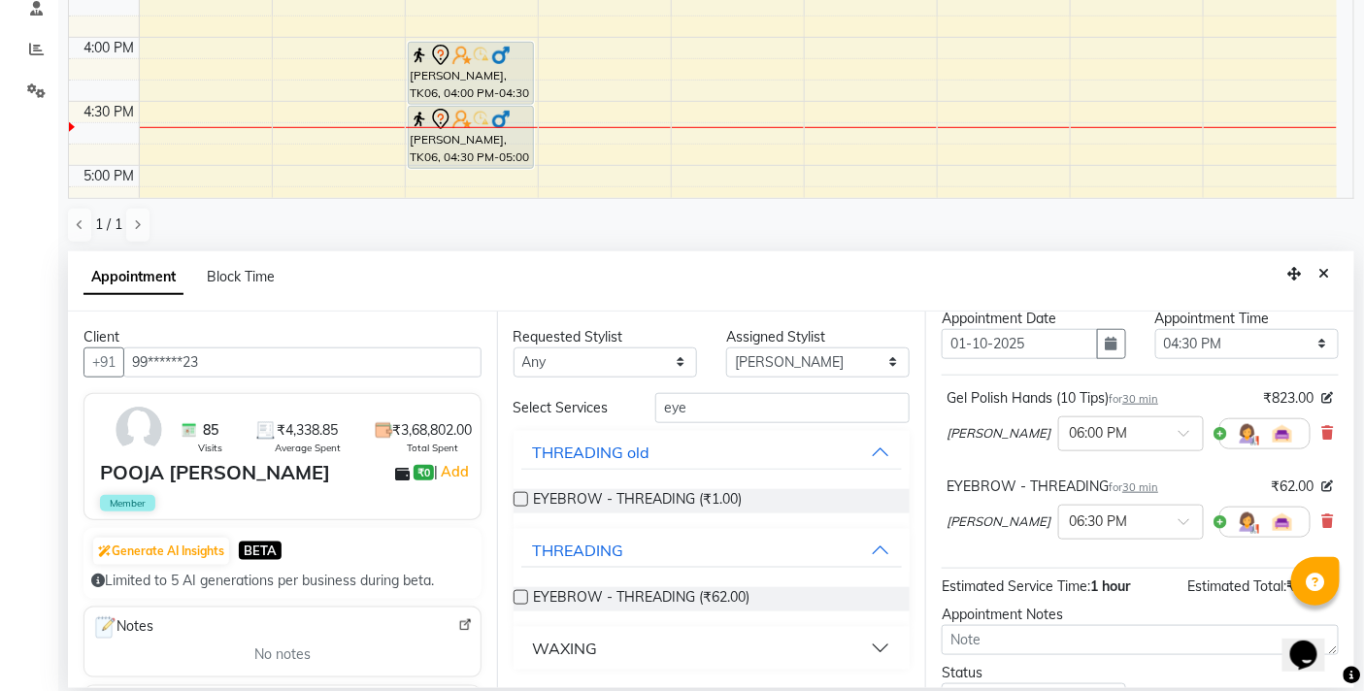
click at [526, 595] on label at bounding box center [520, 597] width 15 height 15
click at [526, 595] on input "checkbox" at bounding box center [519, 599] width 13 height 13
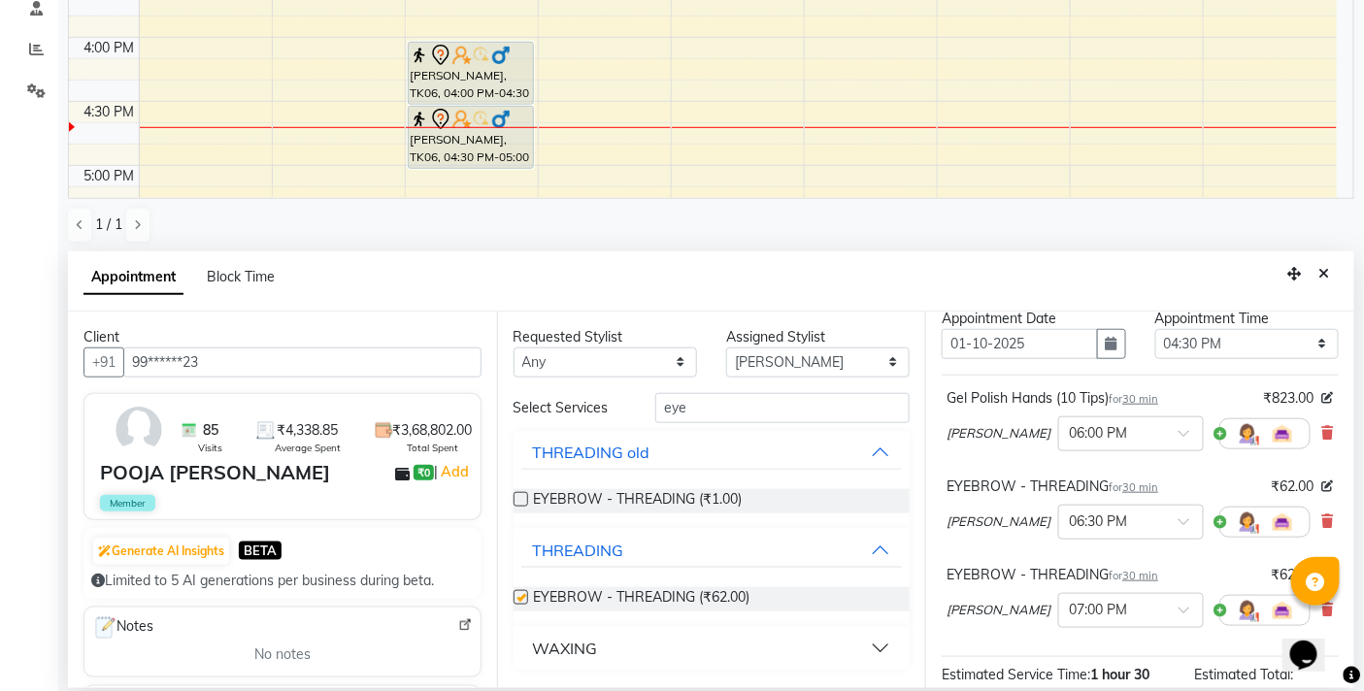
checkbox input "false"
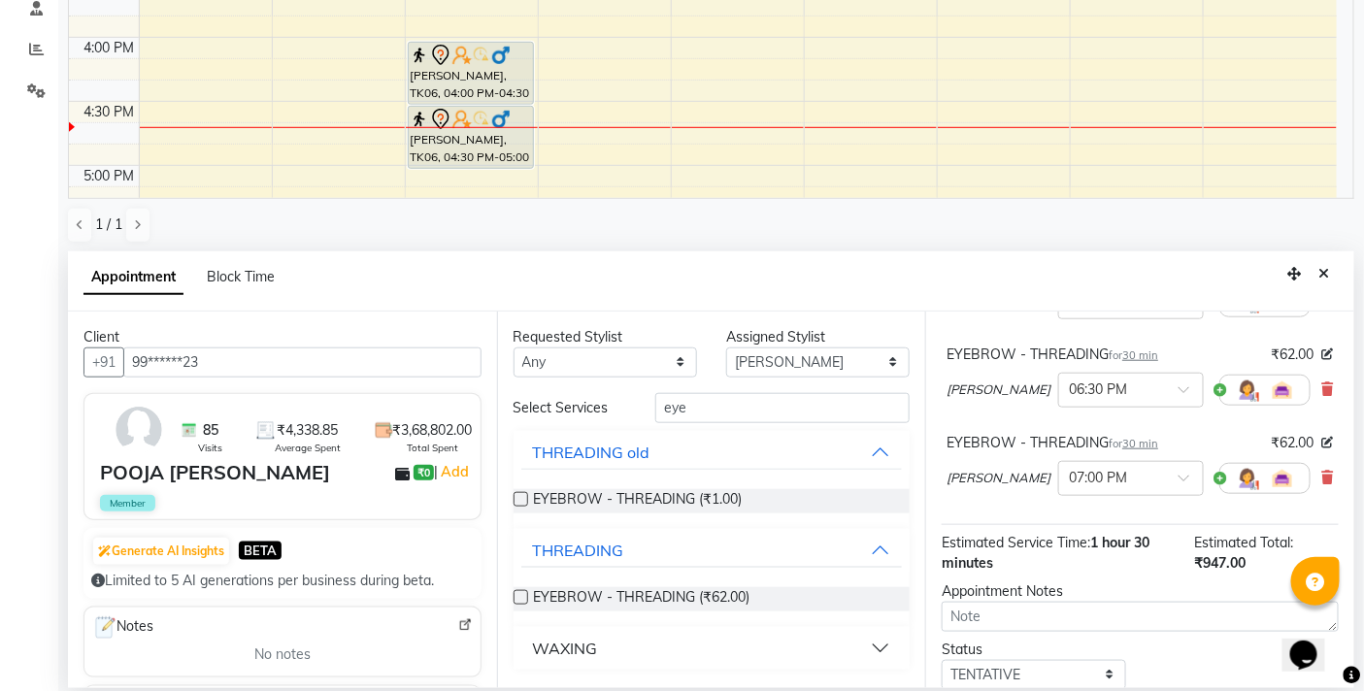
scroll to position [331, 0]
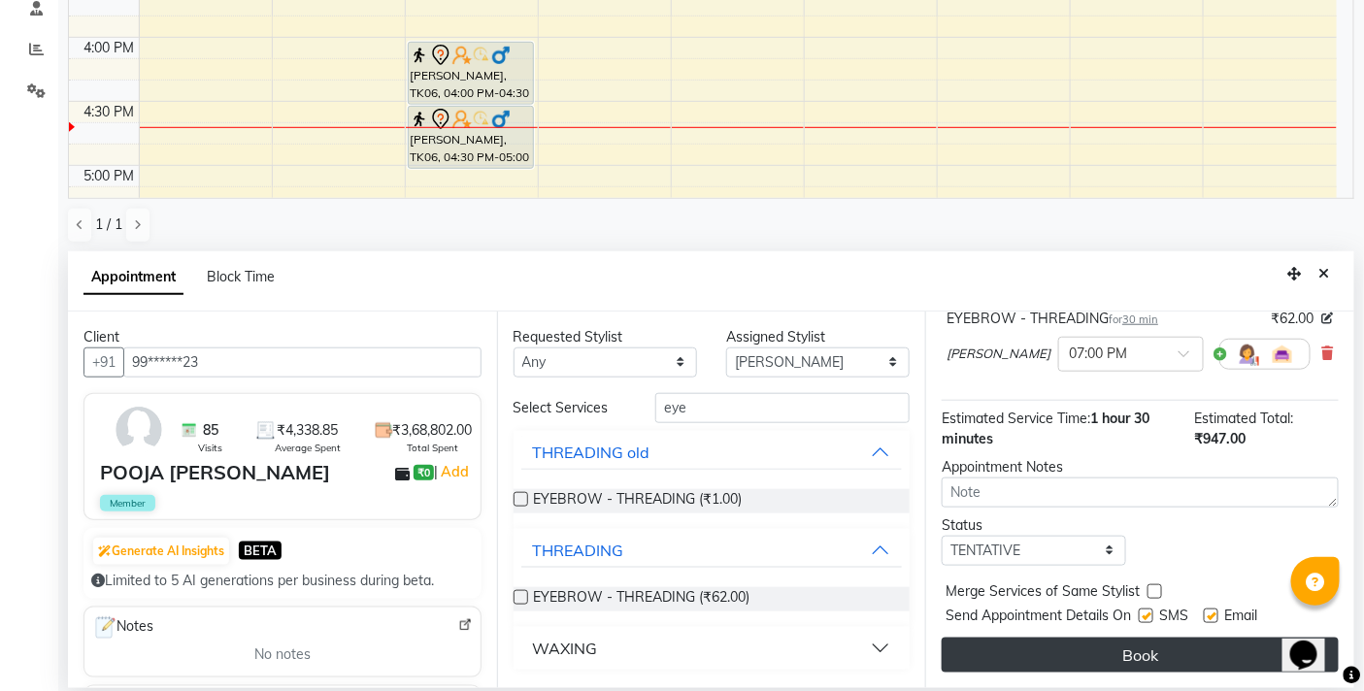
click at [1100, 652] on button "Book" at bounding box center [1139, 655] width 397 height 35
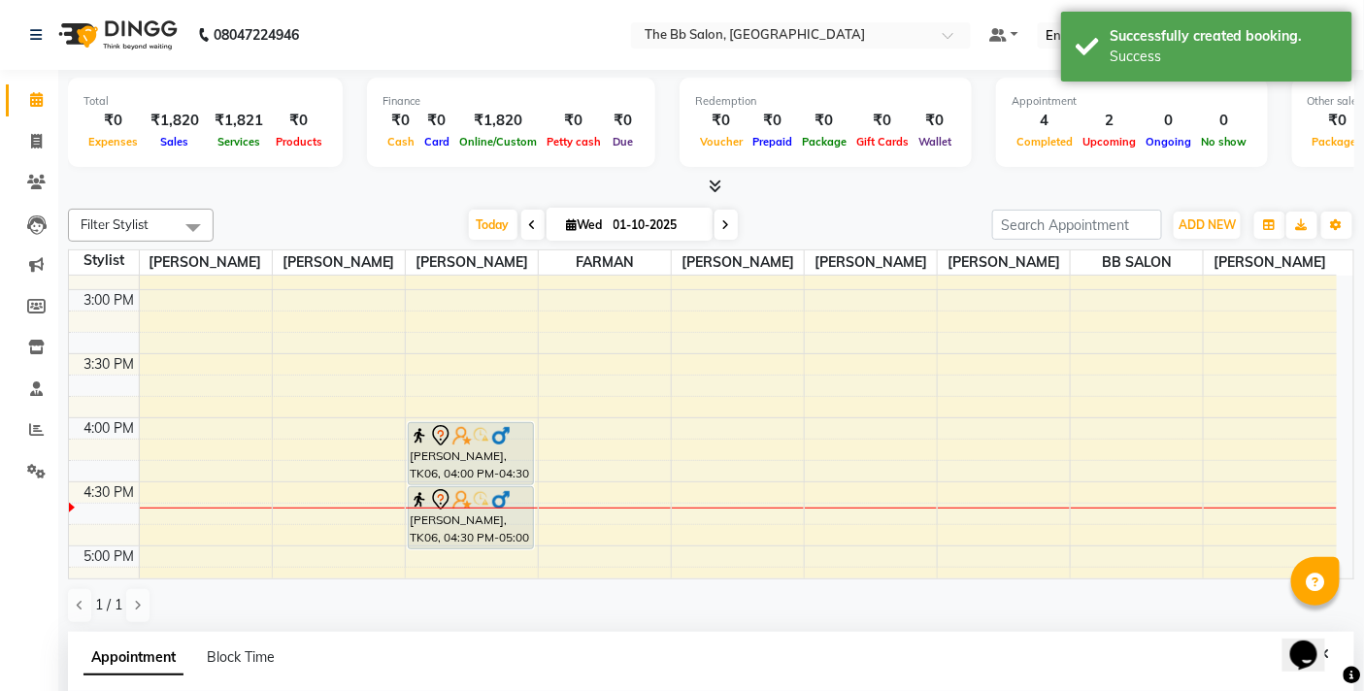
scroll to position [323, 0]
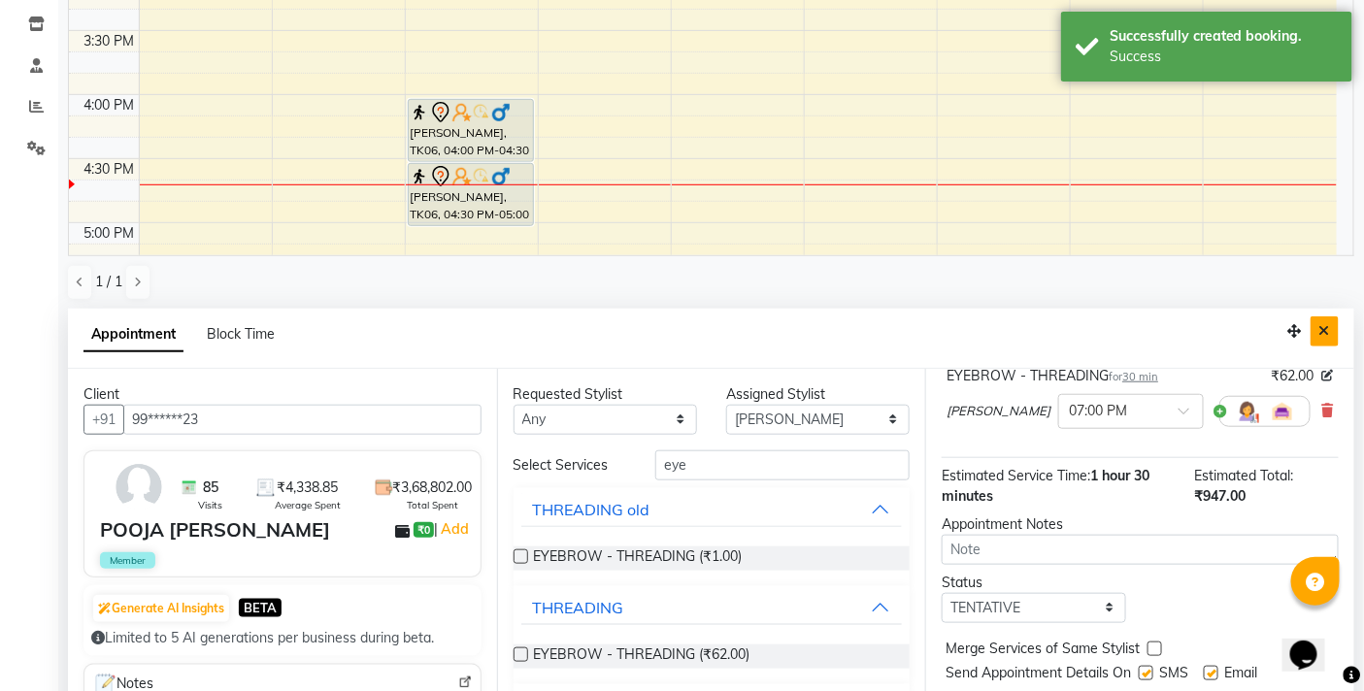
click at [1330, 325] on icon "Close" at bounding box center [1324, 331] width 11 height 14
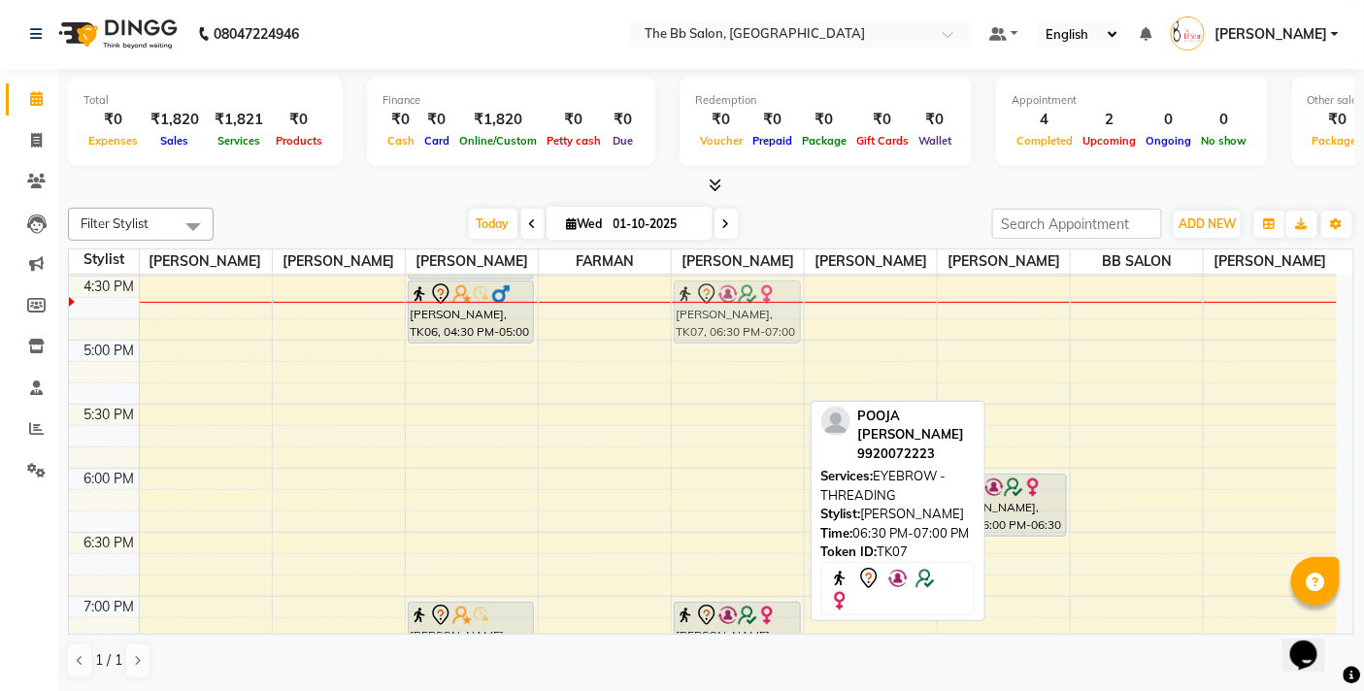
scroll to position [956, 0]
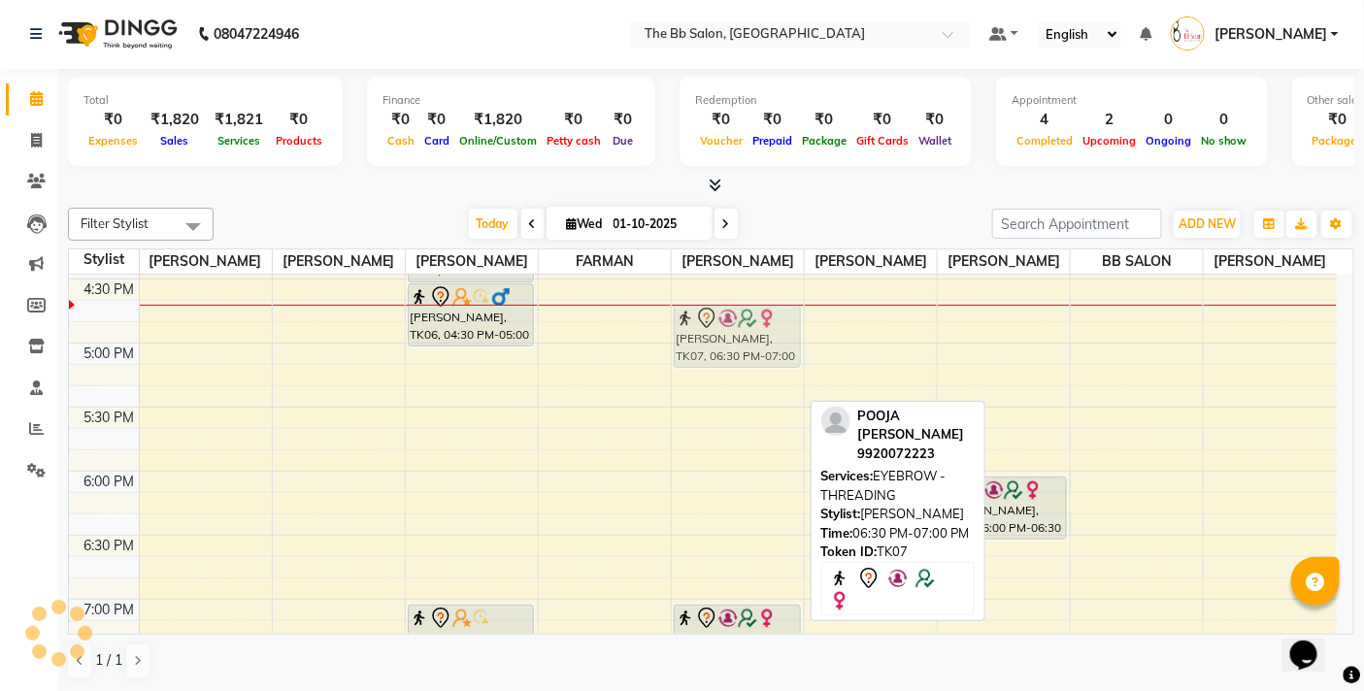
drag, startPoint x: 738, startPoint y: 558, endPoint x: 760, endPoint y: 337, distance: 222.4
click at [760, 337] on div "walking, TK01, 11:00 AM-11:30 AM, EYEBROW - THREADING walking, TK01, 11:30 AM-1…" at bounding box center [738, 215] width 132 height 1793
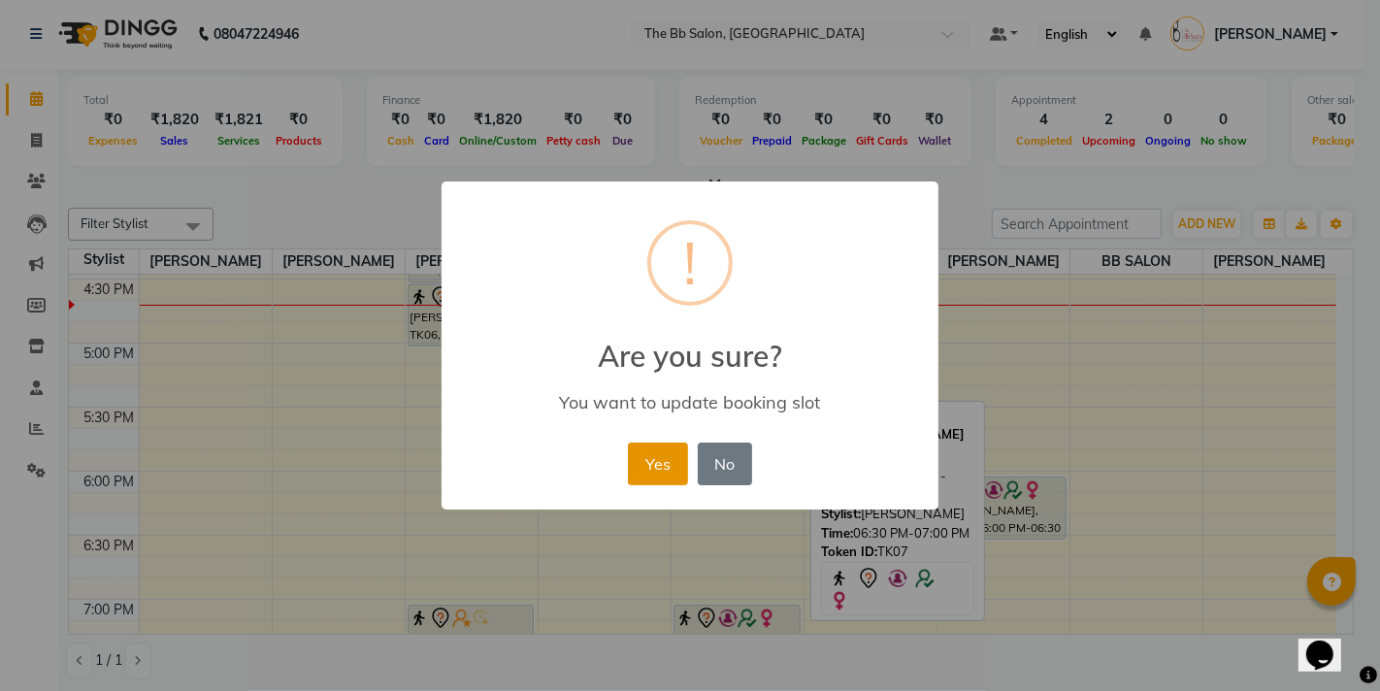
click at [660, 457] on button "Yes" at bounding box center [657, 464] width 59 height 43
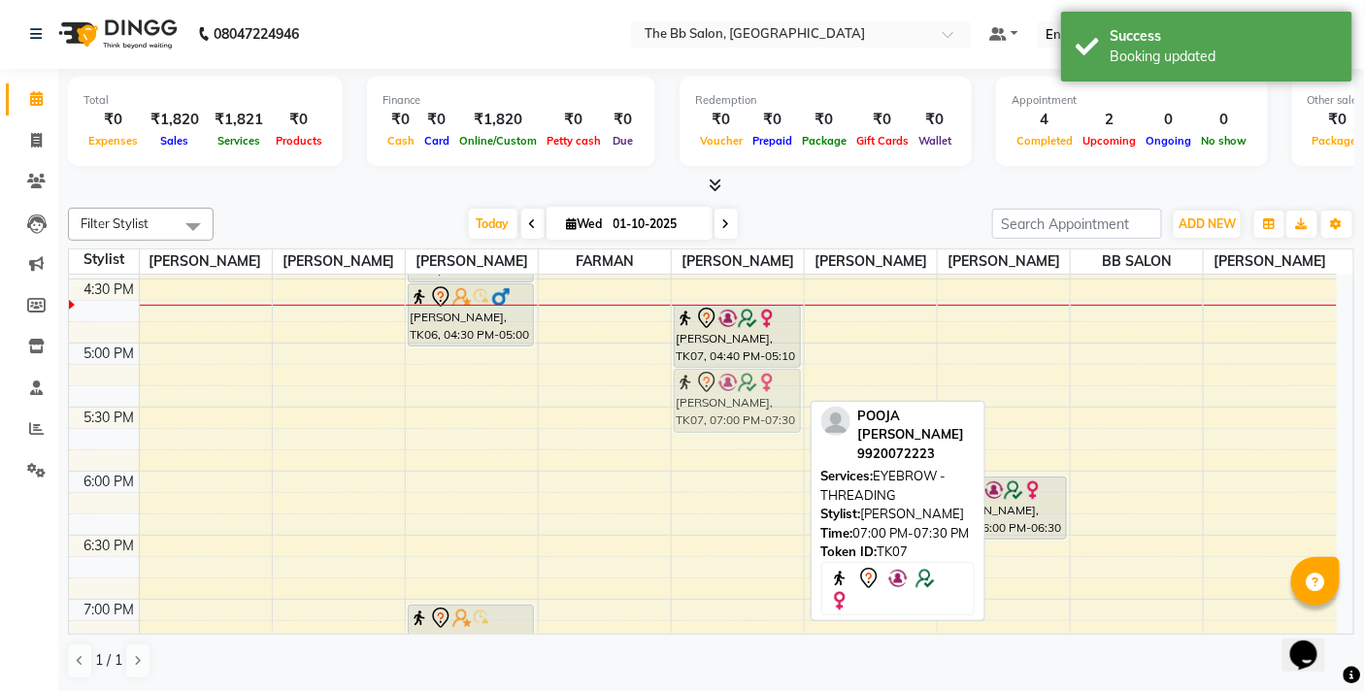
drag, startPoint x: 729, startPoint y: 618, endPoint x: 733, endPoint y: 381, distance: 236.8
click at [733, 381] on div "walking, TK01, 11:00 AM-11:30 AM, EYEBROW - THREADING walking, TK01, 11:30 AM-1…" at bounding box center [738, 215] width 132 height 1793
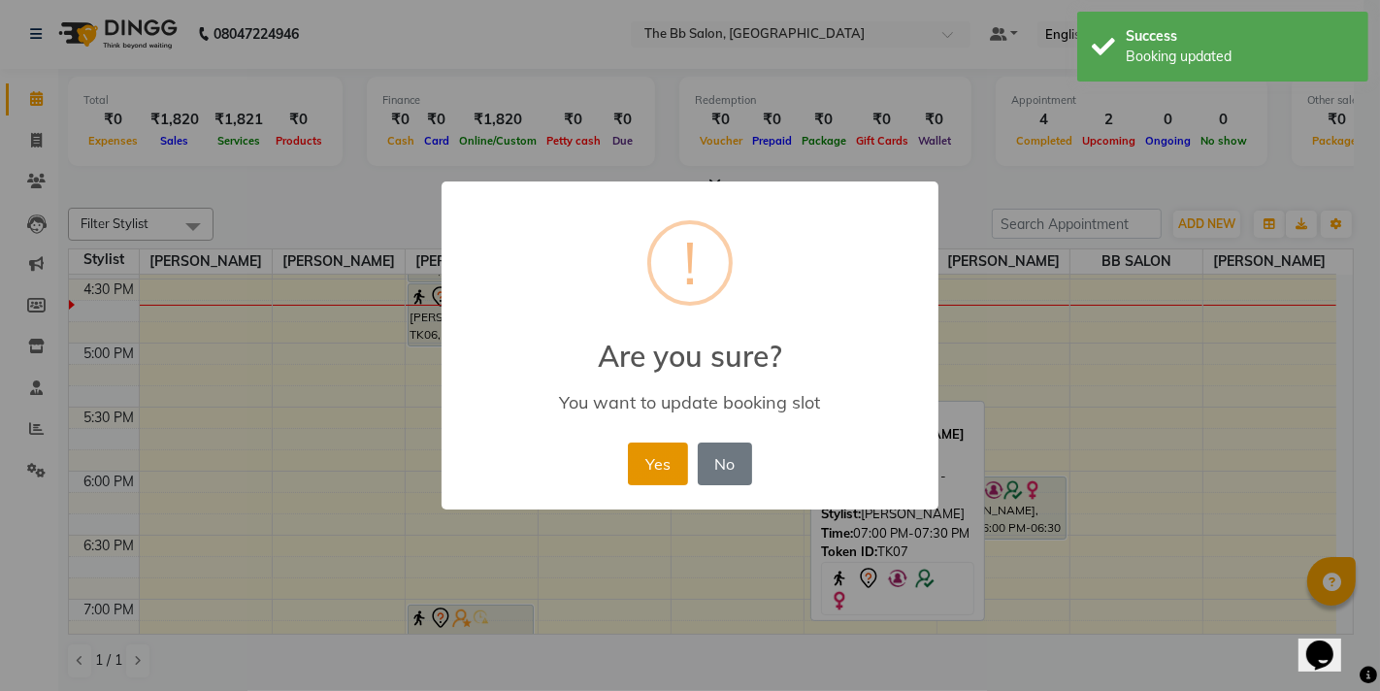
click at [663, 470] on button "Yes" at bounding box center [657, 464] width 59 height 43
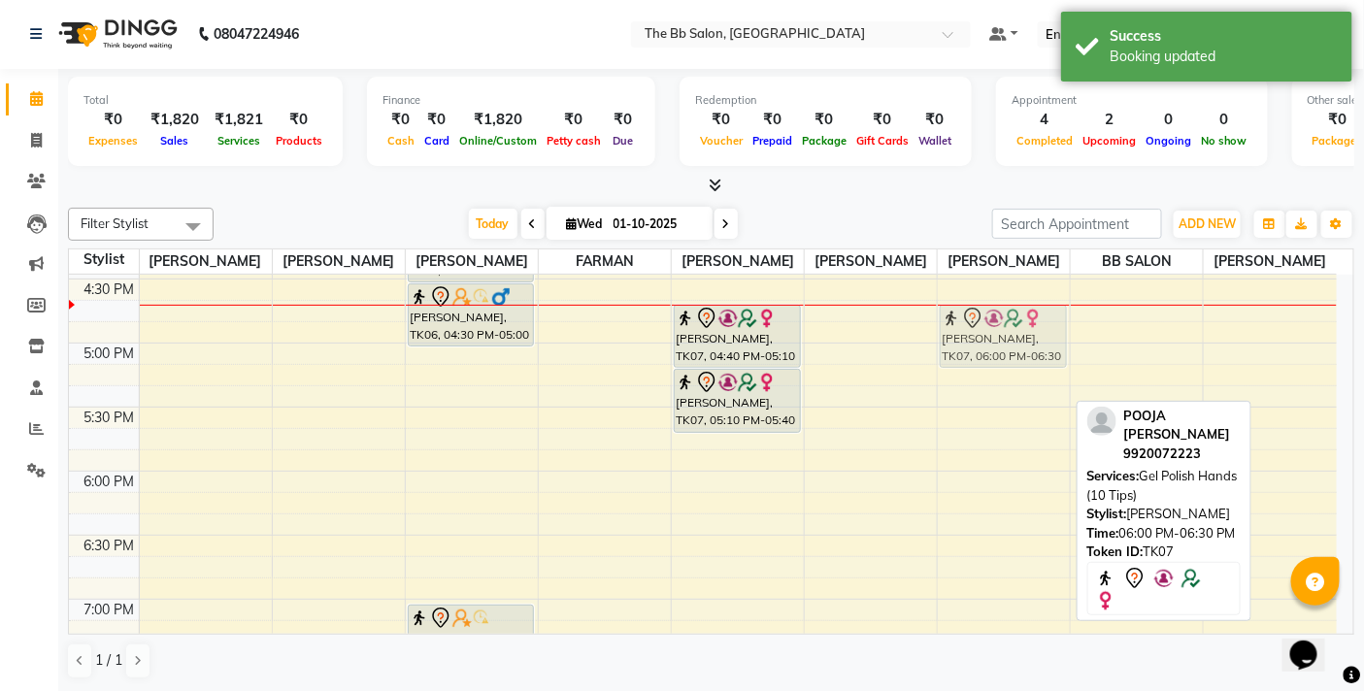
drag, startPoint x: 1041, startPoint y: 508, endPoint x: 1036, endPoint y: 333, distance: 174.8
click at [1036, 333] on div "PANKAJ, TK04, 02:00 PM-02:30 PM, Specialised - Pedicure POOJA [PERSON_NAME], TK…" at bounding box center [1004, 215] width 132 height 1793
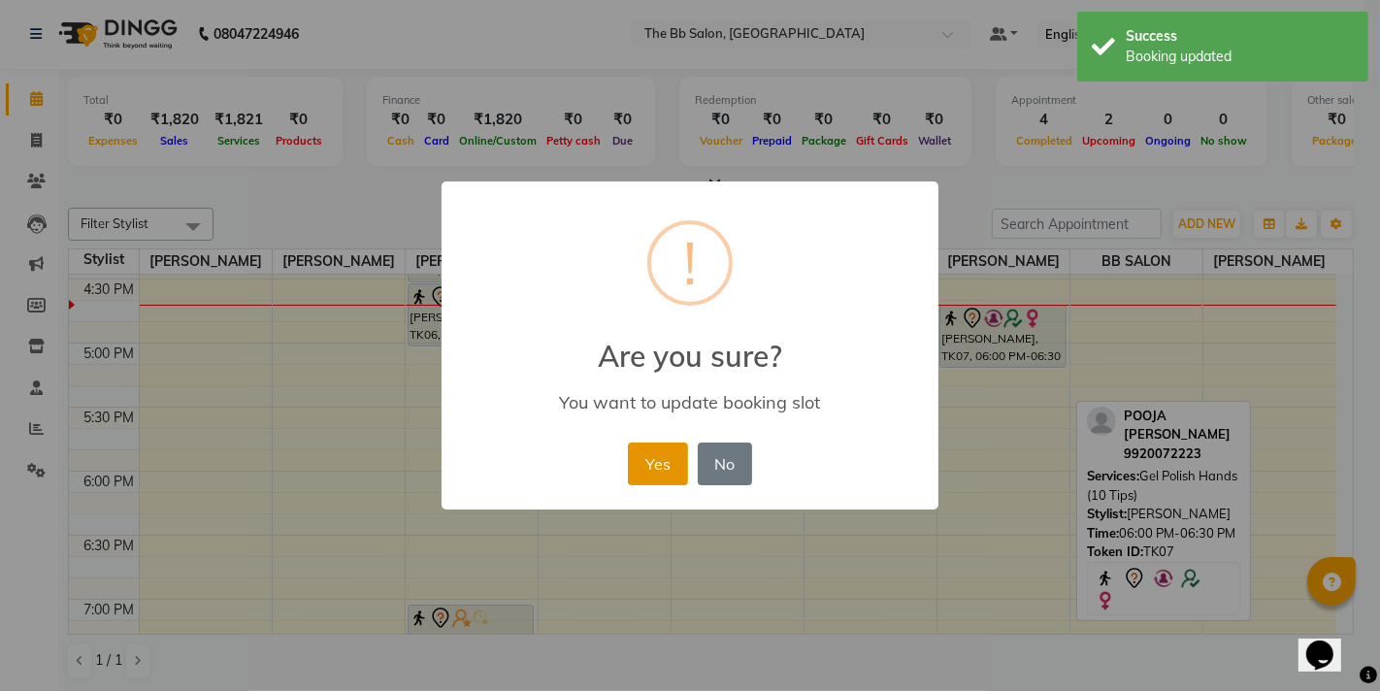
click at [653, 443] on button "Yes" at bounding box center [657, 464] width 59 height 43
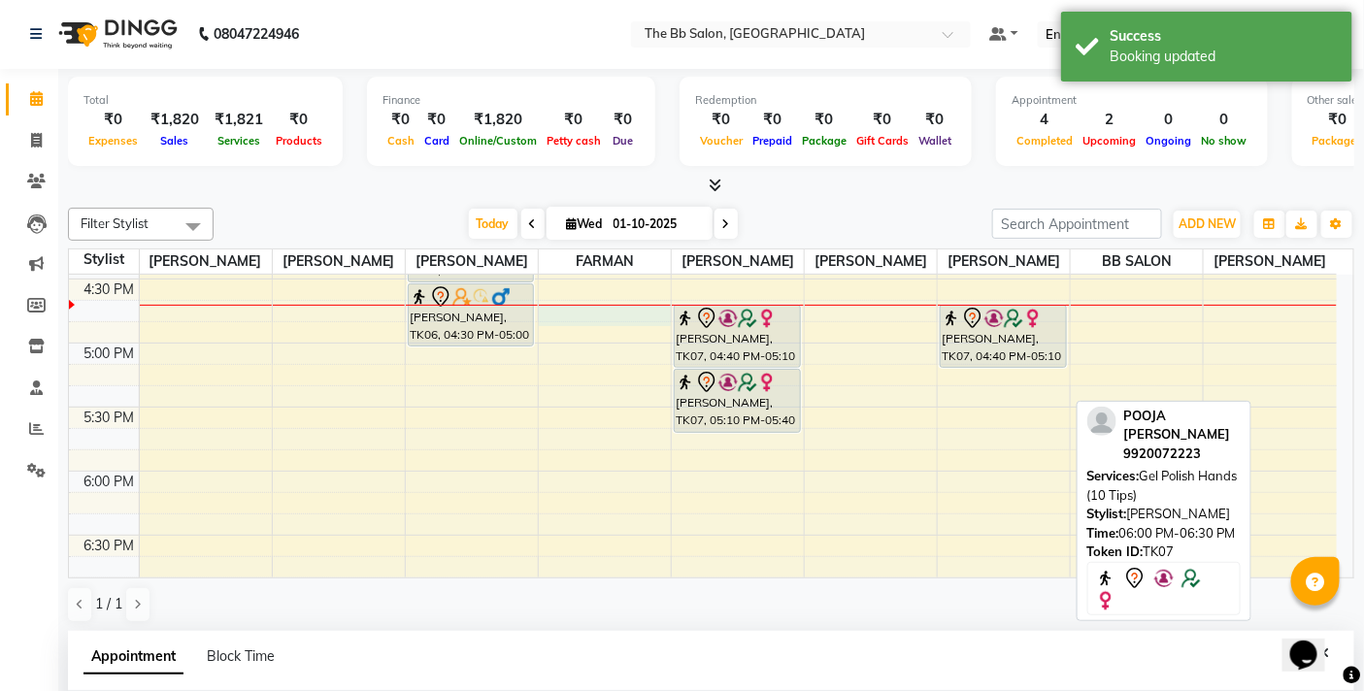
select select "83521"
select select "tentative"
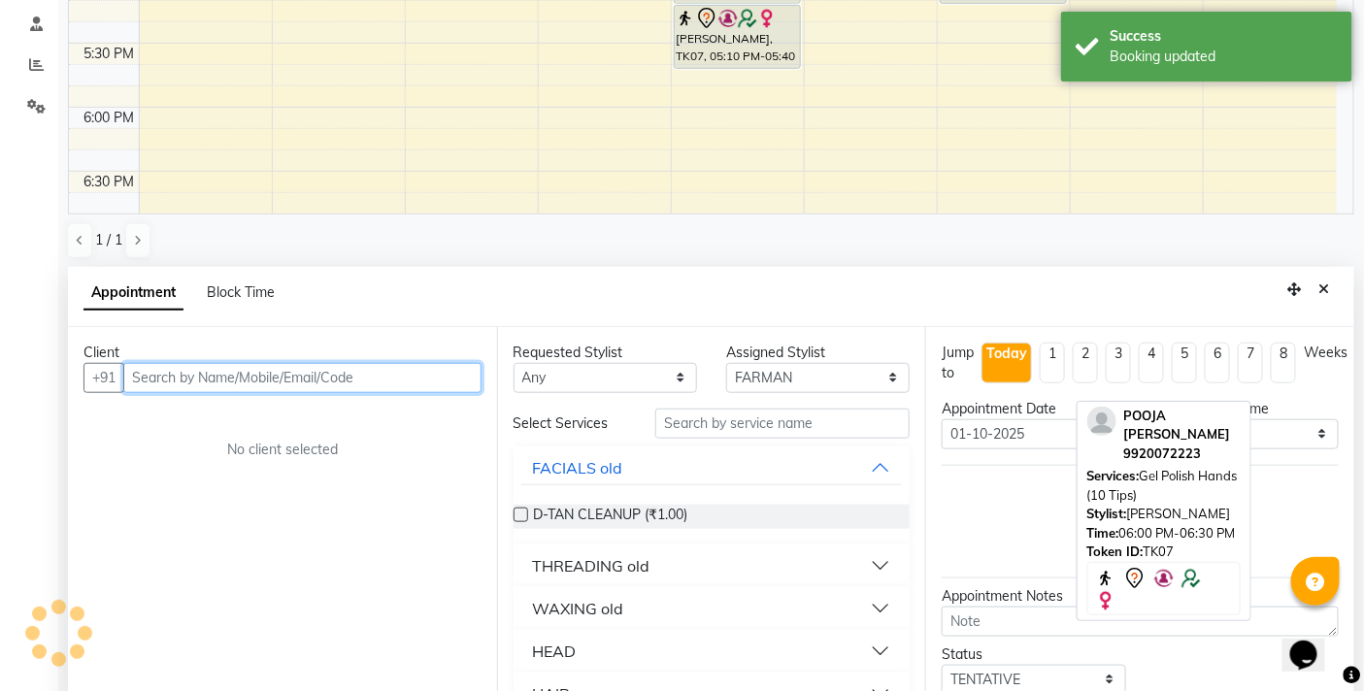
scroll to position [380, 0]
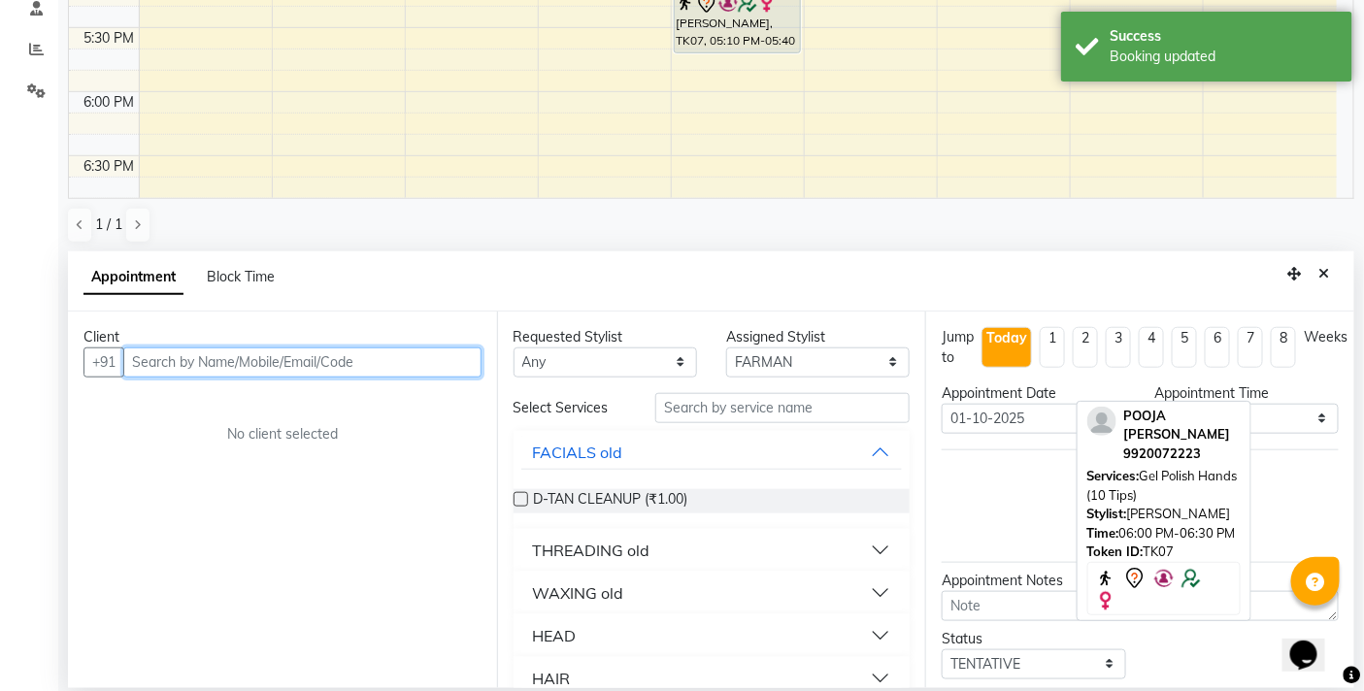
click at [303, 363] on input "text" at bounding box center [302, 362] width 358 height 30
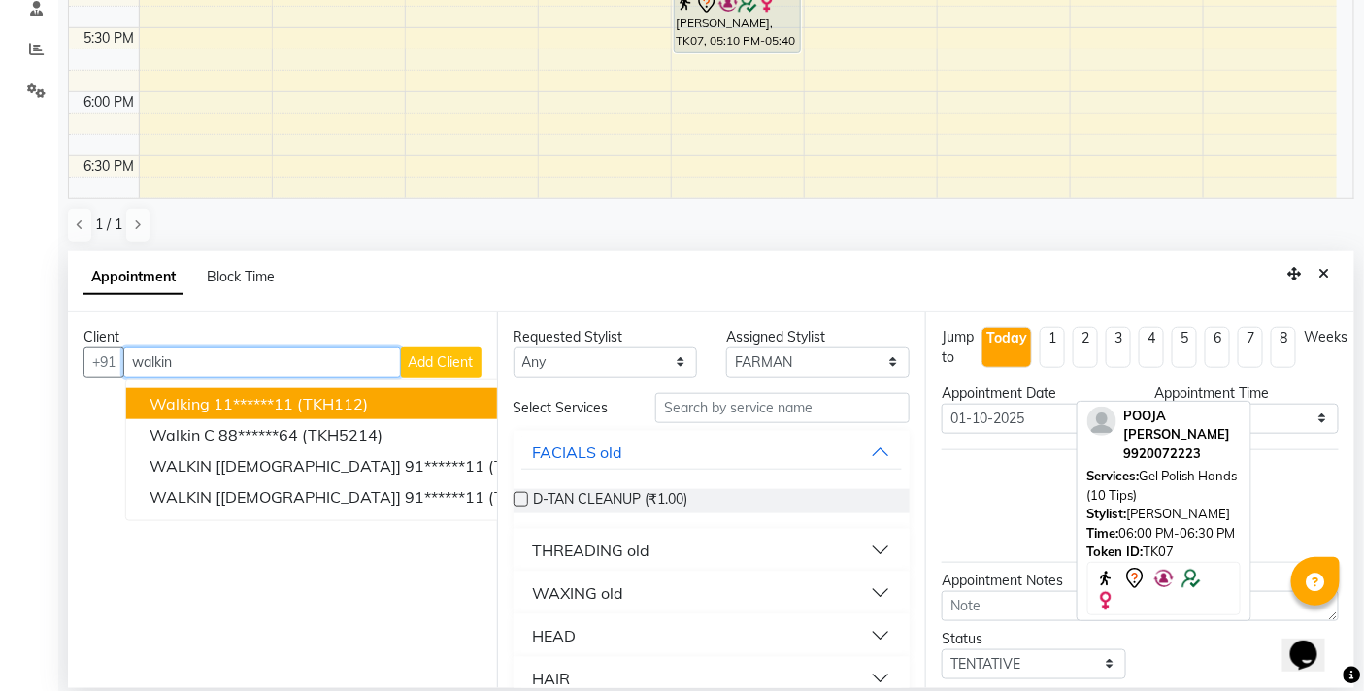
click at [216, 400] on ngb-highlight "11******11" at bounding box center [254, 403] width 80 height 19
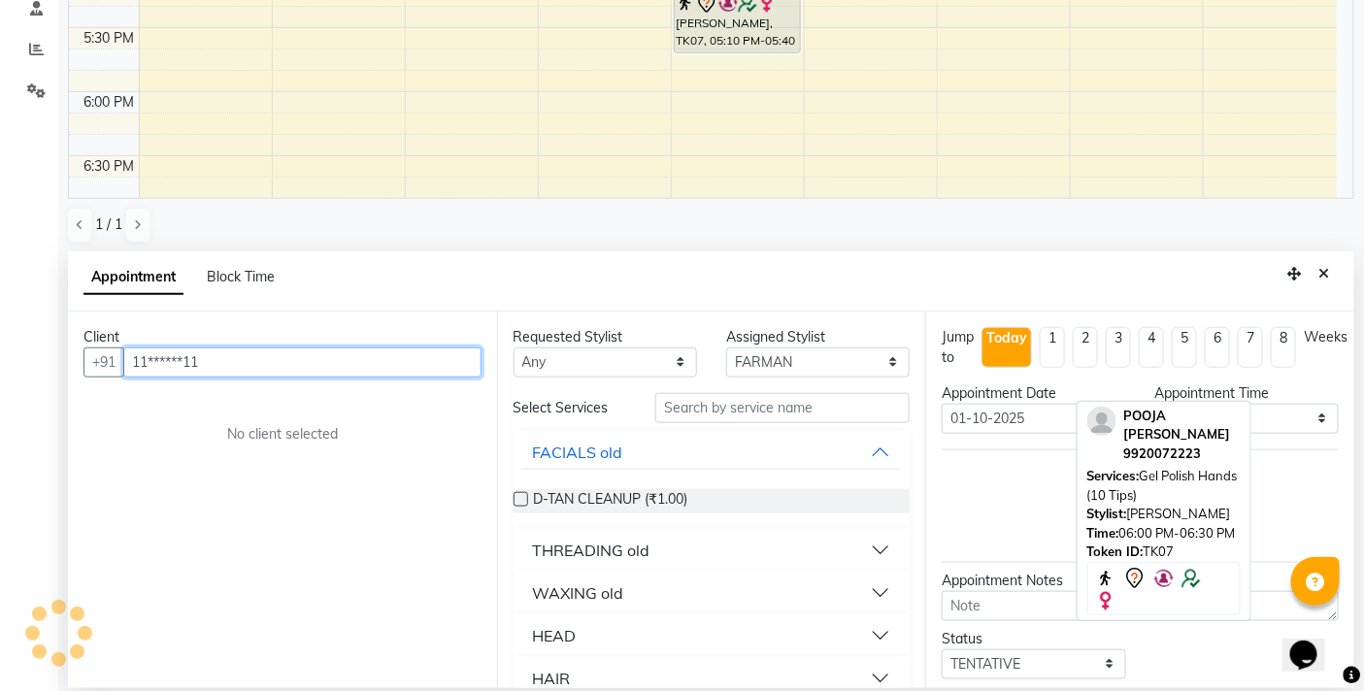
type input "11******11"
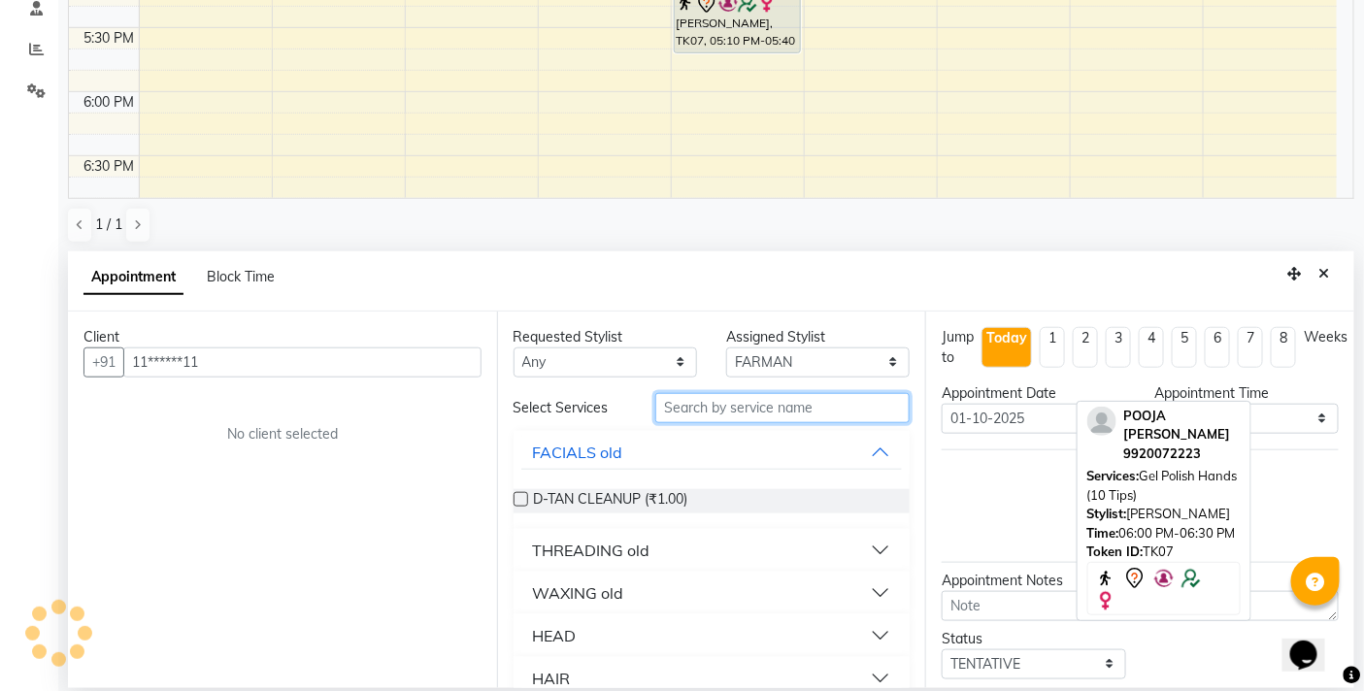
click at [720, 417] on input "text" at bounding box center [782, 408] width 254 height 30
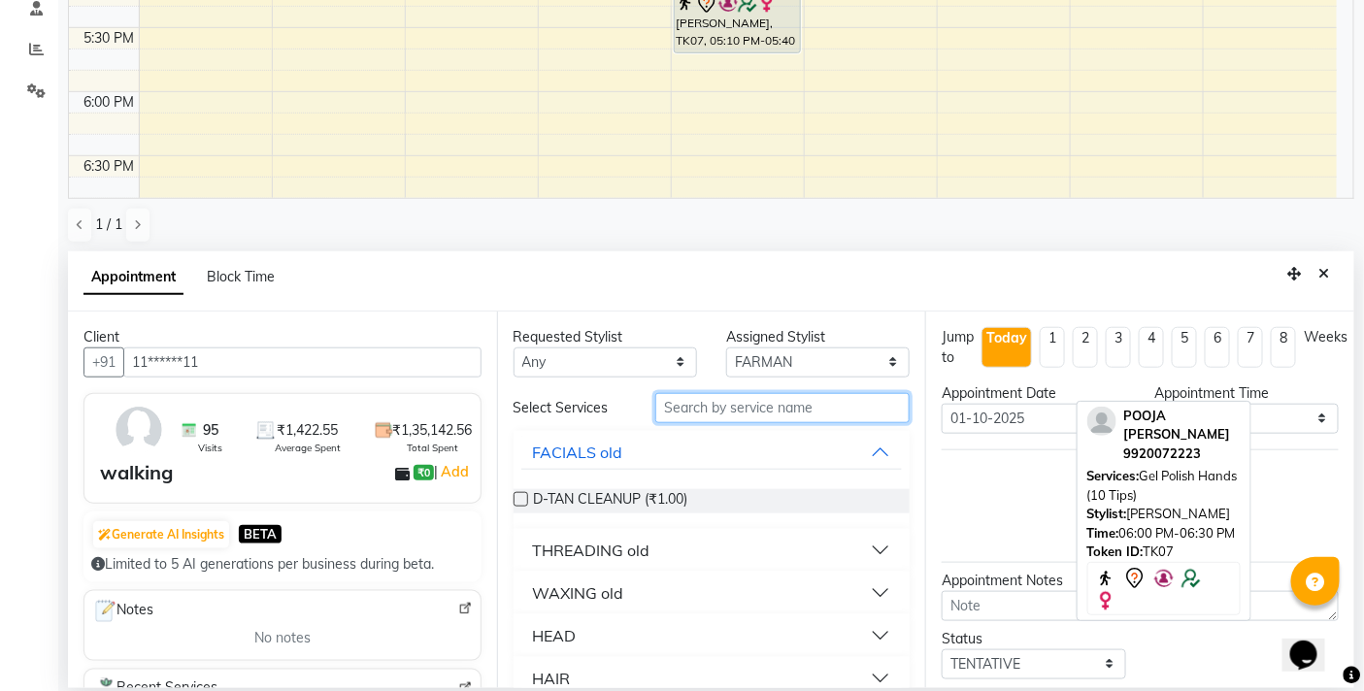
type input "s"
type input "beard"
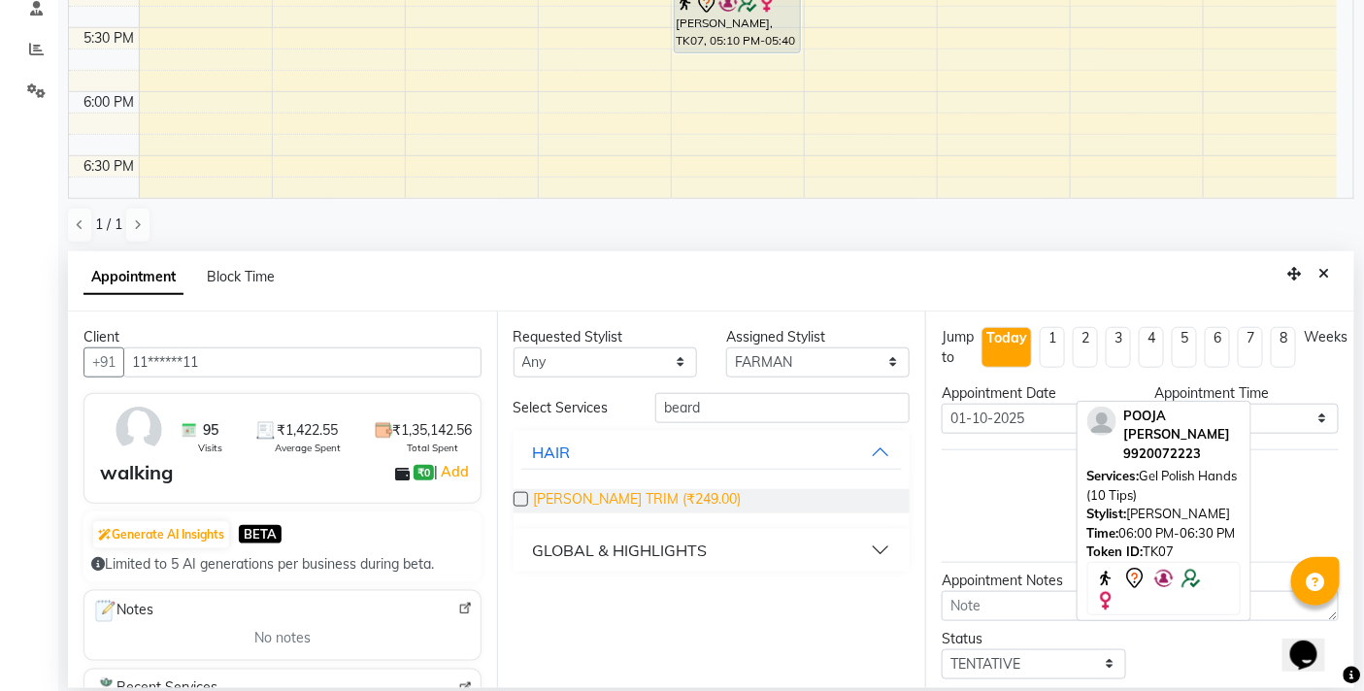
drag, startPoint x: 515, startPoint y: 495, endPoint x: 536, endPoint y: 495, distance: 20.4
click at [519, 495] on label at bounding box center [520, 499] width 15 height 15
click at [519, 495] on input "checkbox" at bounding box center [519, 501] width 13 height 13
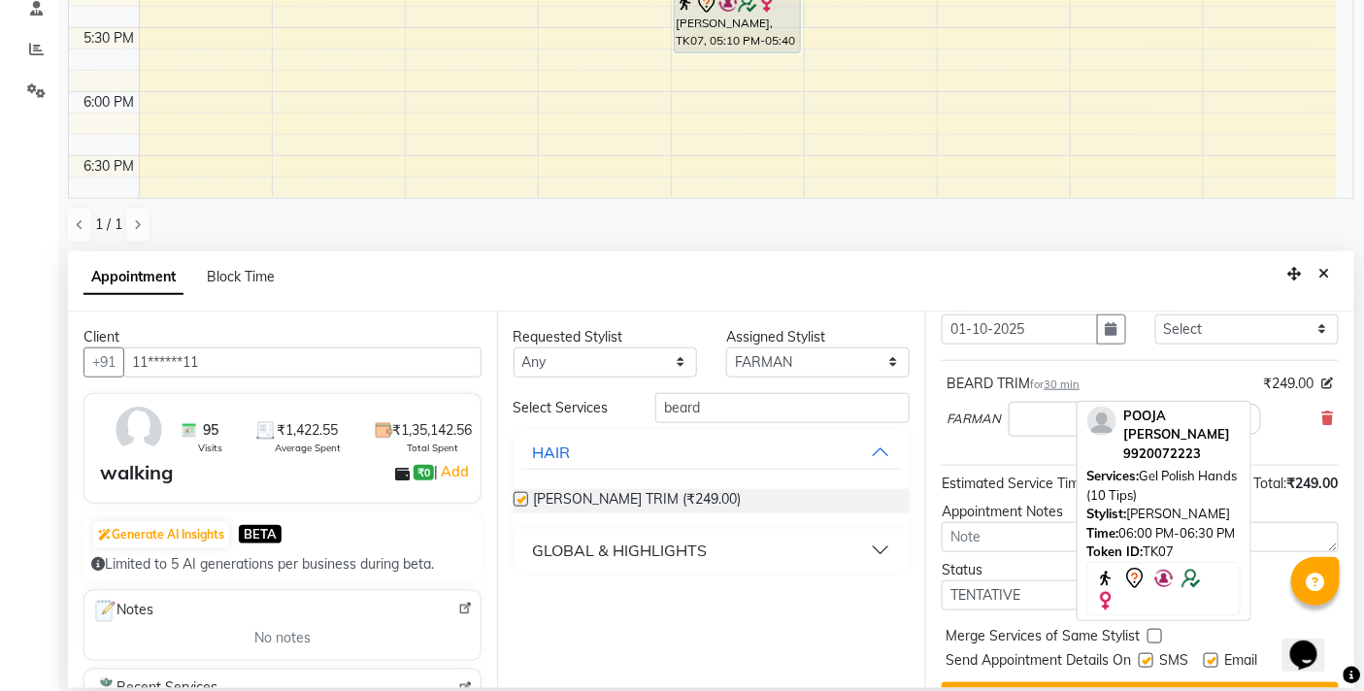
checkbox input "false"
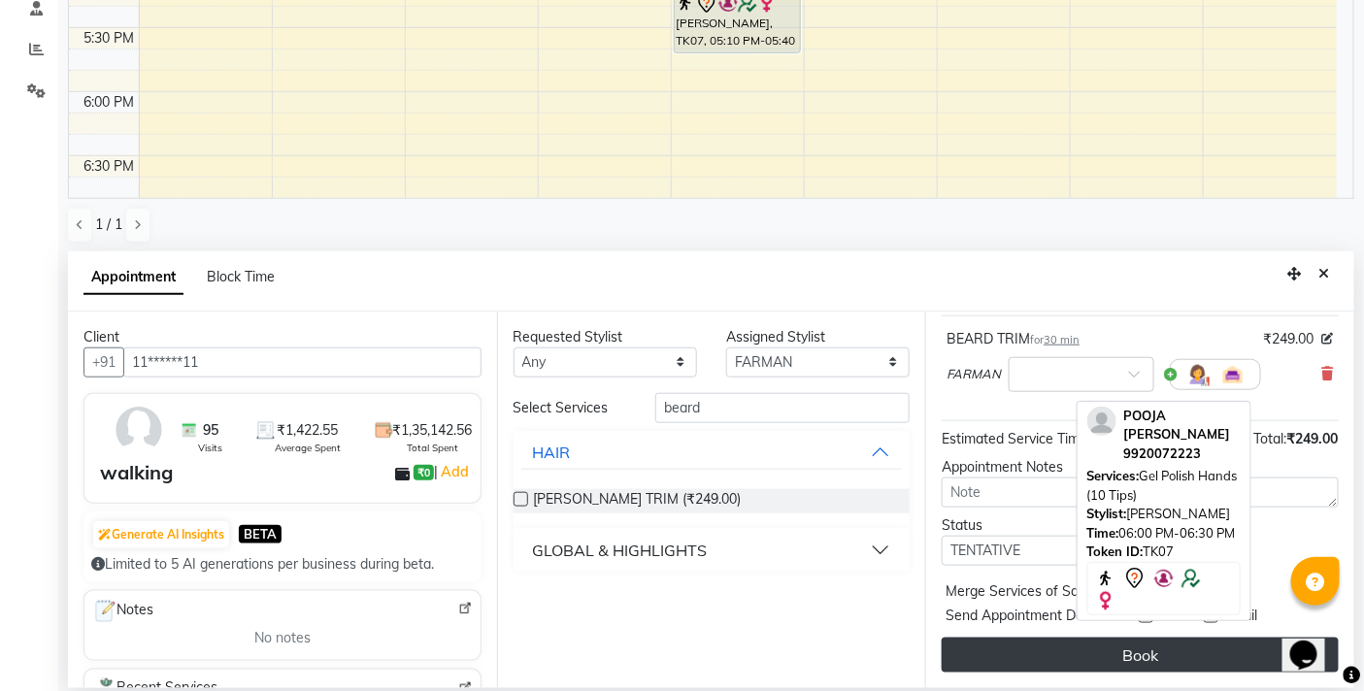
click at [1072, 657] on button "Book" at bounding box center [1139, 655] width 397 height 35
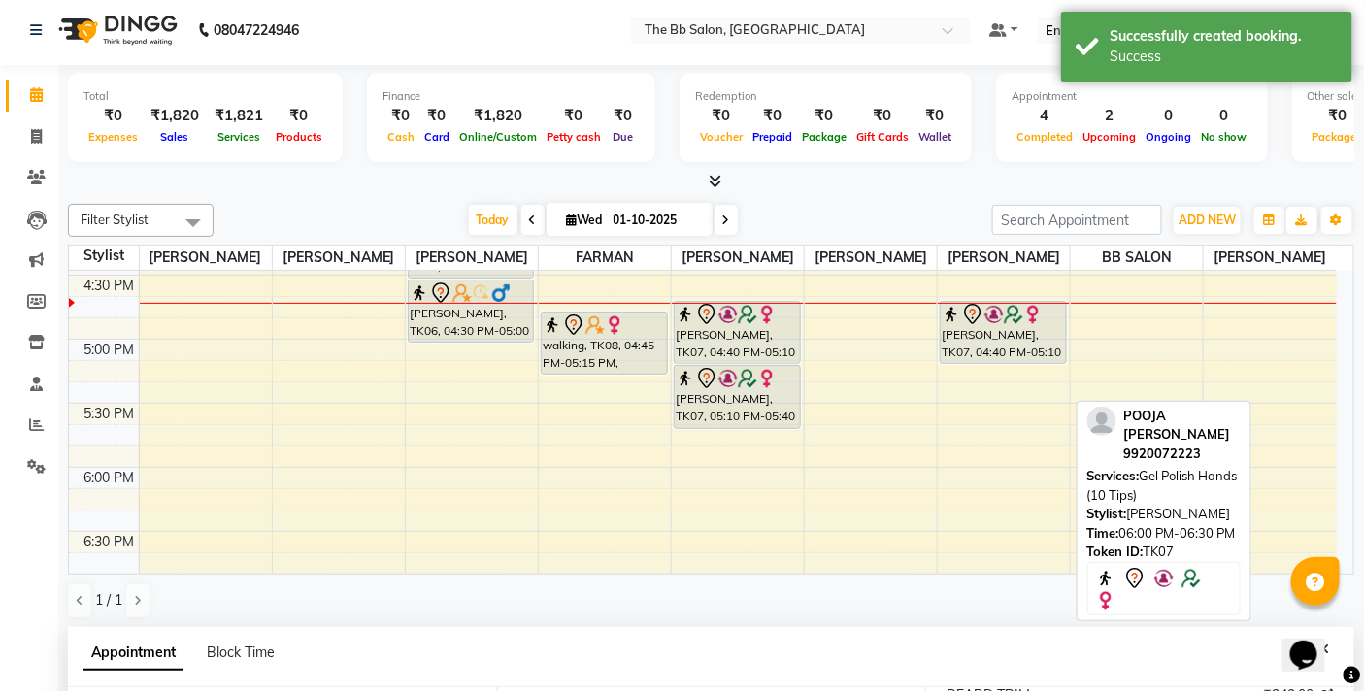
scroll to position [0, 0]
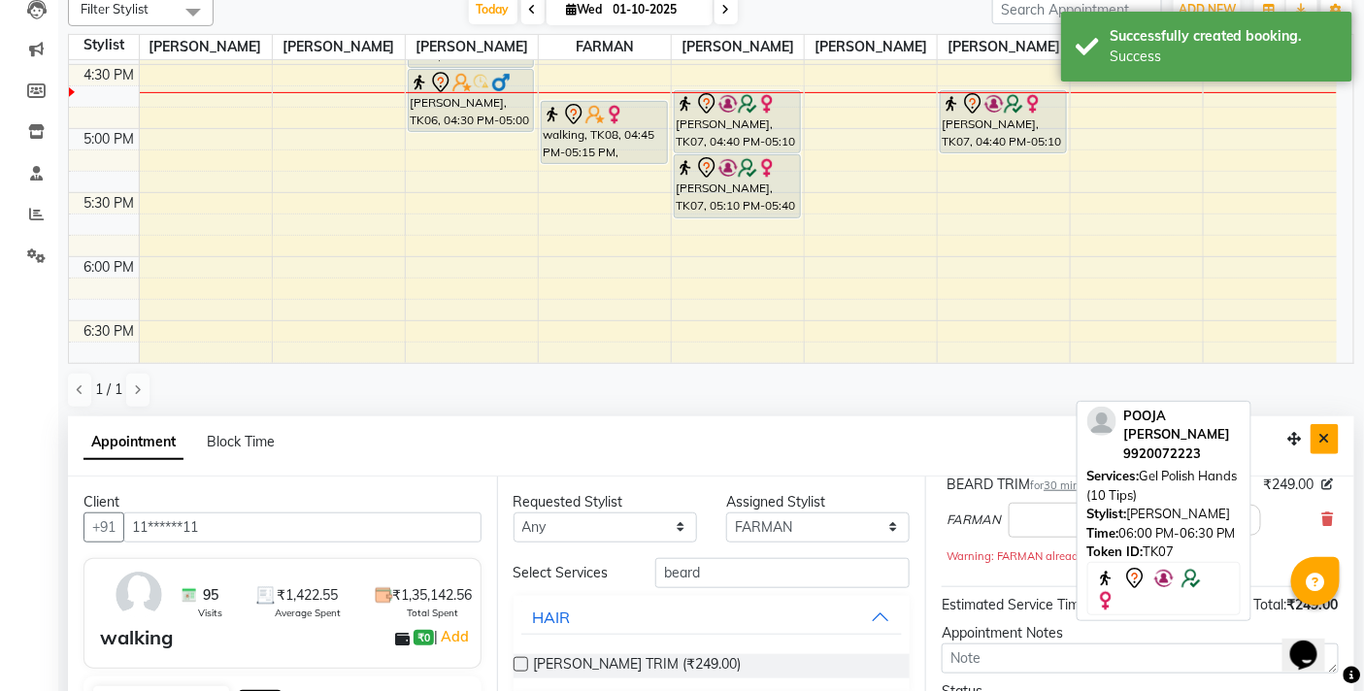
click at [1331, 430] on button "Close" at bounding box center [1324, 439] width 28 height 30
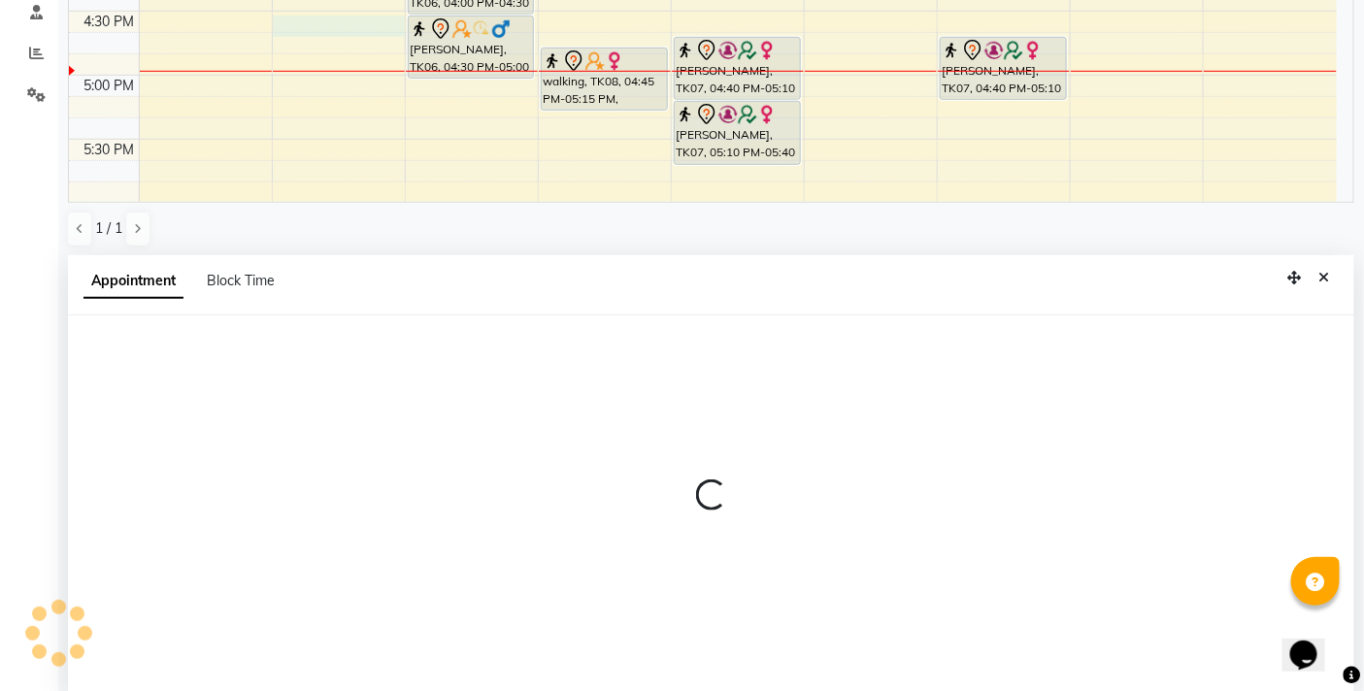
scroll to position [380, 0]
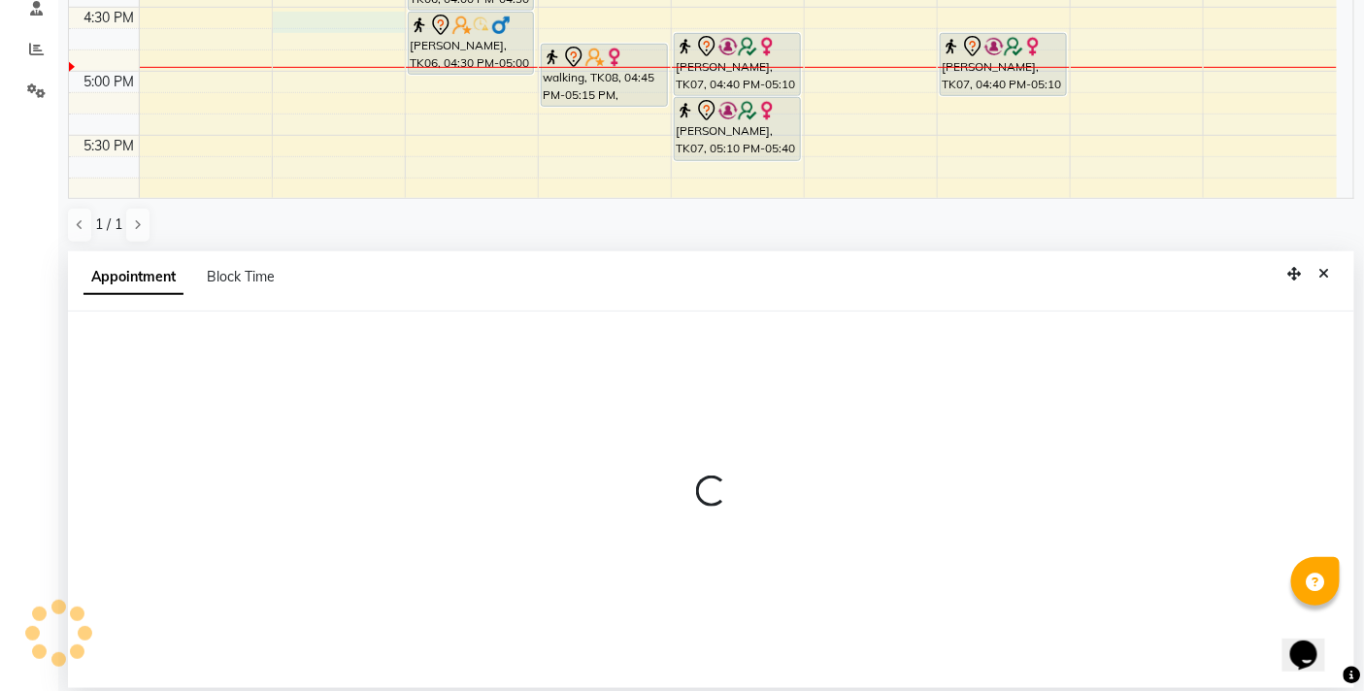
select select "83658"
select select "990"
select select "tentative"
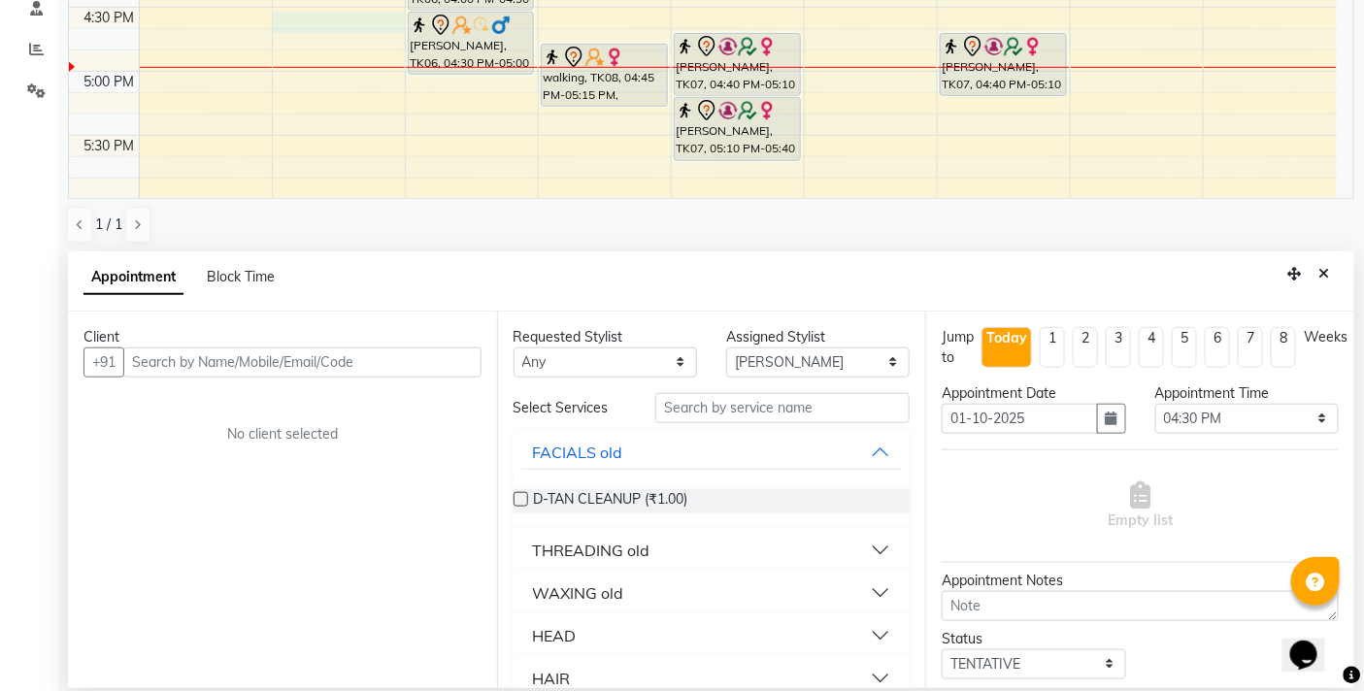
click at [264, 367] on input "text" at bounding box center [302, 362] width 358 height 30
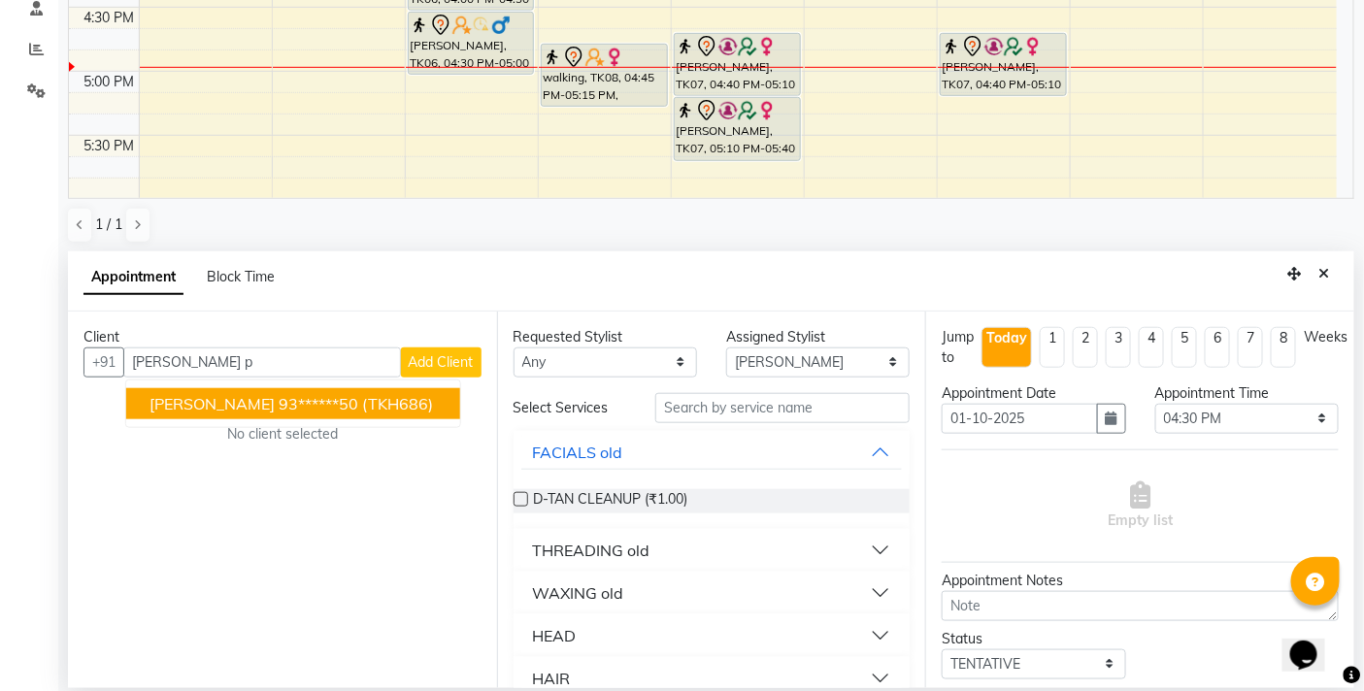
click at [279, 408] on ngb-highlight "93******50" at bounding box center [319, 403] width 80 height 19
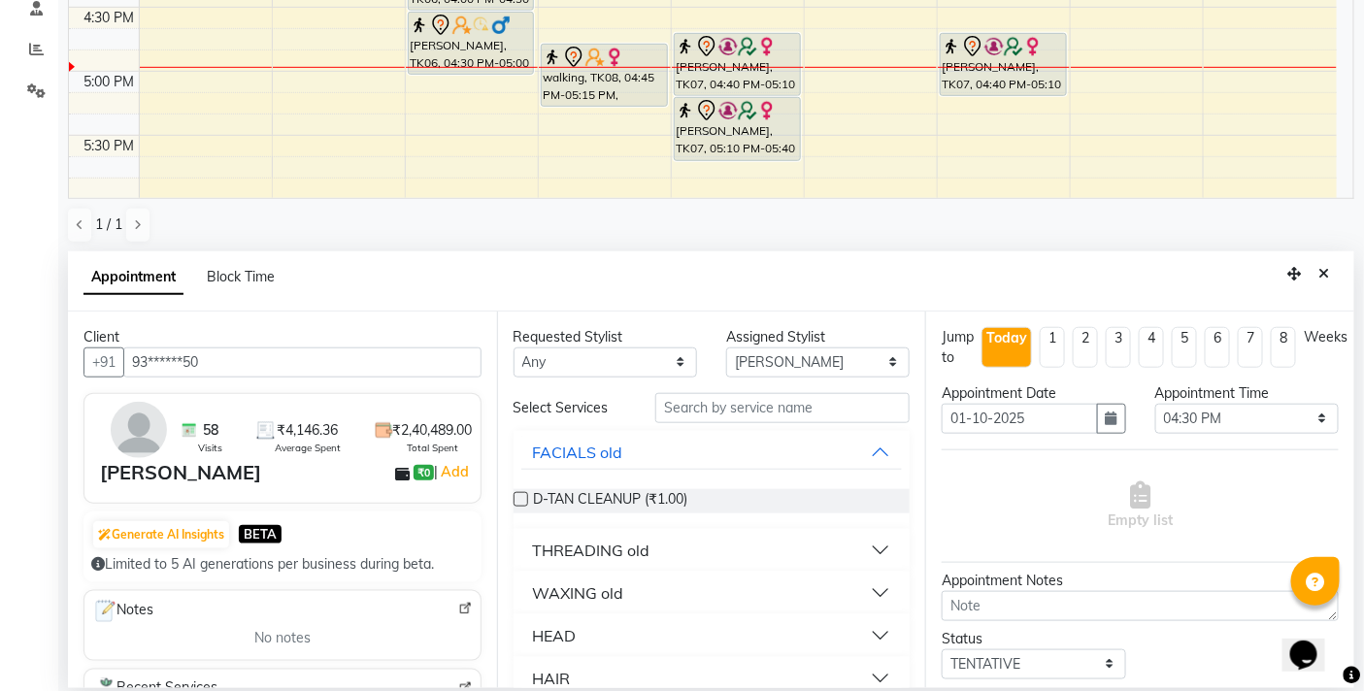
type input "93******50"
click at [674, 402] on input "text" at bounding box center [782, 408] width 254 height 30
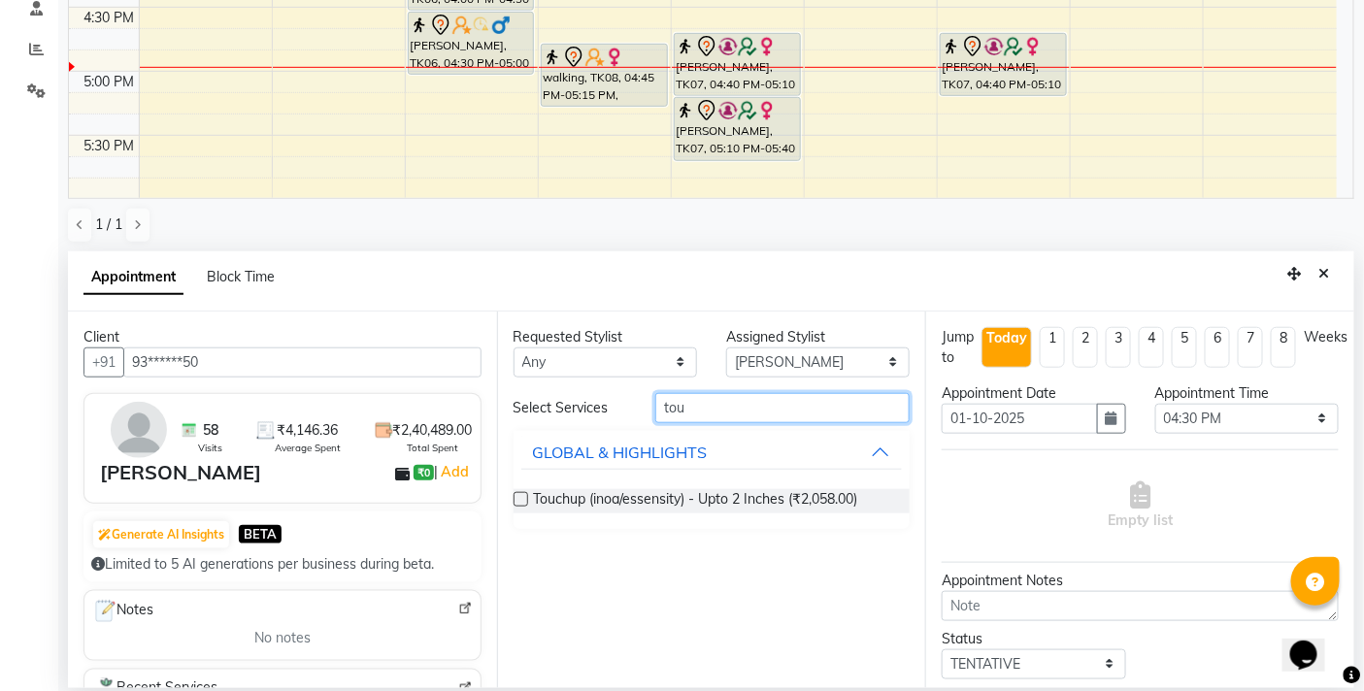
type input "tou"
click at [521, 495] on label at bounding box center [520, 499] width 15 height 15
click at [521, 495] on input "checkbox" at bounding box center [519, 501] width 13 height 13
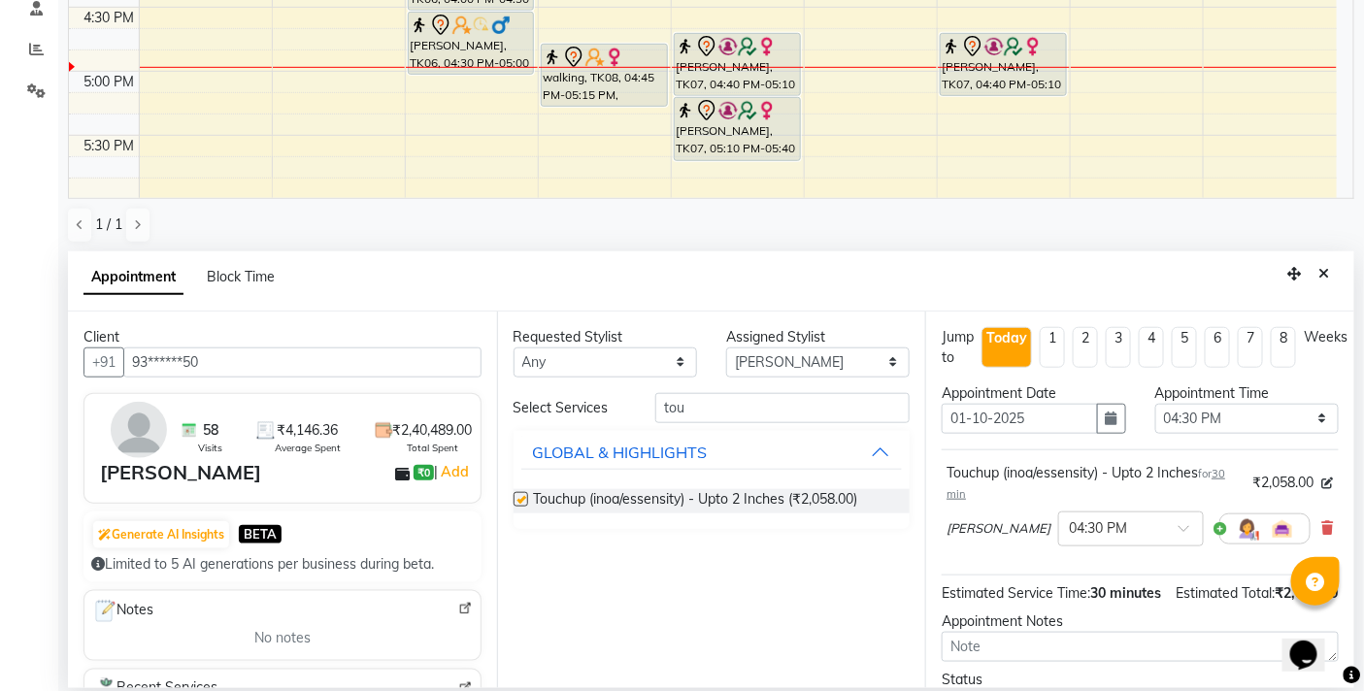
checkbox input "false"
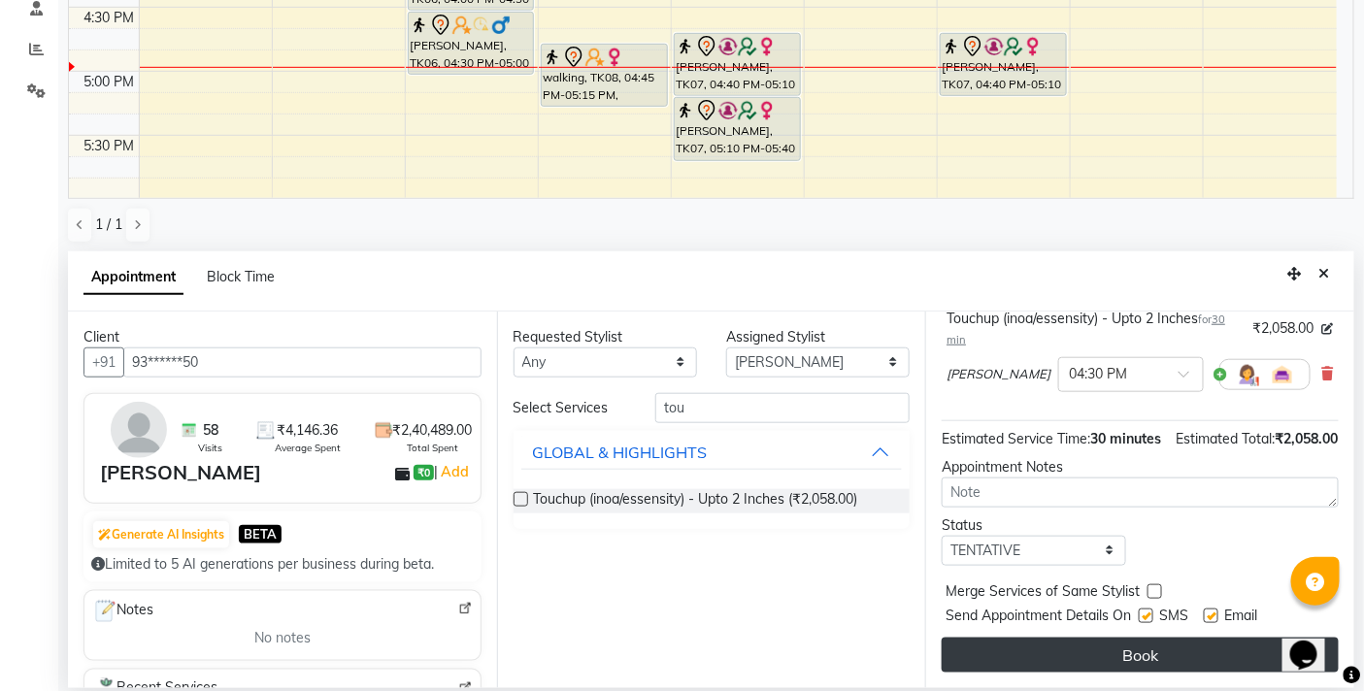
click at [1114, 642] on button "Book" at bounding box center [1139, 655] width 397 height 35
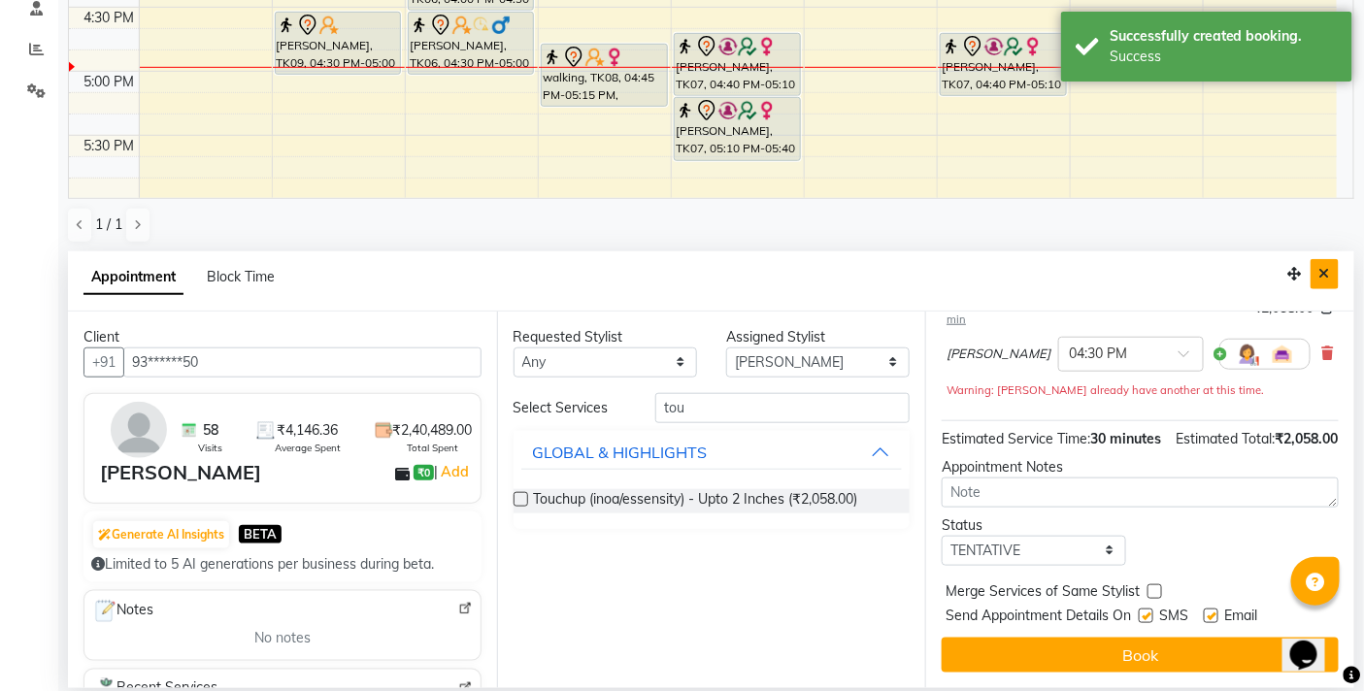
click at [1328, 273] on icon "Close" at bounding box center [1324, 274] width 11 height 14
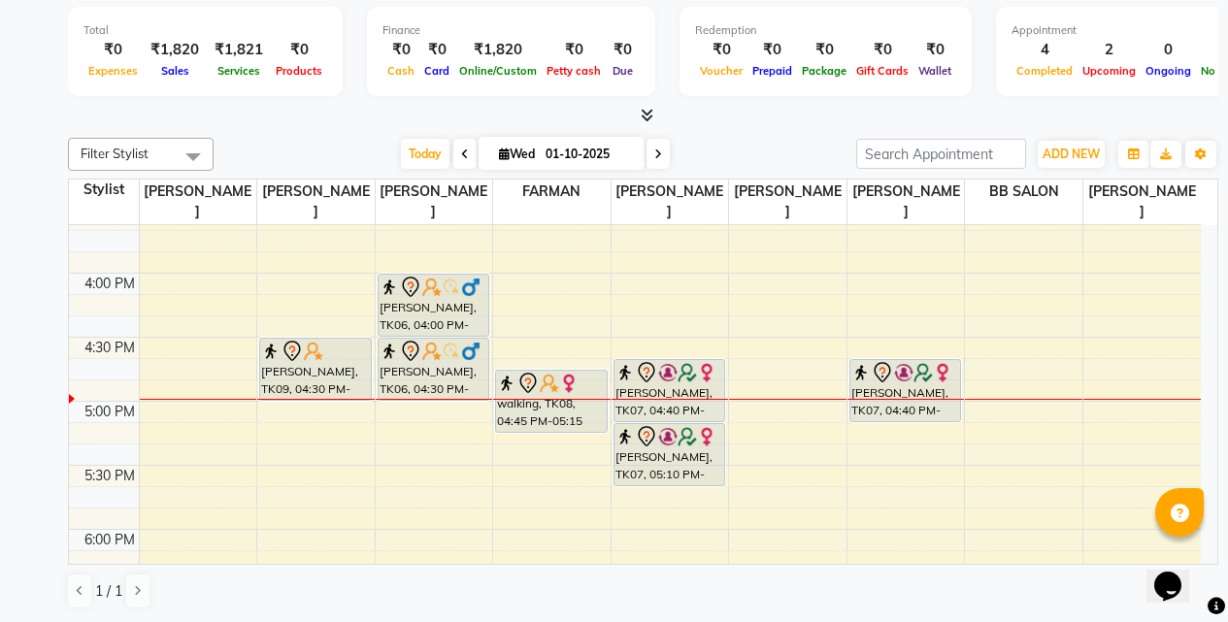
scroll to position [848, 0]
